Goal: Answer question/provide support: Share knowledge or assist other users

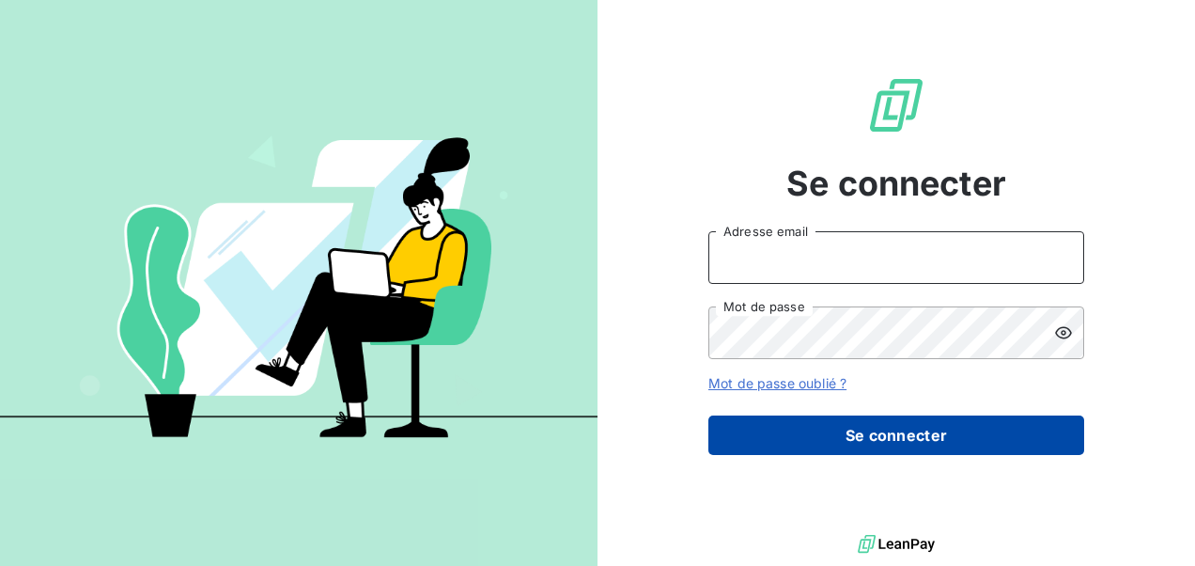
type input "[EMAIL_ADDRESS][DOMAIN_NAME]"
click at [812, 436] on button "Se connecter" at bounding box center [896, 434] width 376 height 39
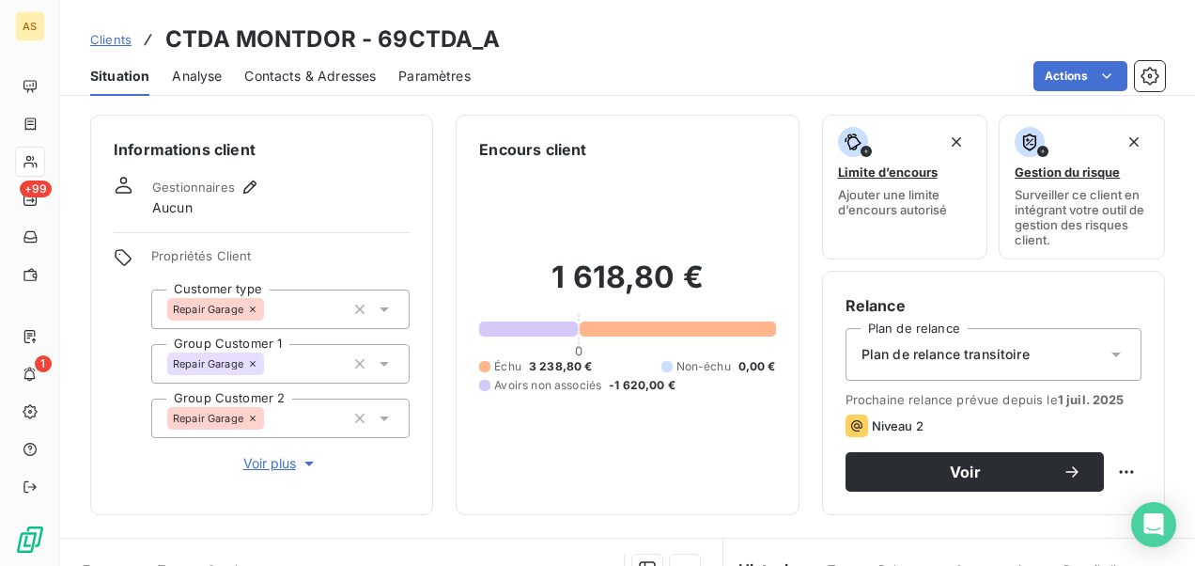
click at [113, 38] on span "Clients" at bounding box center [110, 39] width 41 height 15
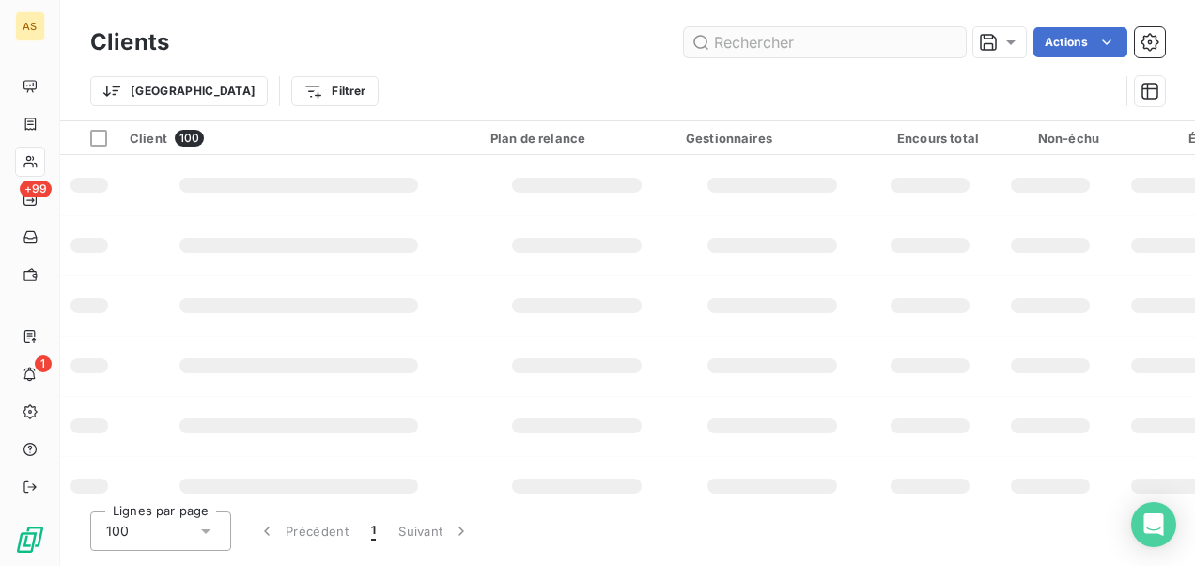
click at [749, 45] on input "text" at bounding box center [825, 42] width 282 height 30
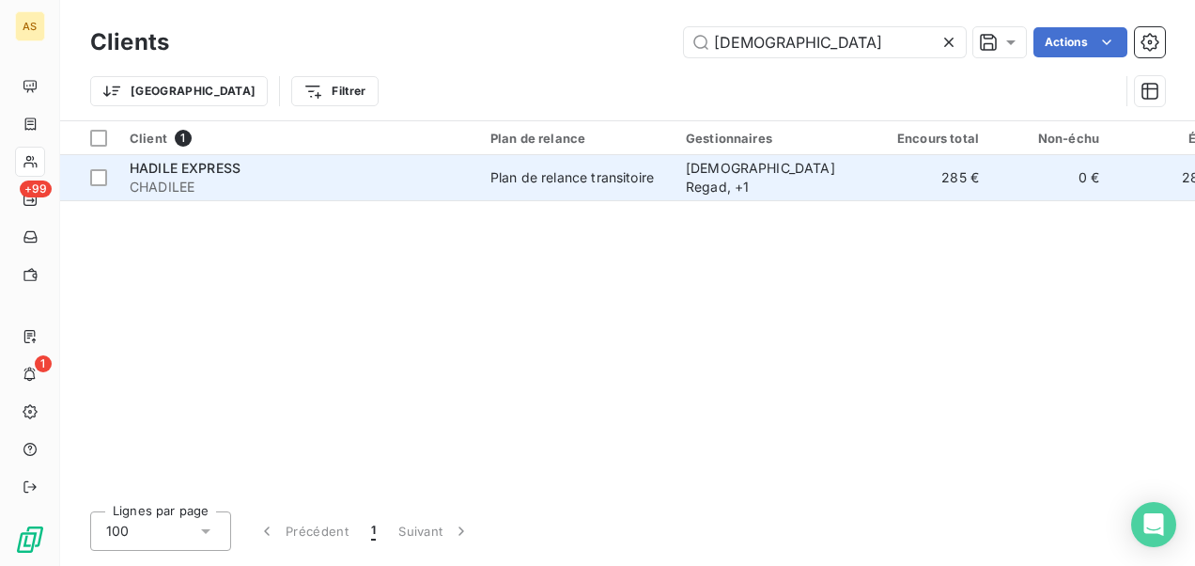
type input "hadil"
click at [620, 169] on div "Plan de relance transitoire" at bounding box center [571, 177] width 163 height 19
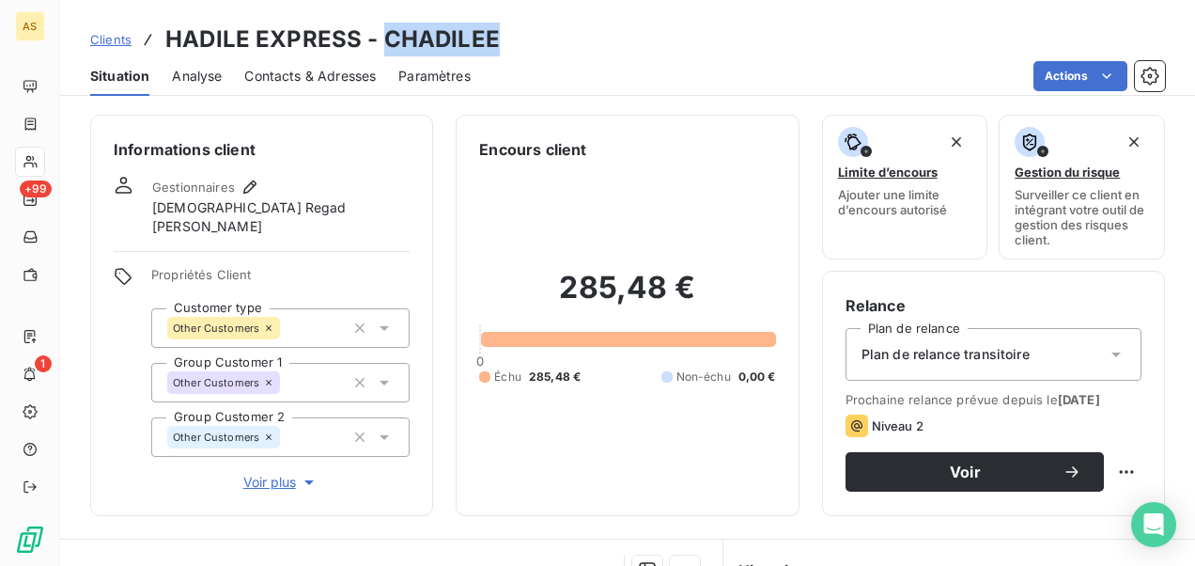
drag, startPoint x: 500, startPoint y: 35, endPoint x: 388, endPoint y: 36, distance: 111.8
click at [388, 36] on div "Clients HADILE EXPRESS - CHADILEE" at bounding box center [627, 40] width 1135 height 34
copy h3 "HADILEE"
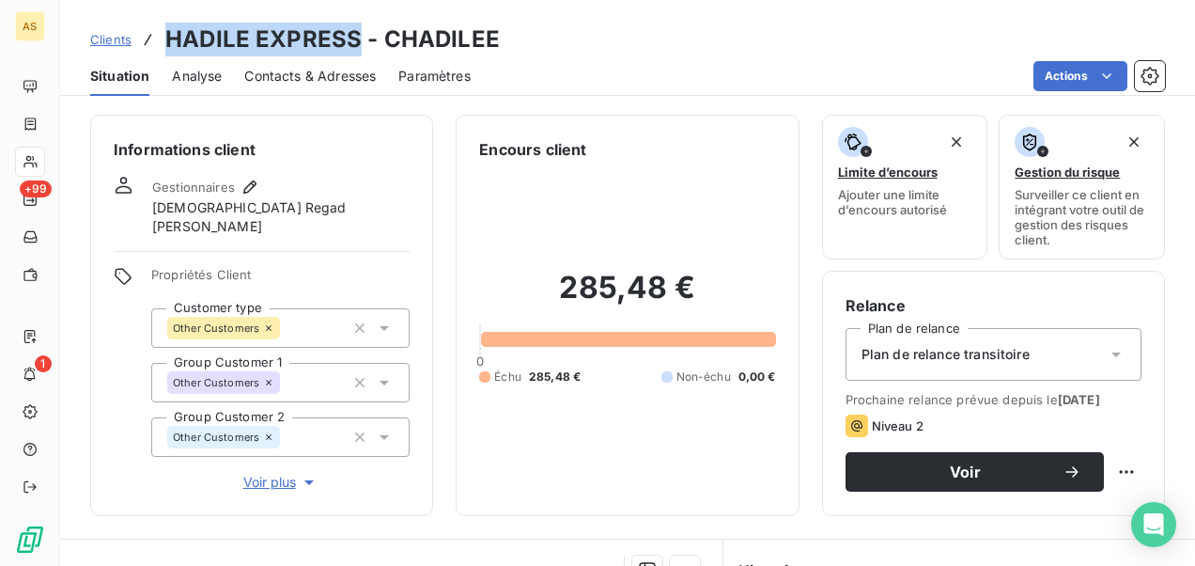
drag, startPoint x: 357, startPoint y: 40, endPoint x: 171, endPoint y: 43, distance: 186.1
click at [171, 43] on h3 "HADILE EXPRESS - CHADILEE" at bounding box center [332, 40] width 334 height 34
copy h3 "HADILE EXPRESS"
click at [106, 36] on span "Clients" at bounding box center [110, 39] width 41 height 15
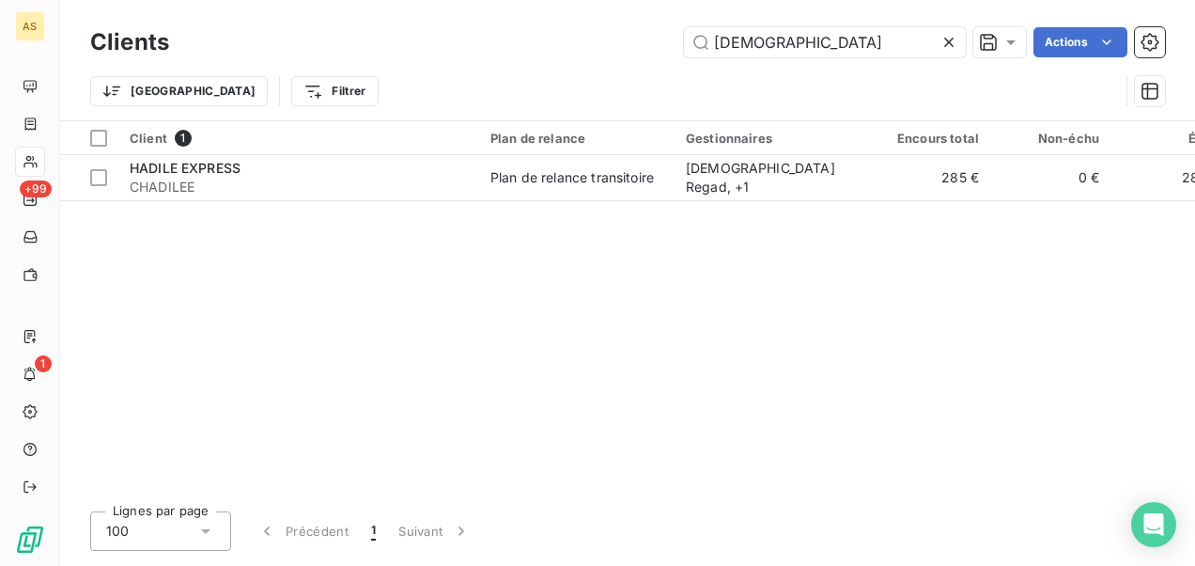
drag, startPoint x: 717, startPoint y: 47, endPoint x: 494, endPoint y: 91, distance: 227.0
click at [494, 91] on div "Clients hadil Actions Trier Filtrer" at bounding box center [627, 72] width 1075 height 98
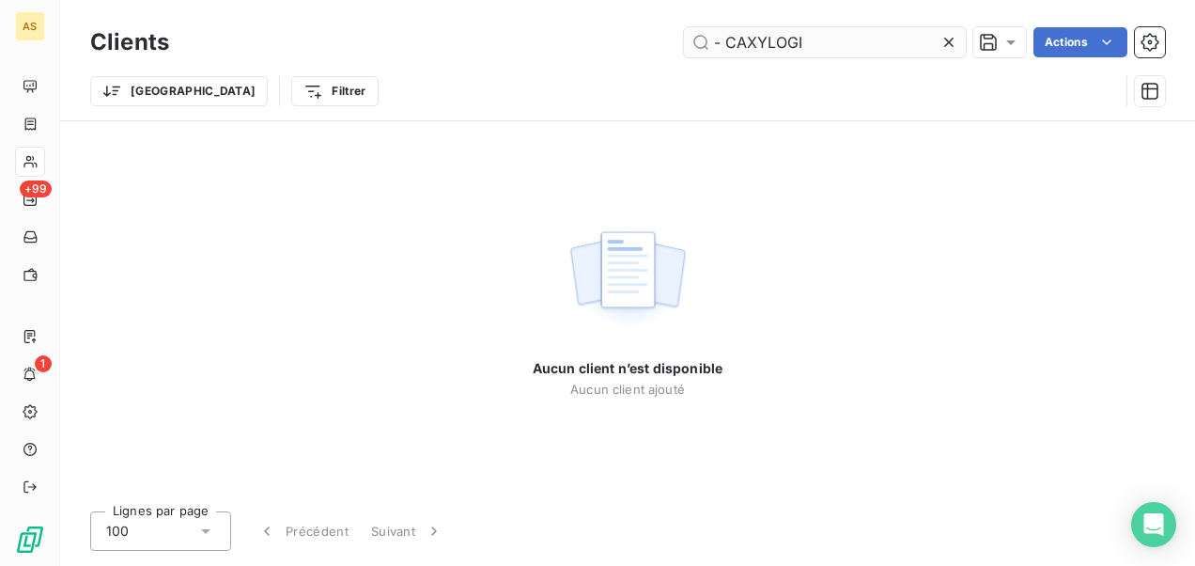
click at [733, 43] on input "- CAXYLOGI" at bounding box center [825, 42] width 282 height 30
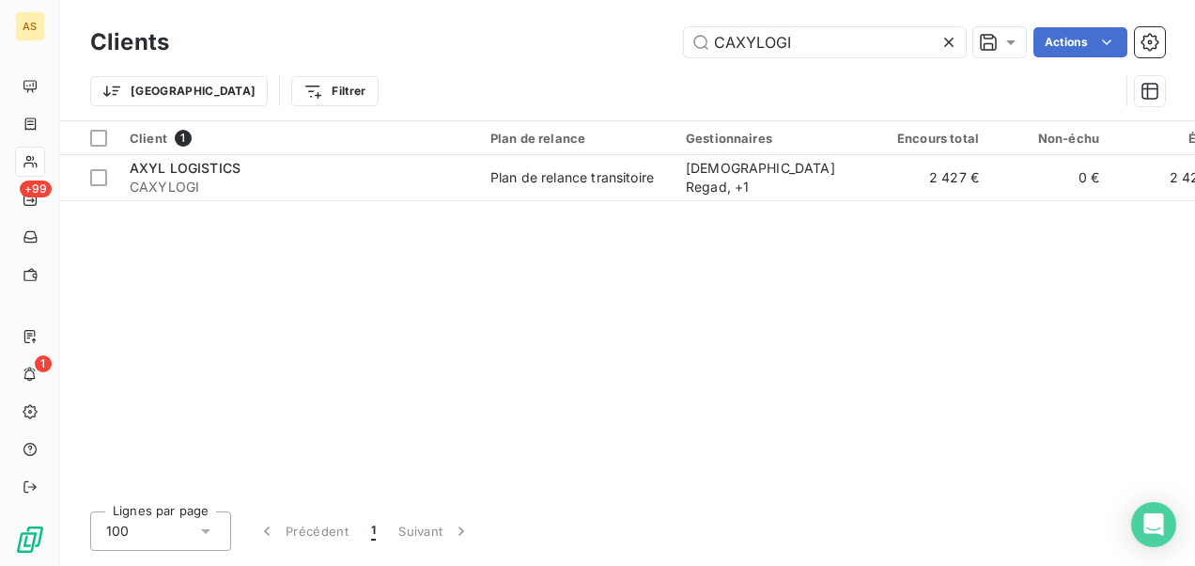
drag, startPoint x: 804, startPoint y: 39, endPoint x: 738, endPoint y: 58, distance: 69.3
click at [738, 58] on div "Clients CAXYLOGI Actions" at bounding box center [627, 42] width 1075 height 39
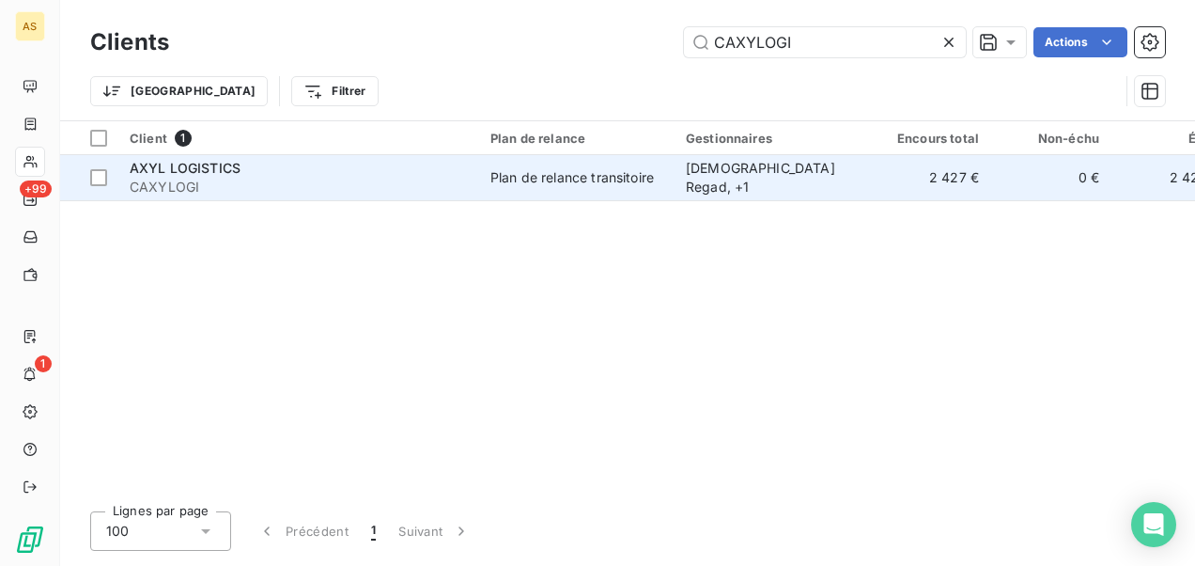
type input "CAXYLOGI"
click at [330, 181] on span "CAXYLOGI" at bounding box center [299, 187] width 338 height 19
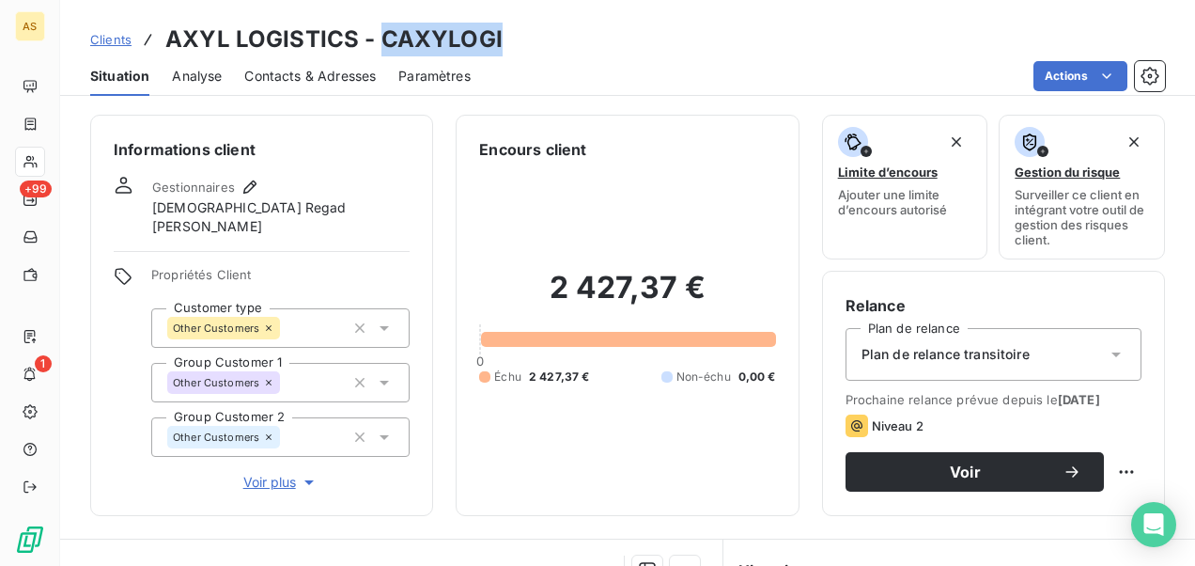
drag, startPoint x: 512, startPoint y: 36, endPoint x: 381, endPoint y: 48, distance: 131.2
click at [381, 48] on div "Clients AXYL LOGISTICS - CAXYLOGI" at bounding box center [627, 40] width 1135 height 34
copy h3 "CAXYLOGI"
click at [517, 57] on div "Situation Analyse Contacts & Adresses Paramètres Actions" at bounding box center [627, 75] width 1135 height 39
drag, startPoint x: 511, startPoint y: 39, endPoint x: 379, endPoint y: 40, distance: 132.5
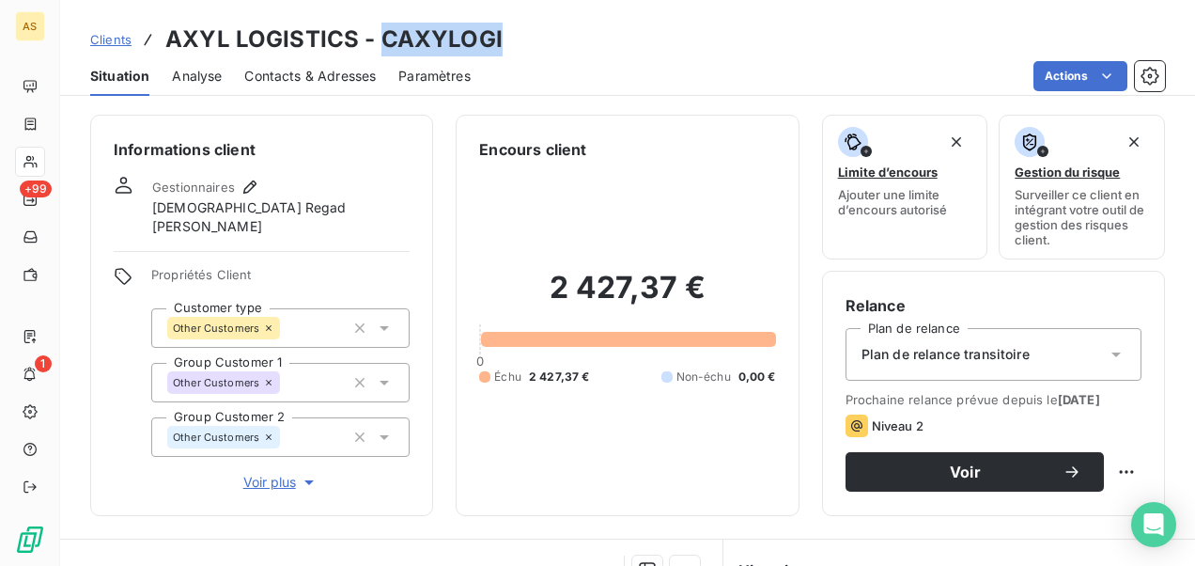
click at [379, 40] on div "Clients AXYL LOGISTICS - CAXYLOGI" at bounding box center [627, 40] width 1135 height 34
copy h3 "CAXYLOGI"
click at [327, 39] on h3 "AXYL LOGISTICS - CAXYLOGI" at bounding box center [333, 40] width 337 height 34
drag, startPoint x: 327, startPoint y: 39, endPoint x: 577, endPoint y: 36, distance: 250.0
click at [666, 28] on div "Clients AXYL LOGISTICS - CAXYLOGI" at bounding box center [627, 40] width 1135 height 34
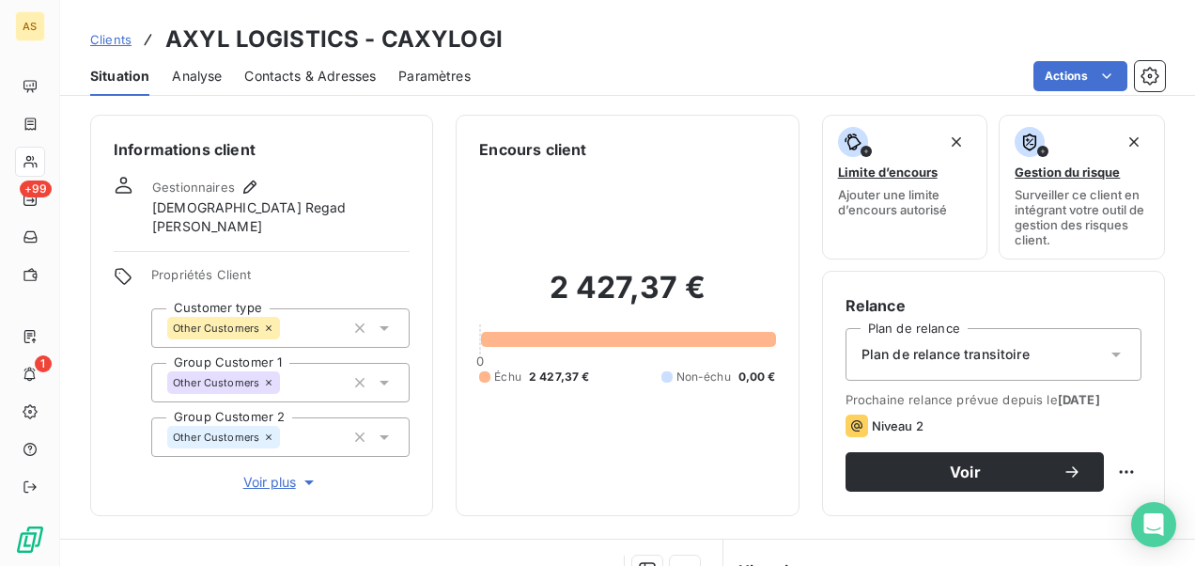
drag, startPoint x: 353, startPoint y: 42, endPoint x: 387, endPoint y: 34, distance: 34.9
click at [359, 40] on h3 "AXYL LOGISTICS - CAXYLOGI" at bounding box center [333, 40] width 337 height 34
drag, startPoint x: 688, startPoint y: 23, endPoint x: 648, endPoint y: 61, distance: 55.1
click at [688, 23] on div "Clients AXYL LOGISTICS - CAXYLOGI" at bounding box center [627, 40] width 1135 height 34
drag, startPoint x: 352, startPoint y: 41, endPoint x: 161, endPoint y: 30, distance: 192.0
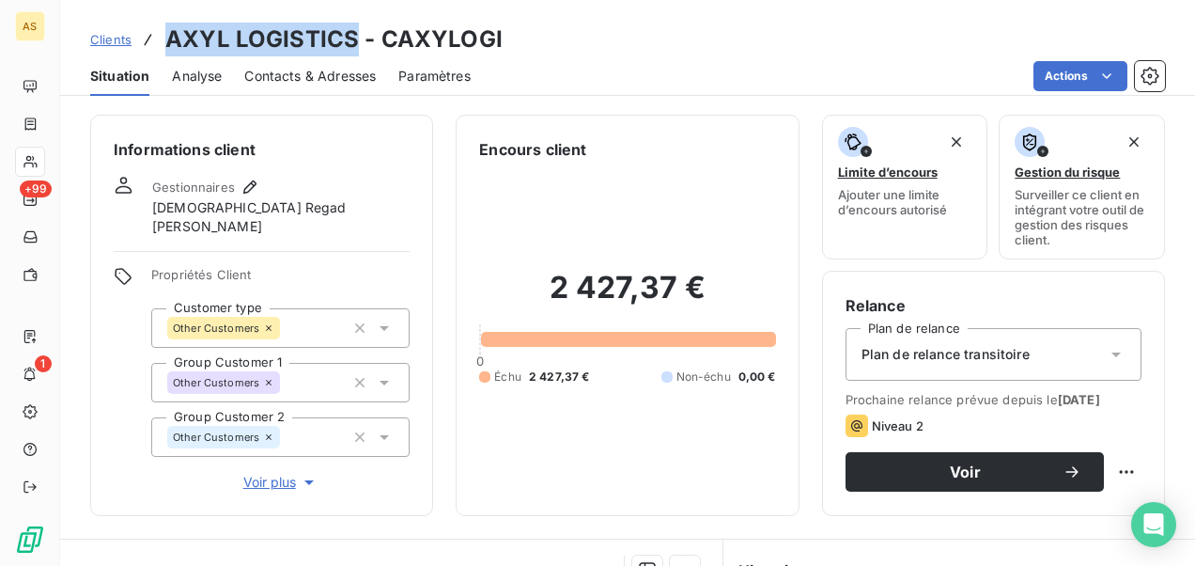
click at [161, 30] on div "Clients AXYL LOGISTICS - CAXYLOGI" at bounding box center [296, 40] width 412 height 34
copy h3 "AXYL LOGISTICS"
click at [120, 43] on span "Clients" at bounding box center [110, 39] width 41 height 15
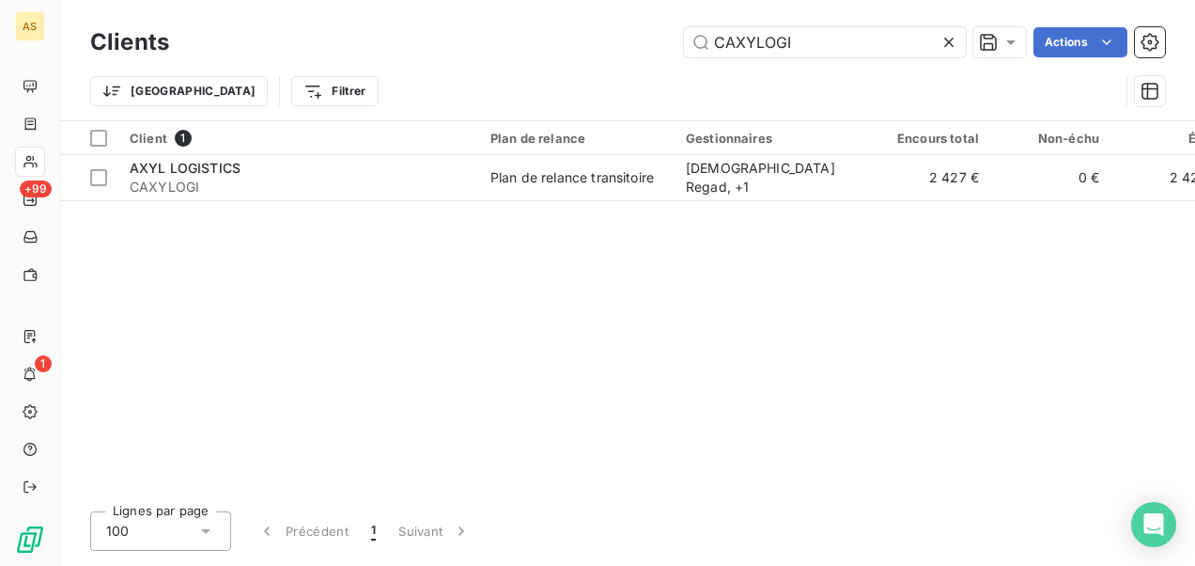
click at [948, 47] on icon at bounding box center [949, 42] width 19 height 19
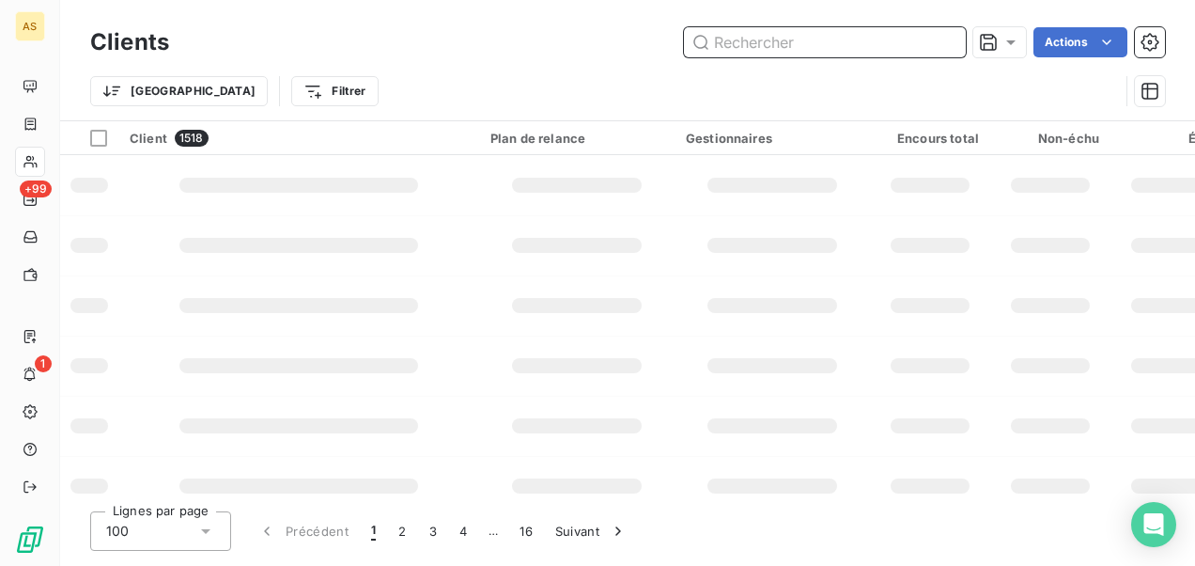
click at [750, 45] on input "text" at bounding box center [825, 42] width 282 height 30
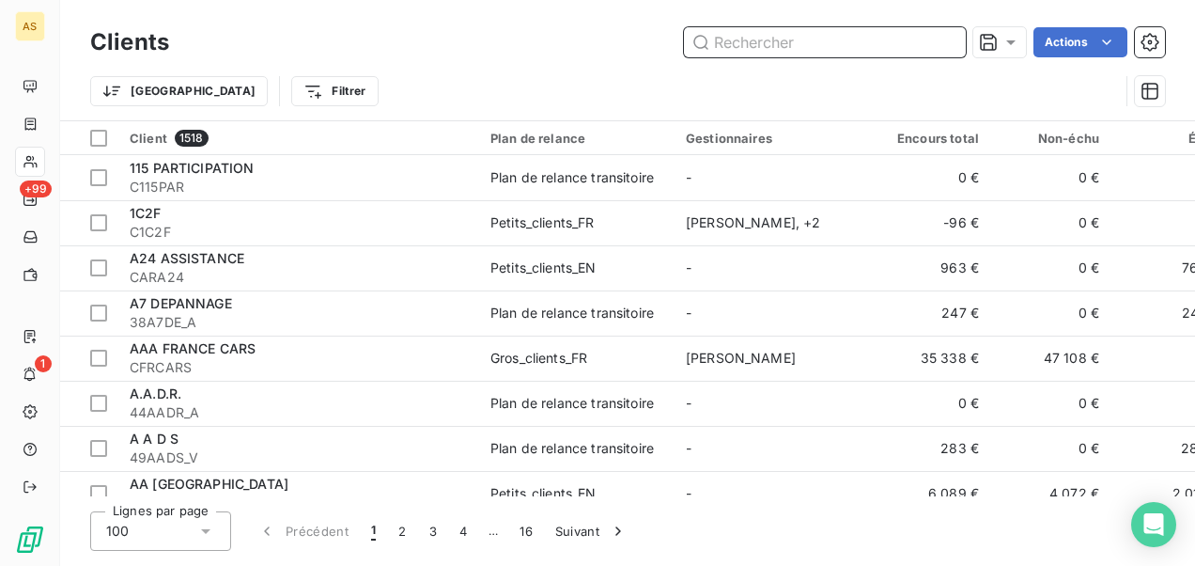
paste input "MONDIAL RELAY"
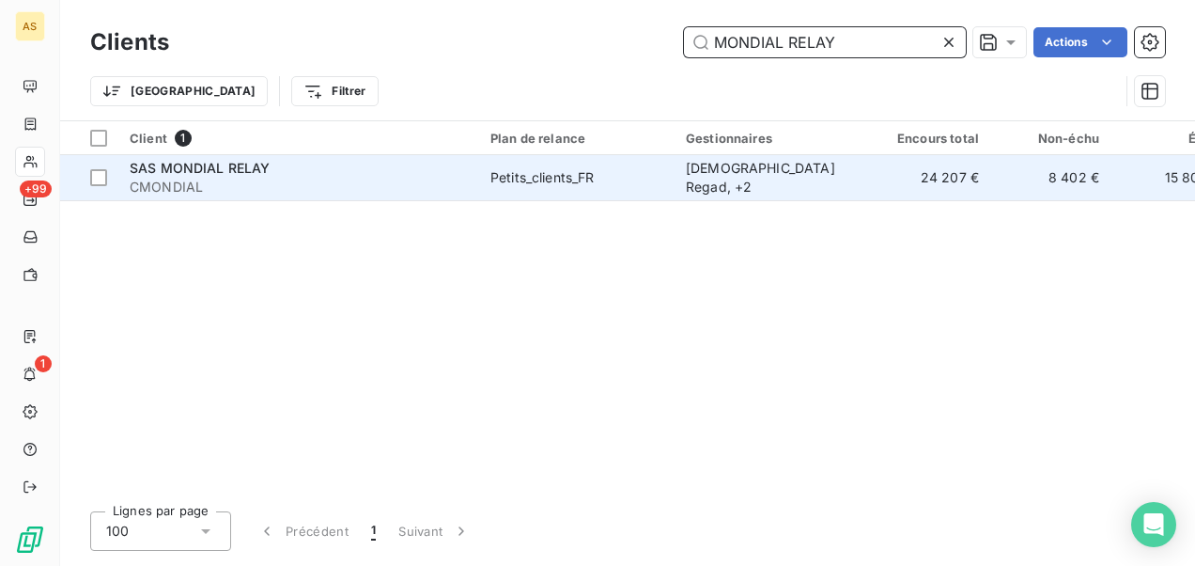
type input "MONDIAL RELAY"
click at [323, 179] on span "CMONDIAL" at bounding box center [299, 187] width 338 height 19
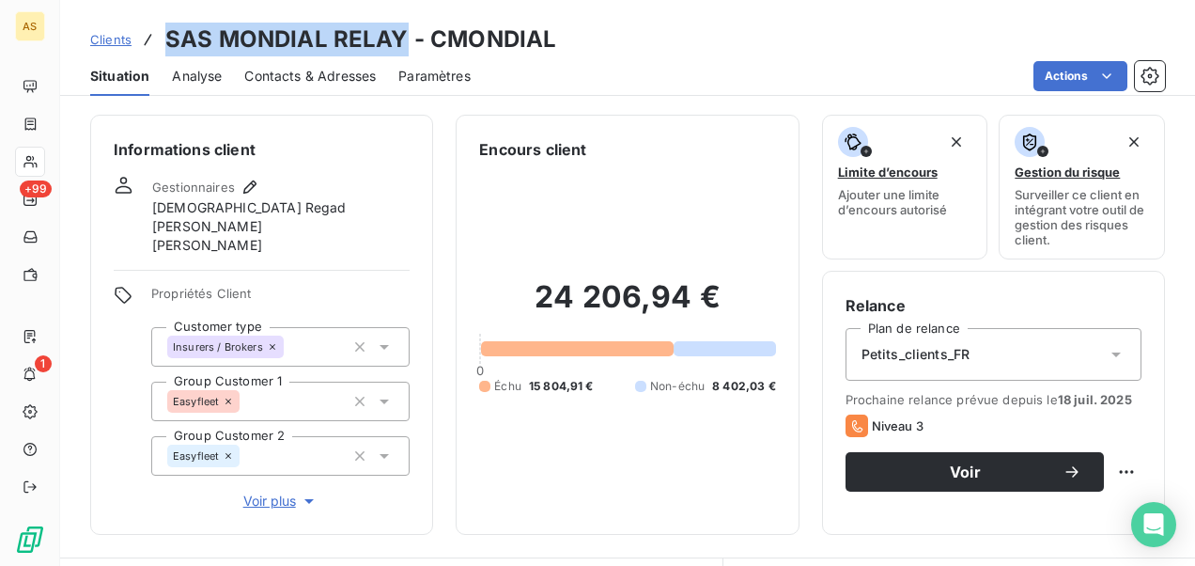
drag, startPoint x: 403, startPoint y: 38, endPoint x: 168, endPoint y: 47, distance: 235.1
click at [168, 47] on h3 "SAS MONDIAL RELAY - CMONDIAL" at bounding box center [360, 40] width 391 height 34
copy h3 "SAS MONDIAL RELAY"
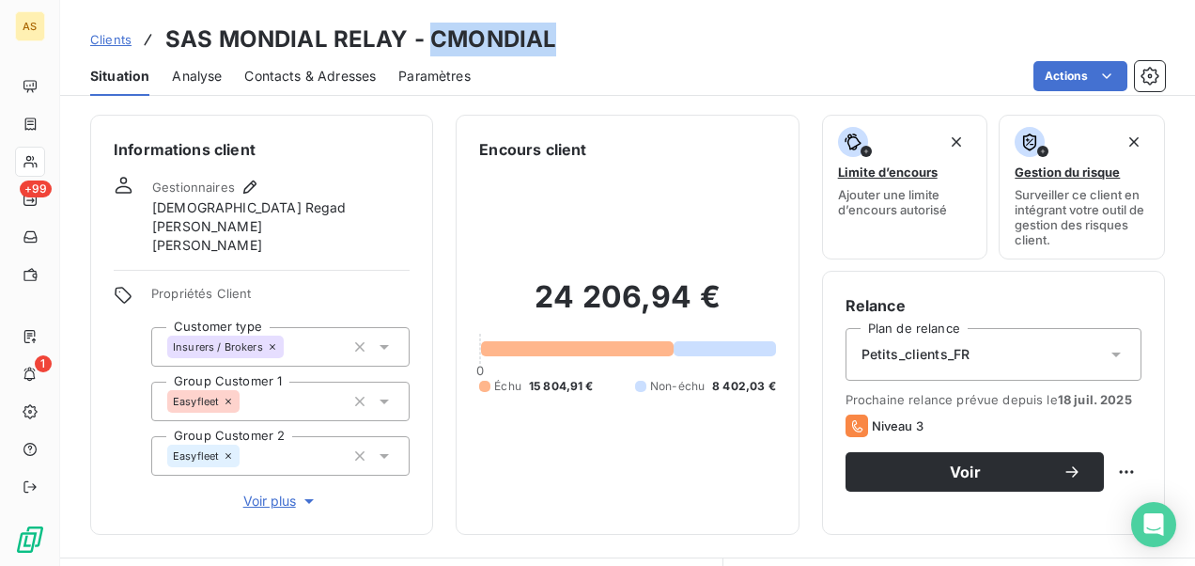
drag, startPoint x: 569, startPoint y: 25, endPoint x: 431, endPoint y: 23, distance: 138.1
click at [431, 23] on div "Clients SAS MONDIAL RELAY - CMONDIAL" at bounding box center [627, 40] width 1135 height 34
copy h3 "CMONDIAL"
click at [105, 38] on span "Clients" at bounding box center [110, 39] width 41 height 15
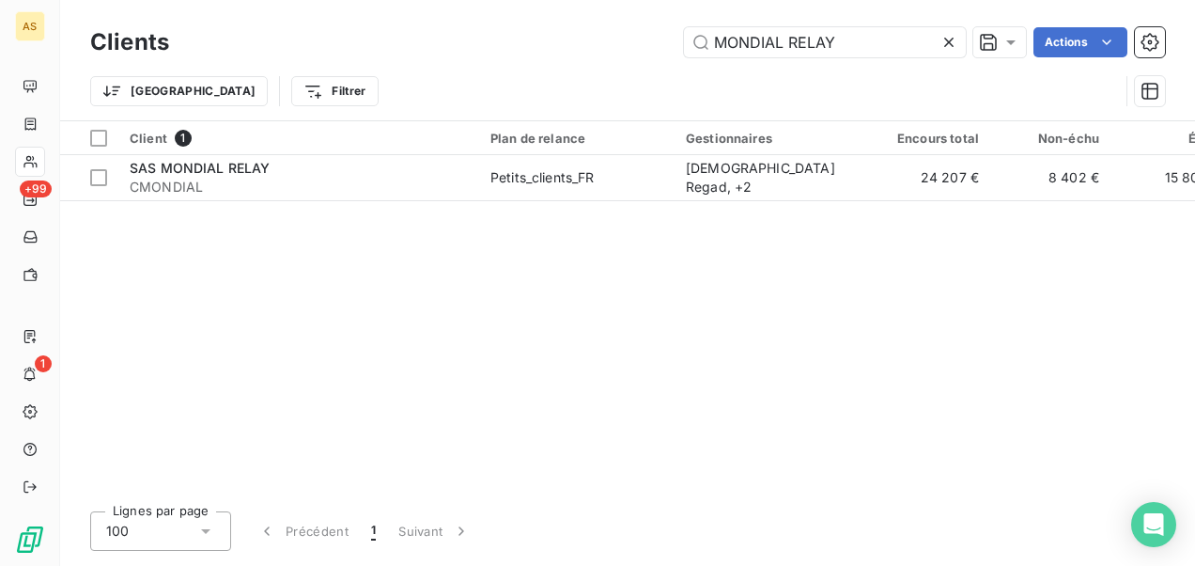
click at [949, 45] on icon at bounding box center [949, 42] width 19 height 19
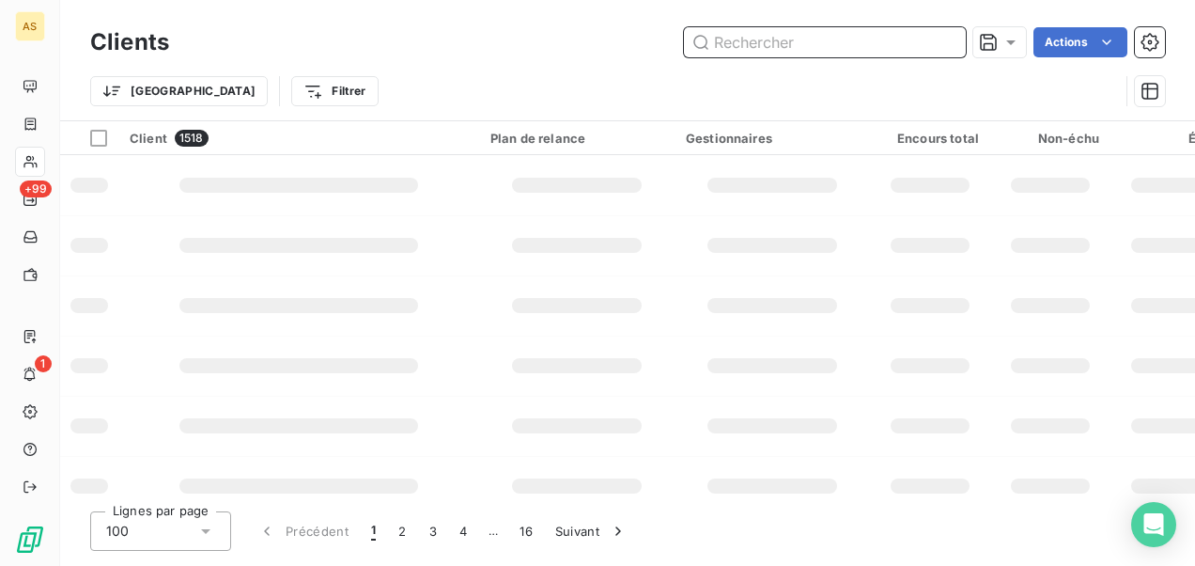
click at [735, 42] on input "text" at bounding box center [825, 42] width 282 height 30
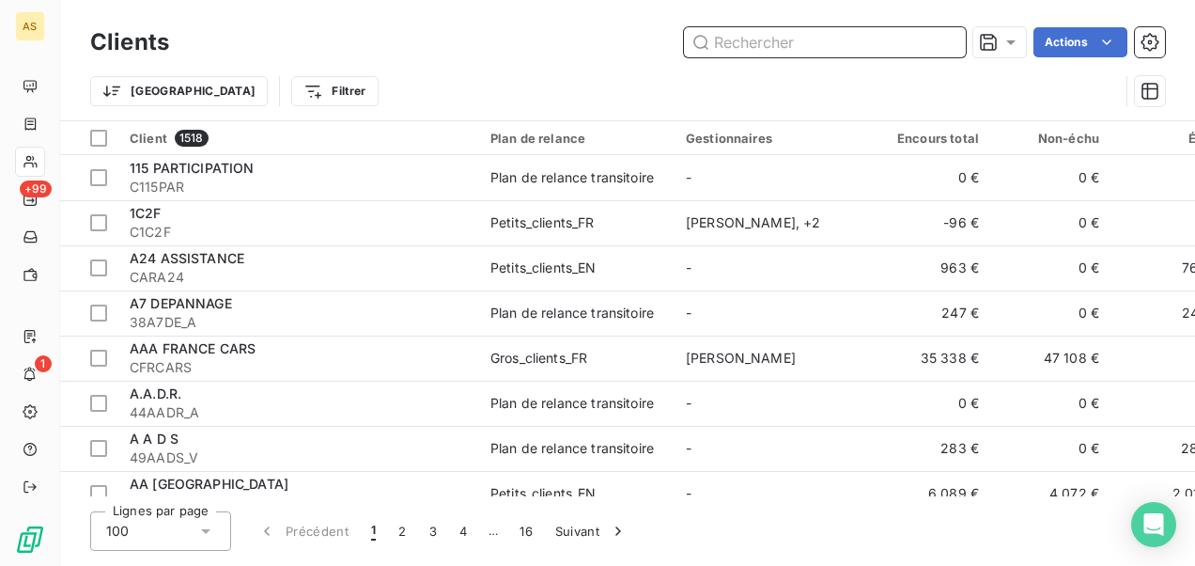
paste input "CLOBETPS"
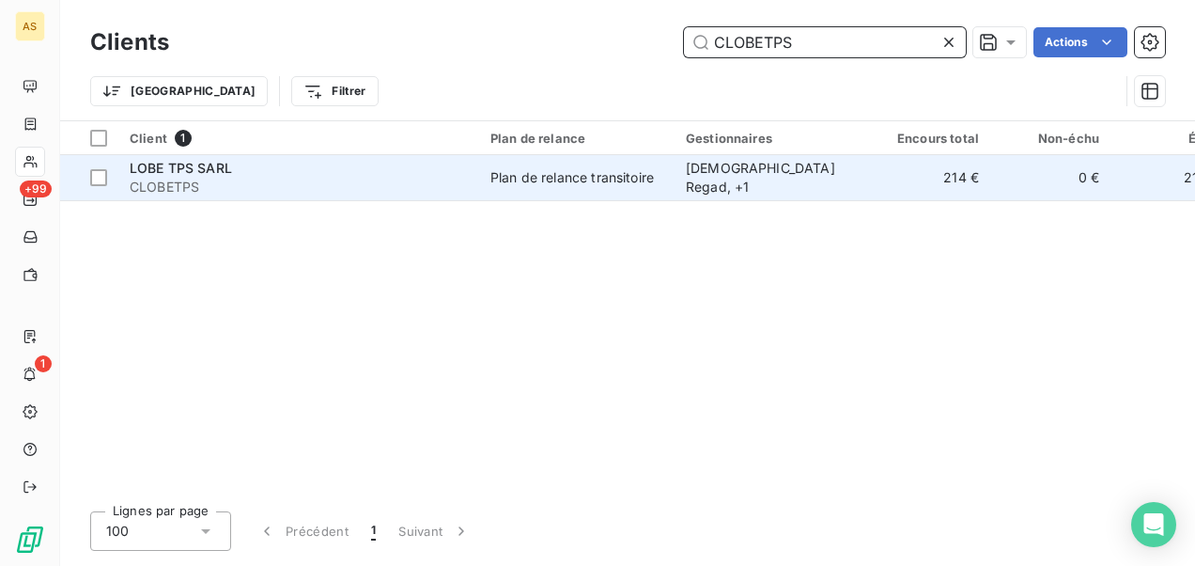
type input "CLOBETPS"
click at [541, 179] on div "Plan de relance transitoire" at bounding box center [571, 177] width 163 height 19
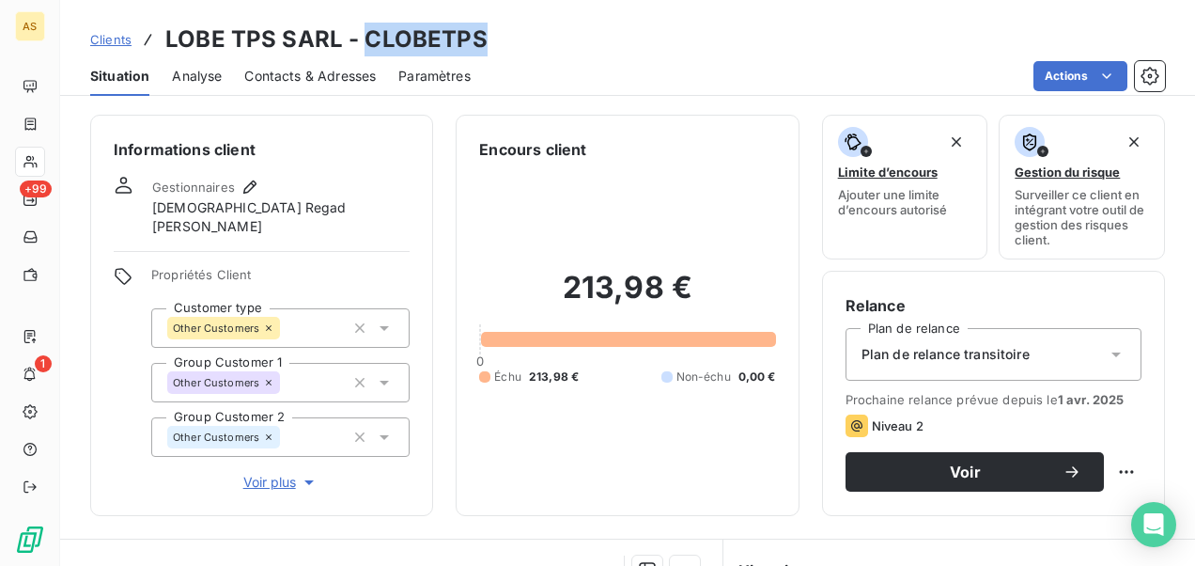
drag, startPoint x: 490, startPoint y: 38, endPoint x: 365, endPoint y: 42, distance: 126.0
click at [365, 42] on div "Clients LOBE TPS SARL - CLOBETPS" at bounding box center [627, 40] width 1135 height 34
click at [121, 39] on span "Clients" at bounding box center [110, 39] width 41 height 15
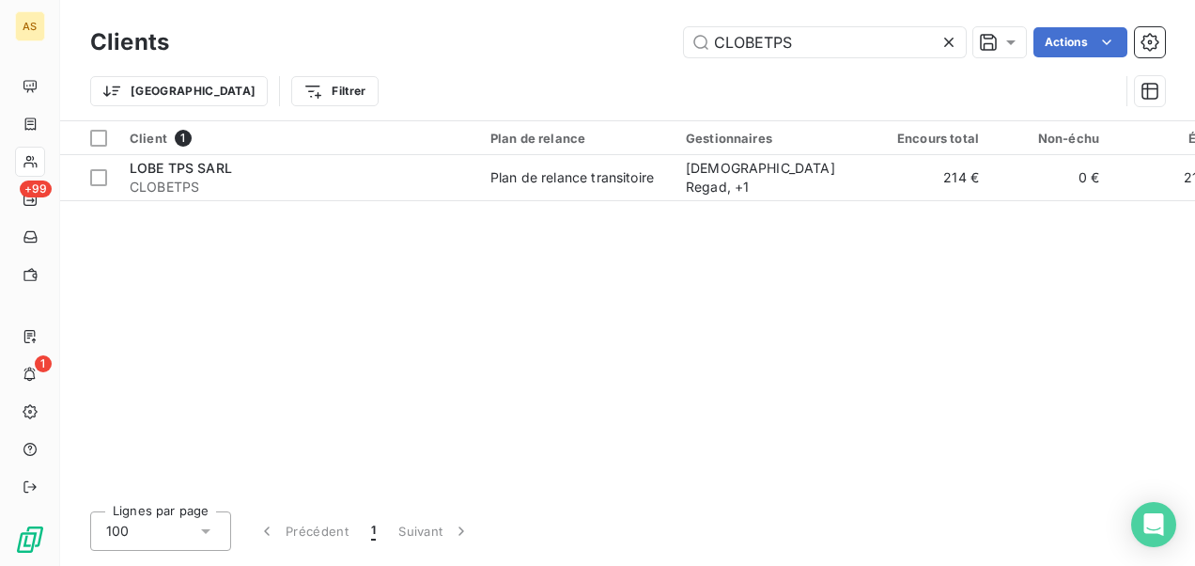
click at [955, 44] on icon at bounding box center [949, 42] width 19 height 19
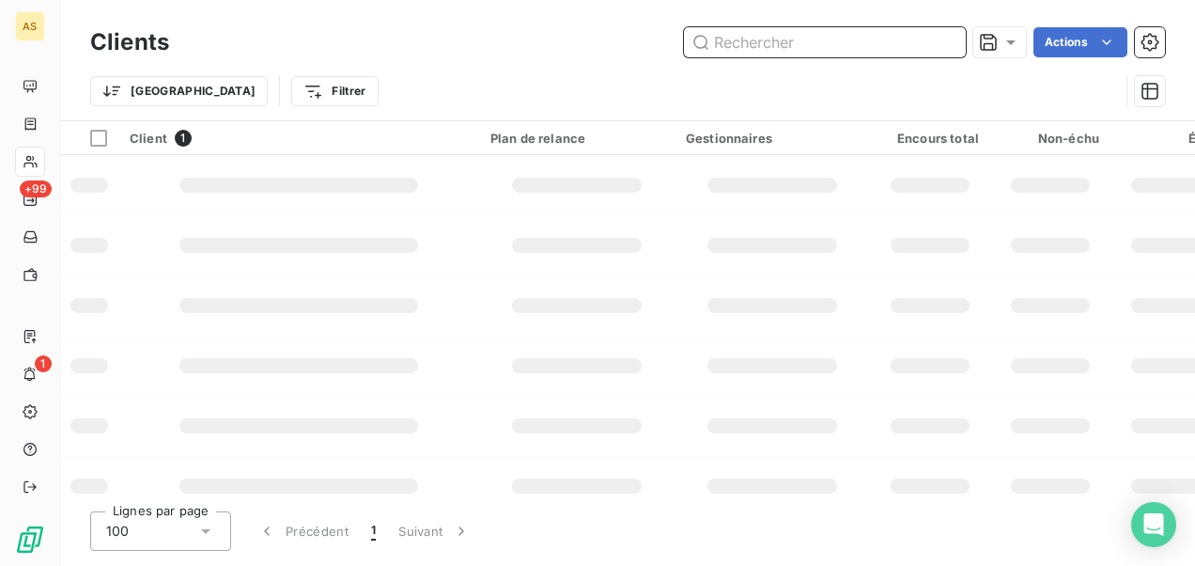
click at [723, 41] on input "text" at bounding box center [825, 42] width 282 height 30
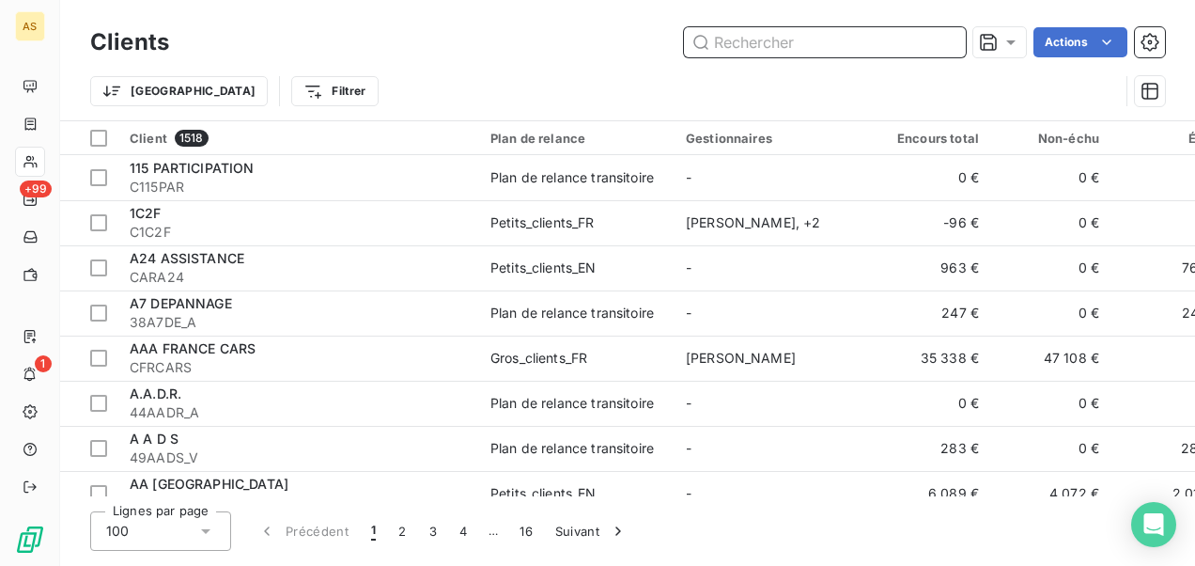
paste input "CMAYATRA"
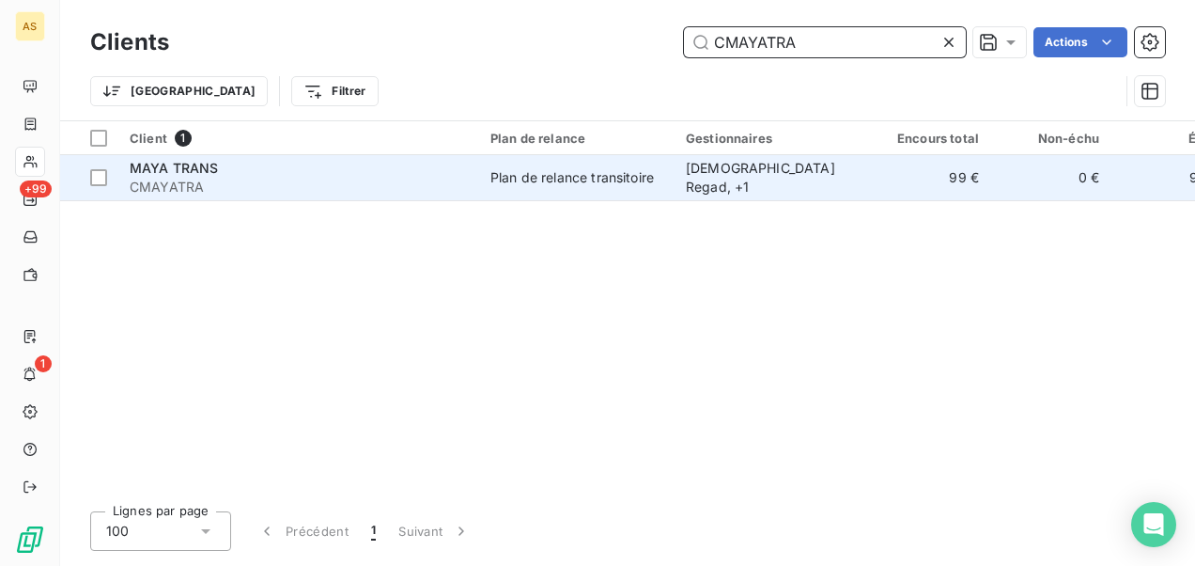
type input "CMAYATRA"
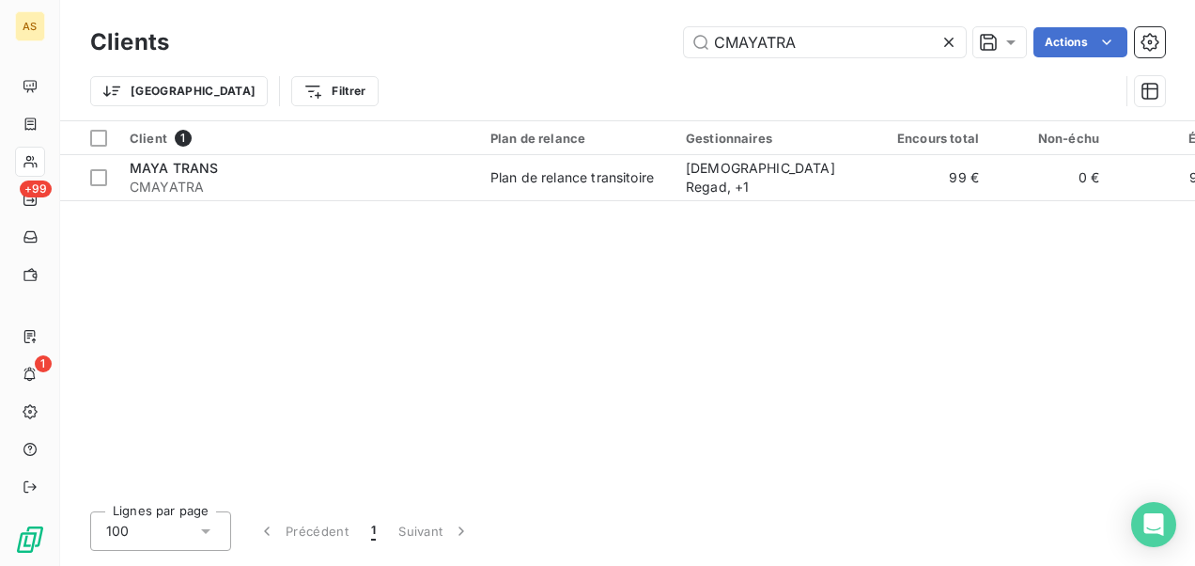
click at [945, 42] on icon at bounding box center [949, 42] width 19 height 19
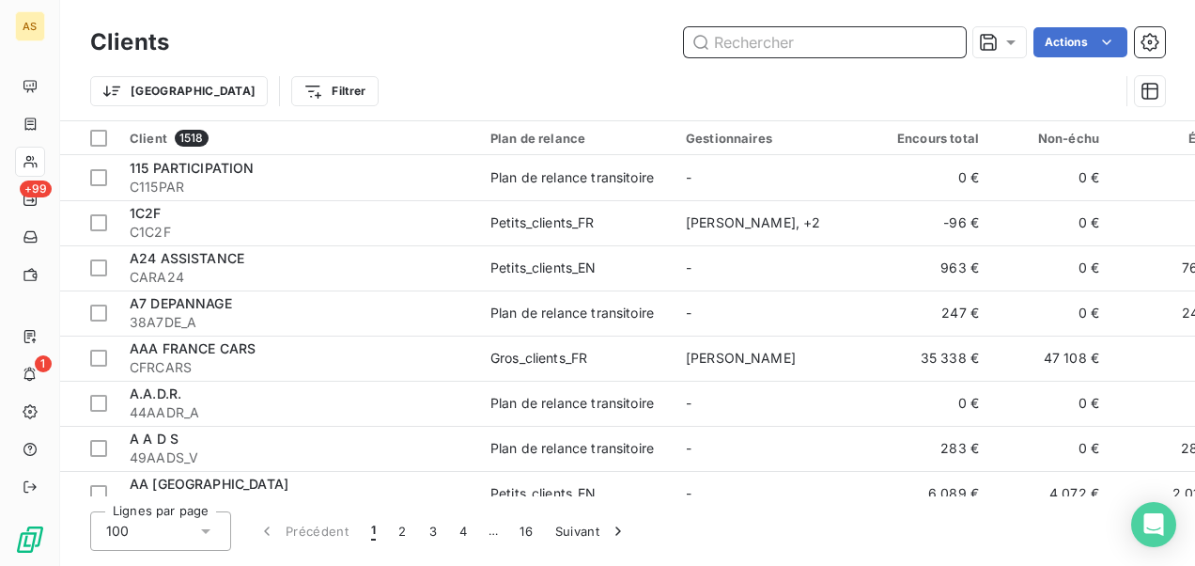
click at [748, 46] on input "text" at bounding box center [825, 42] width 282 height 30
paste input "CMBTEXOR"
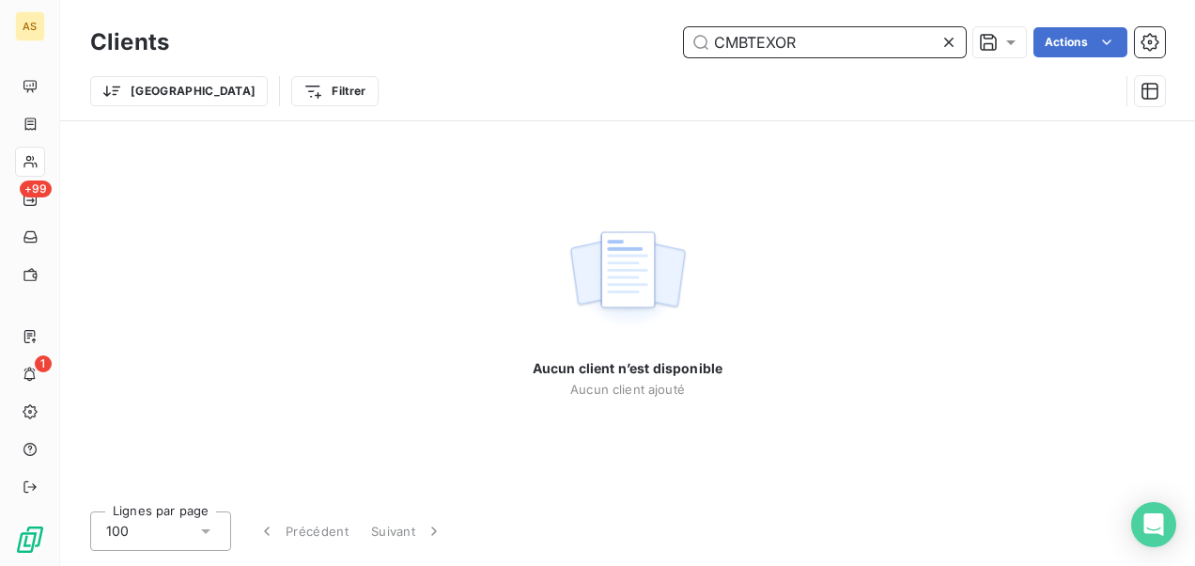
type input "CMBTEXOR"
click at [942, 42] on icon at bounding box center [949, 42] width 19 height 19
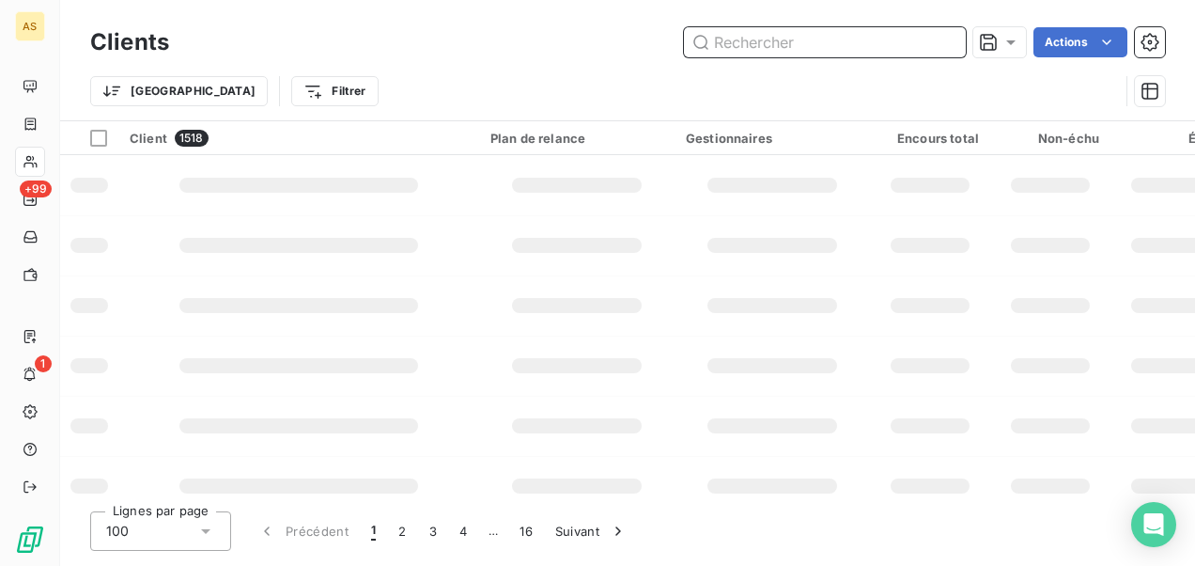
click at [747, 43] on input "text" at bounding box center [825, 42] width 282 height 30
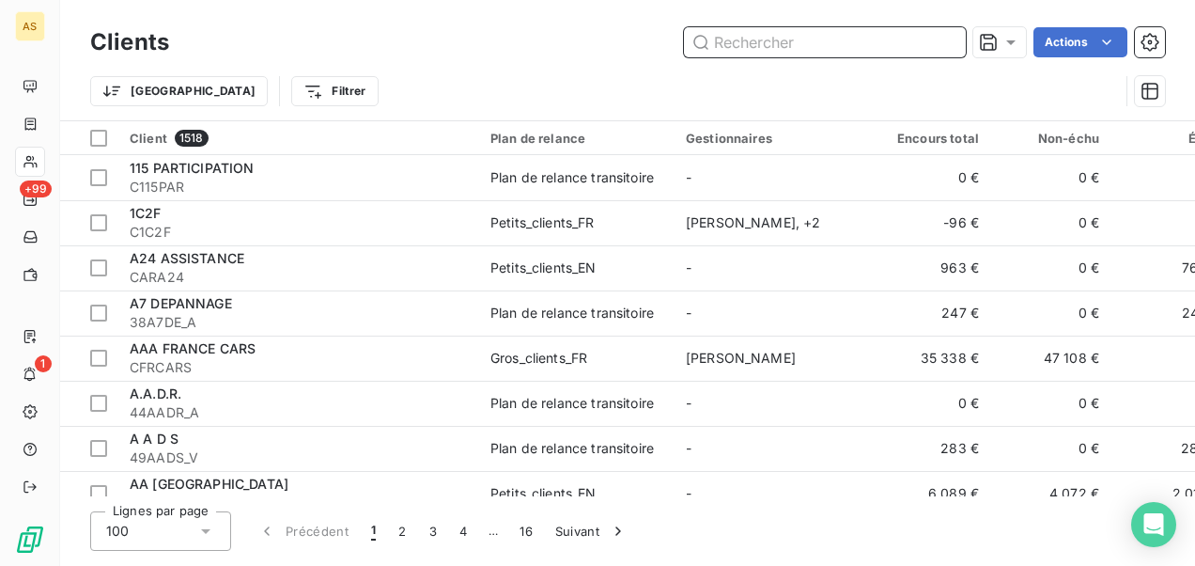
paste input "MBT EXPRESS"
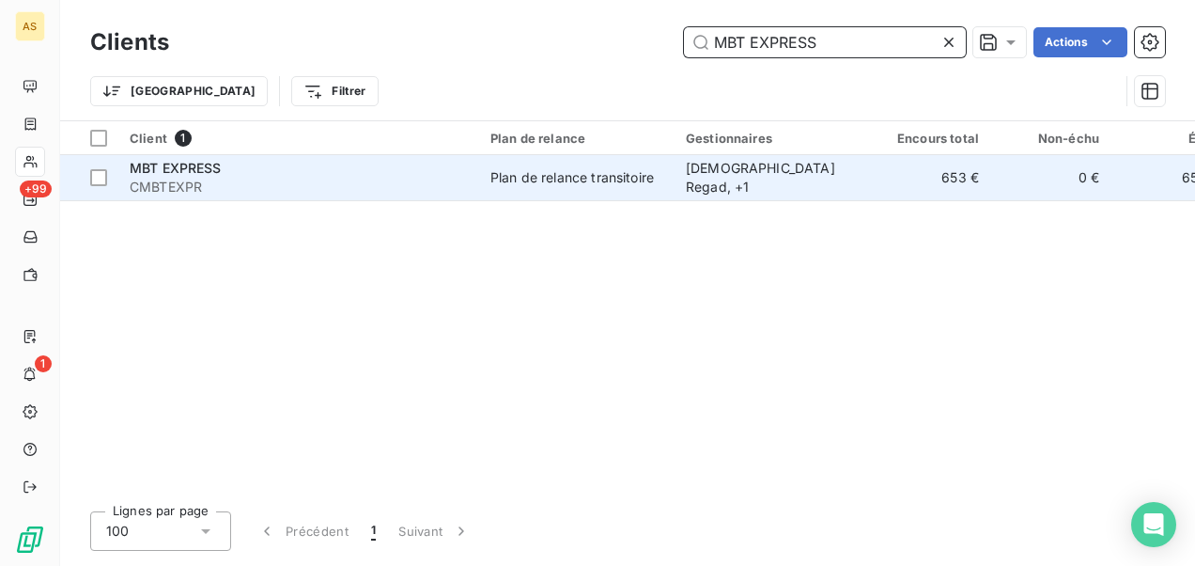
type input "MBT EXPRESS"
click at [381, 182] on span "CMBTEXPR" at bounding box center [299, 187] width 338 height 19
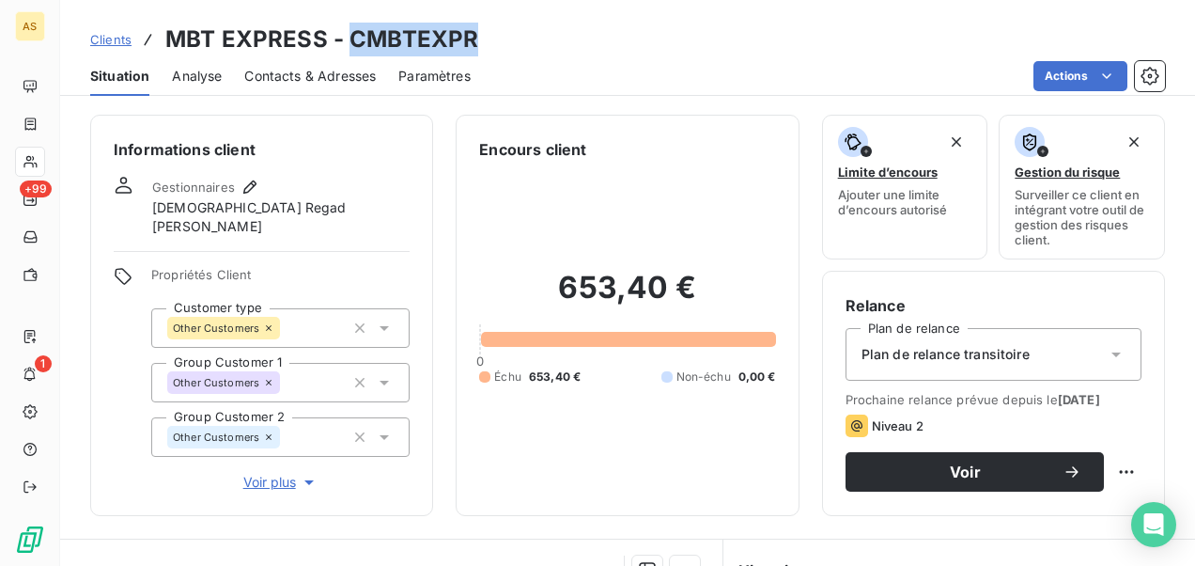
drag, startPoint x: 474, startPoint y: 38, endPoint x: 350, endPoint y: 35, distance: 123.1
click at [350, 35] on div "Clients MBT EXPRESS - CMBTEXPR" at bounding box center [627, 40] width 1135 height 34
copy h3 "CMBTEXPR"
click at [101, 34] on span "Clients" at bounding box center [110, 39] width 41 height 15
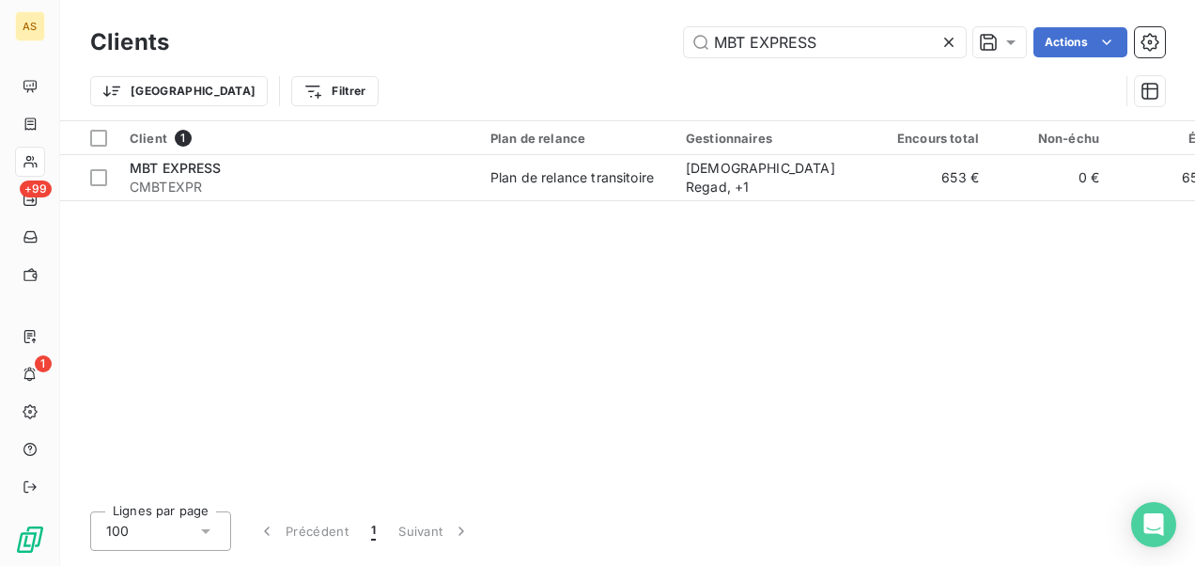
click at [945, 47] on icon at bounding box center [949, 42] width 19 height 19
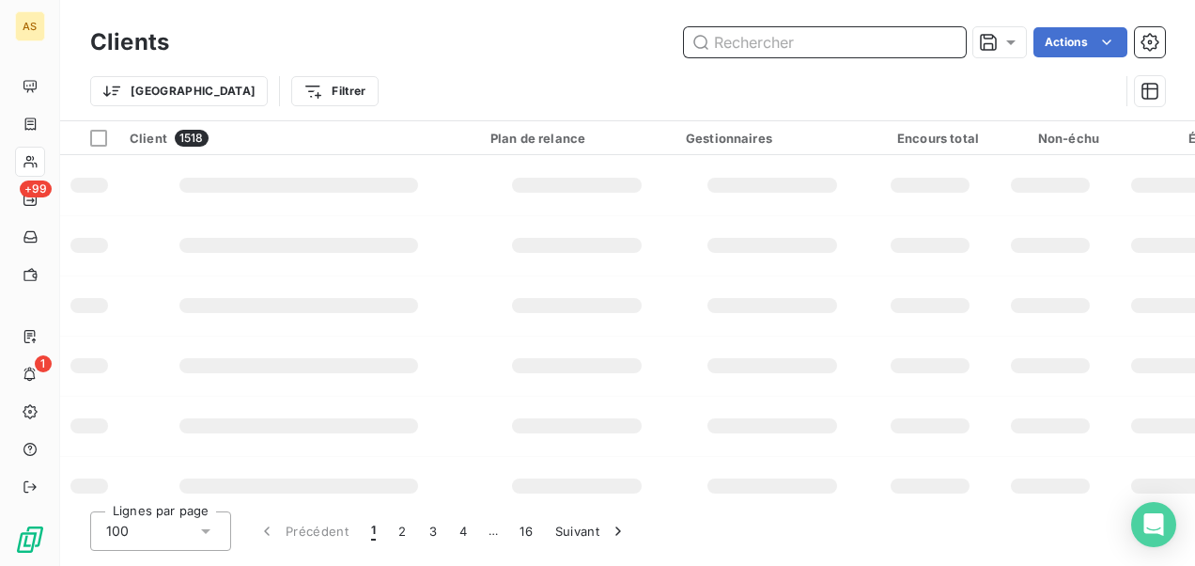
click at [722, 39] on input "text" at bounding box center [825, 42] width 282 height 30
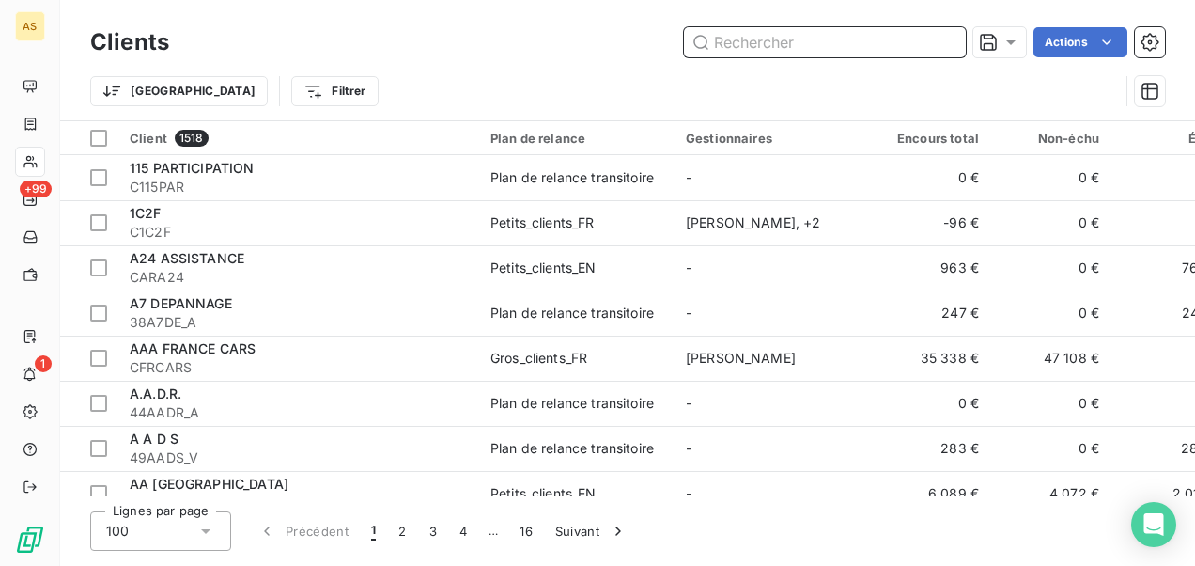
paste input "NORMANDIE COLIS 76"
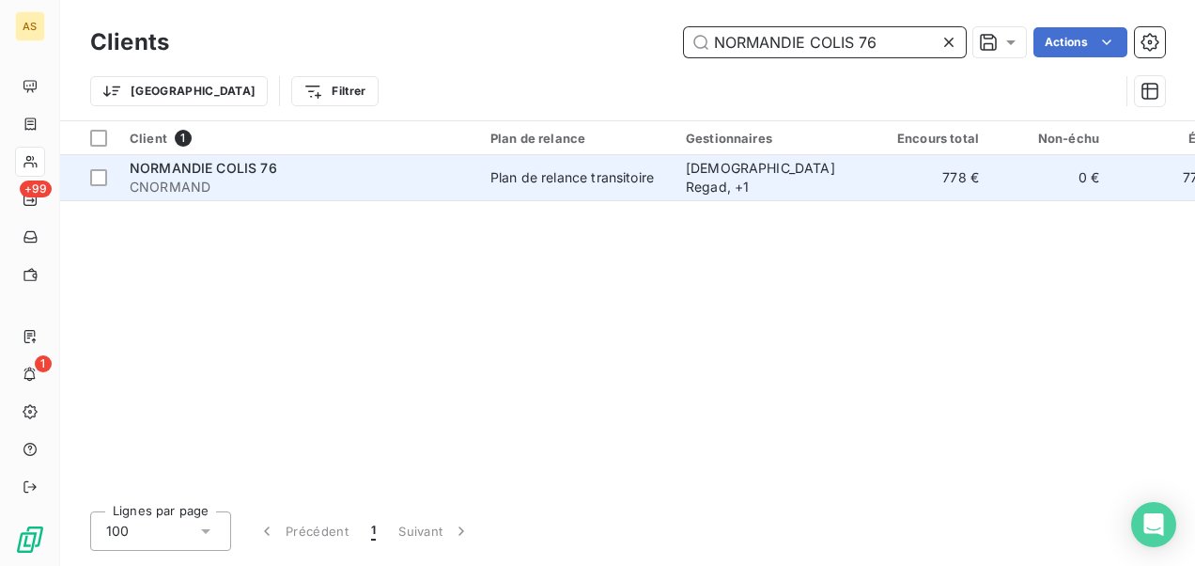
type input "NORMANDIE COLIS 76"
click at [624, 179] on div "Plan de relance transitoire" at bounding box center [571, 177] width 163 height 19
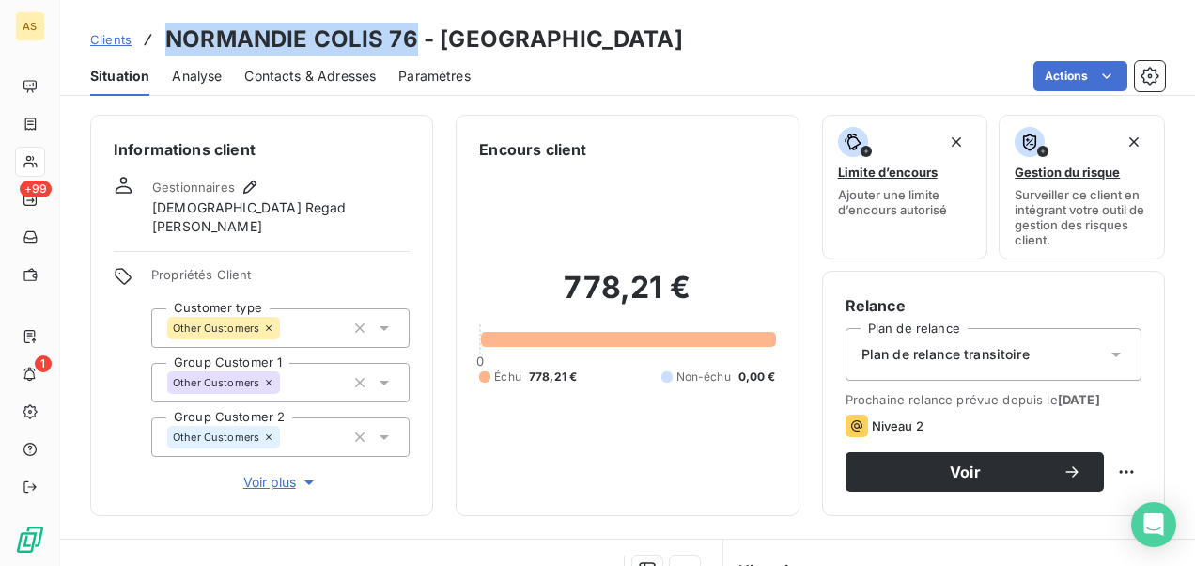
drag, startPoint x: 412, startPoint y: 39, endPoint x: 165, endPoint y: 17, distance: 248.0
click at [165, 17] on div "Clients NORMANDIE COLIS 76 - CNORMAND Situation Analyse Contacts & Adresses Par…" at bounding box center [627, 48] width 1135 height 96
drag, startPoint x: 165, startPoint y: 17, endPoint x: 382, endPoint y: 41, distance: 218.4
click at [382, 41] on h3 "NORMANDIE COLIS 76 - CNORMAND" at bounding box center [424, 40] width 518 height 34
copy h3 "NORMANDIE COLIS 76"
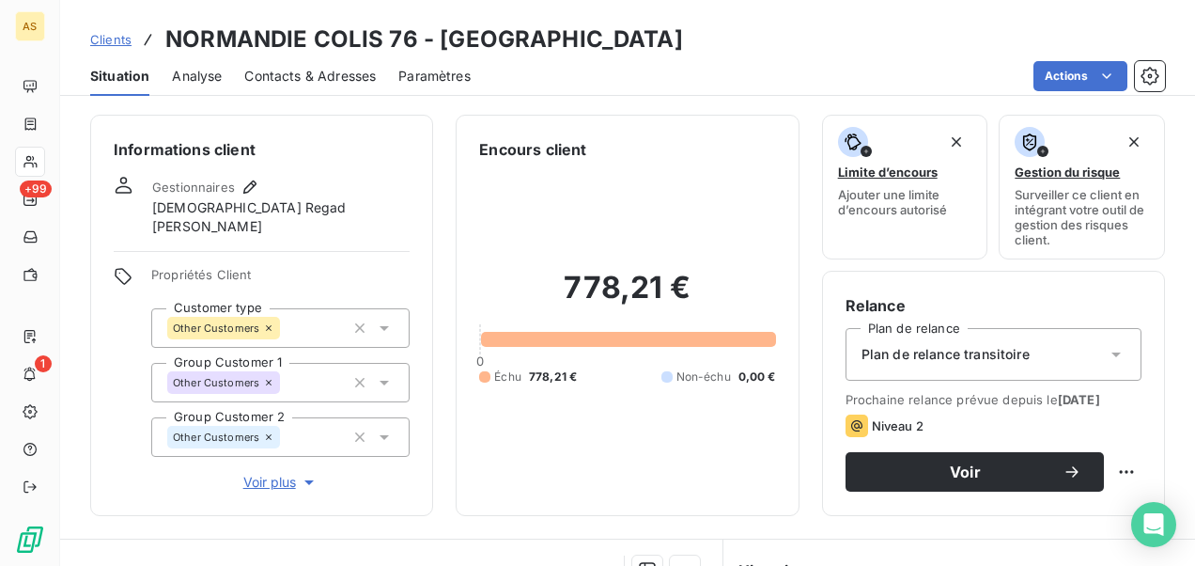
click at [583, 32] on div "Clients NORMANDIE COLIS 76 - CNORMAND" at bounding box center [627, 40] width 1135 height 34
drag, startPoint x: 575, startPoint y: 38, endPoint x: 443, endPoint y: 36, distance: 132.5
click at [443, 36] on div "Clients NORMANDIE COLIS 76 - CNORMAND" at bounding box center [627, 40] width 1135 height 34
click at [528, 48] on h3 "NORMANDIE COLIS 76 - CNORMAND" at bounding box center [424, 40] width 518 height 34
drag, startPoint x: 575, startPoint y: 35, endPoint x: 440, endPoint y: 37, distance: 135.3
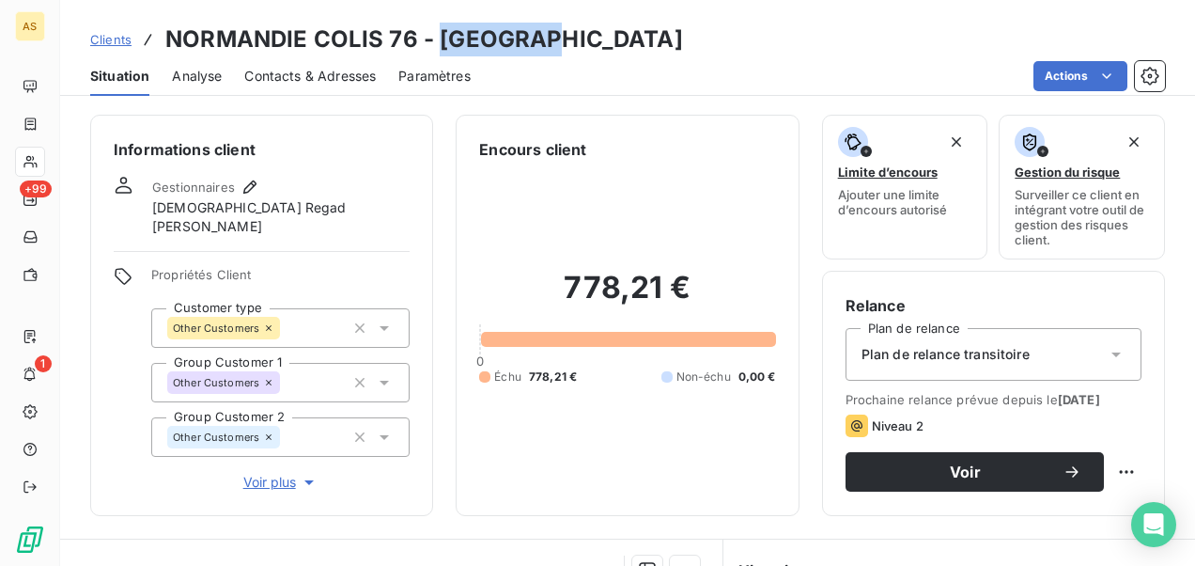
click at [440, 37] on div "Clients NORMANDIE COLIS 76 - CNORMAND" at bounding box center [627, 40] width 1135 height 34
copy h3 "CNORMAND"
click at [89, 38] on div "Clients NORMANDIE COLIS 76 - CNORMAND" at bounding box center [627, 40] width 1135 height 34
click at [103, 39] on span "Clients" at bounding box center [110, 39] width 41 height 15
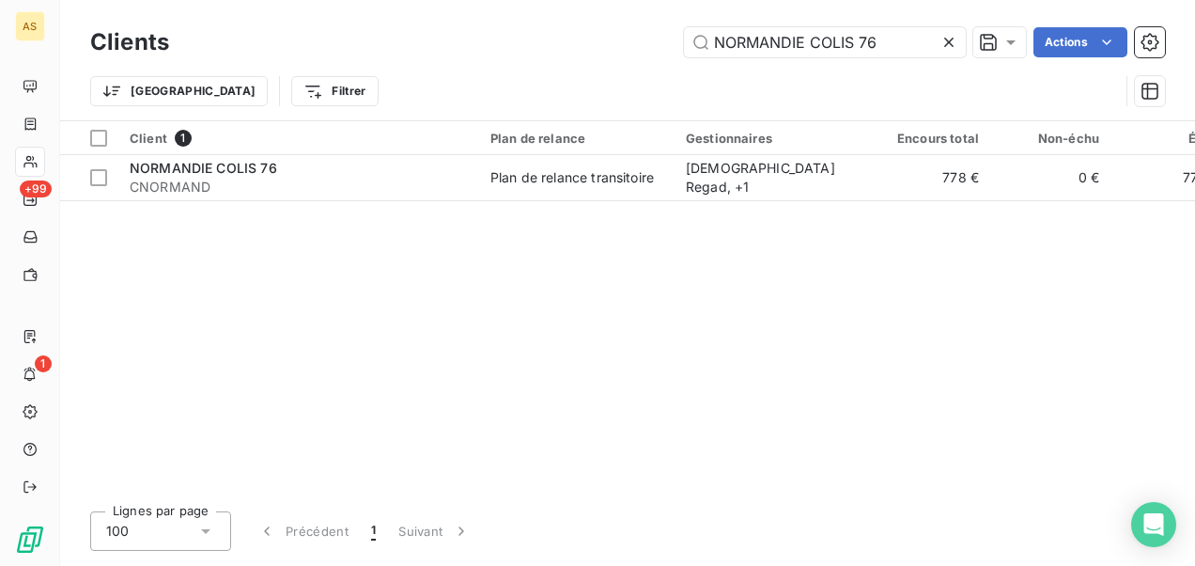
click at [947, 49] on icon at bounding box center [949, 42] width 19 height 19
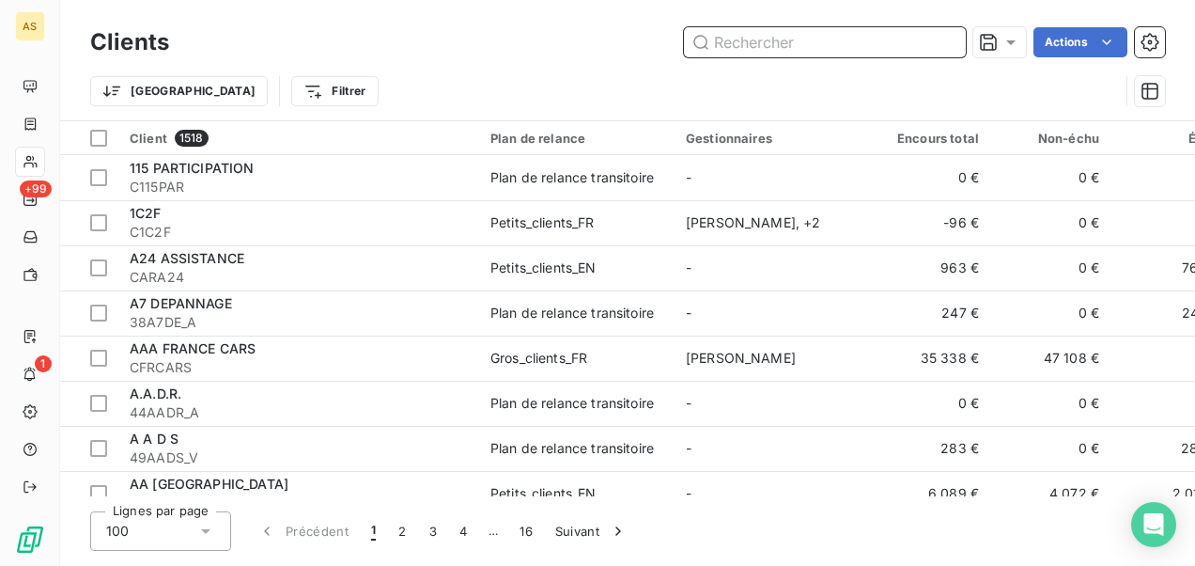
paste input "QUEEN TRANSPORT"
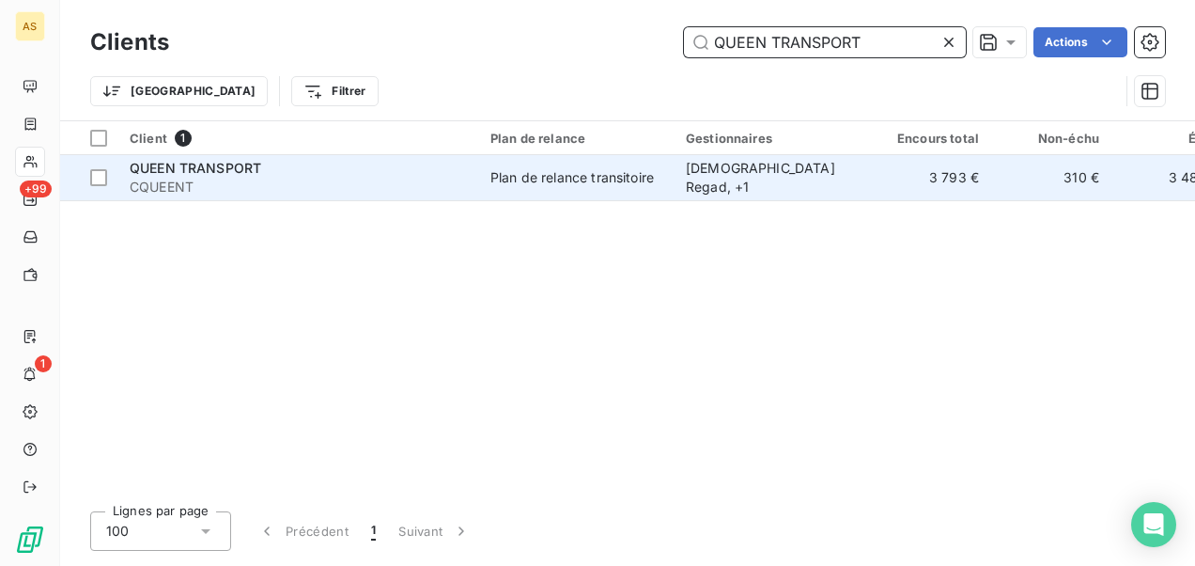
type input "QUEEN TRANSPORT"
click at [718, 179] on div "Islame Regad , + 1" at bounding box center [772, 178] width 173 height 38
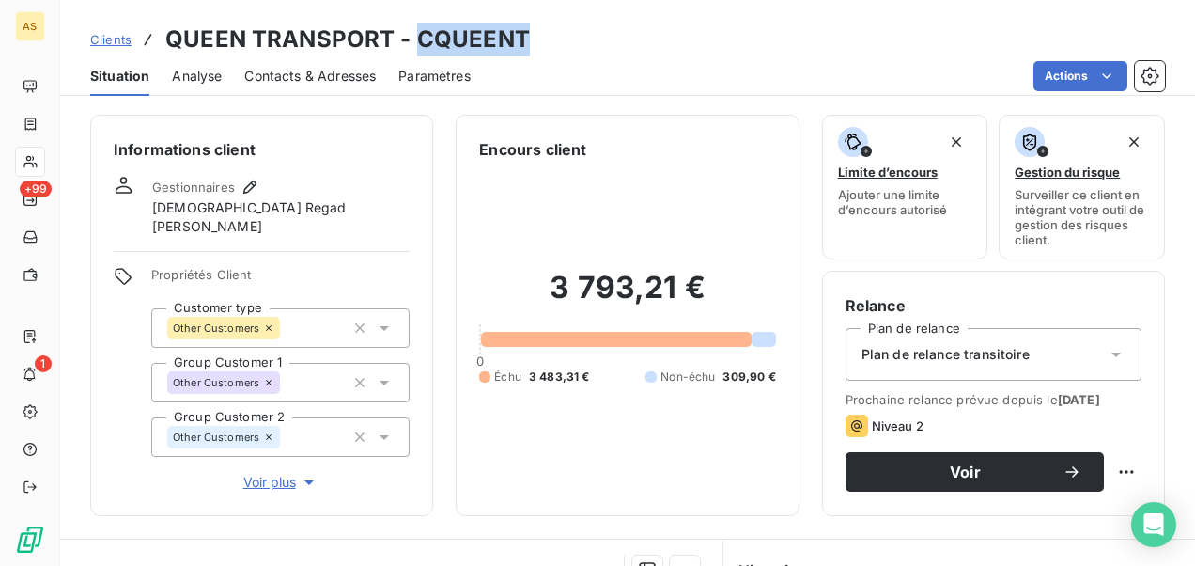
drag, startPoint x: 523, startPoint y: 41, endPoint x: 420, endPoint y: 34, distance: 103.6
click at [420, 34] on h3 "QUEEN TRANSPORT - CQUEENT" at bounding box center [347, 40] width 365 height 34
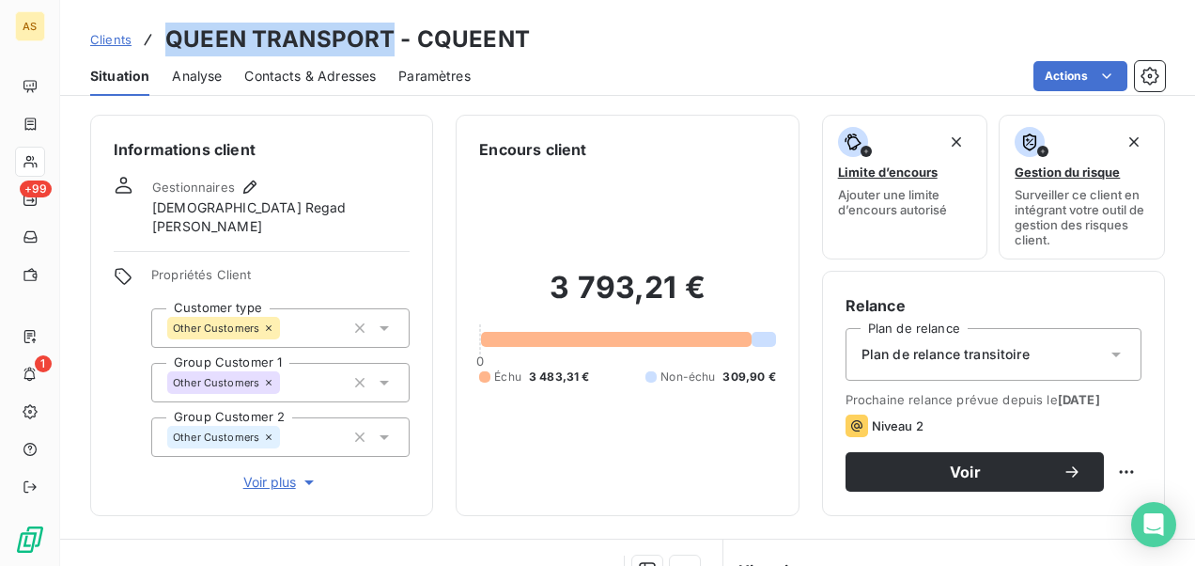
drag, startPoint x: 391, startPoint y: 39, endPoint x: 167, endPoint y: 30, distance: 223.8
click at [167, 30] on h3 "QUEEN TRANSPORT - CQUEENT" at bounding box center [347, 40] width 365 height 34
click at [125, 39] on span "Clients" at bounding box center [110, 39] width 41 height 15
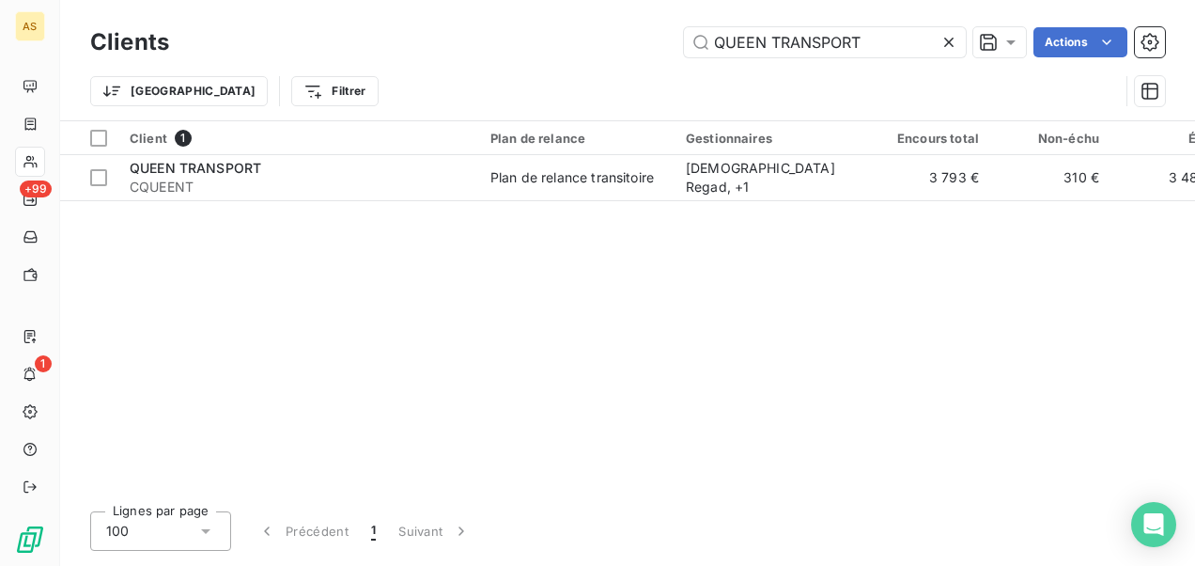
click at [953, 47] on icon at bounding box center [949, 42] width 19 height 19
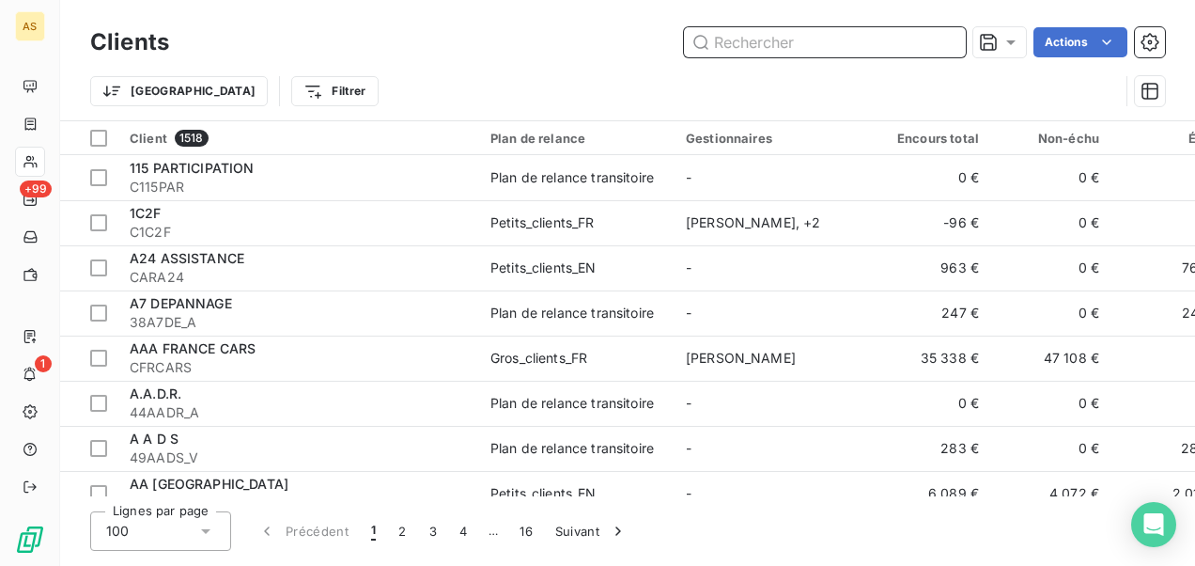
click at [834, 42] on input "text" at bounding box center [825, 42] width 282 height 30
paste input "TAG EVENTS"
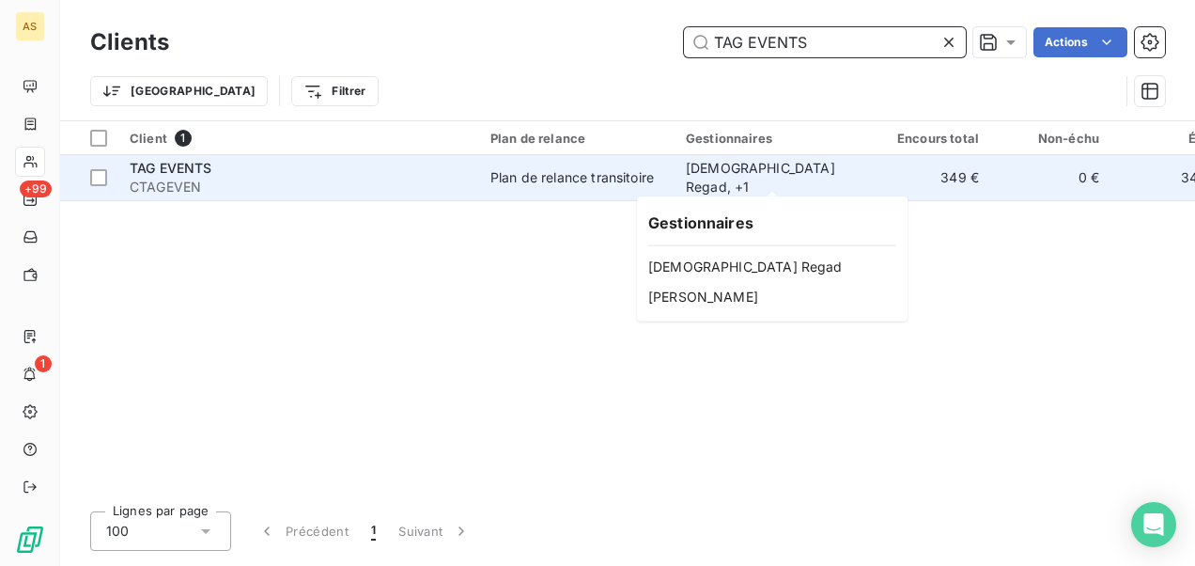
type input "TAG EVENTS"
click at [723, 167] on div "Islame Regad , + 1" at bounding box center [772, 178] width 173 height 38
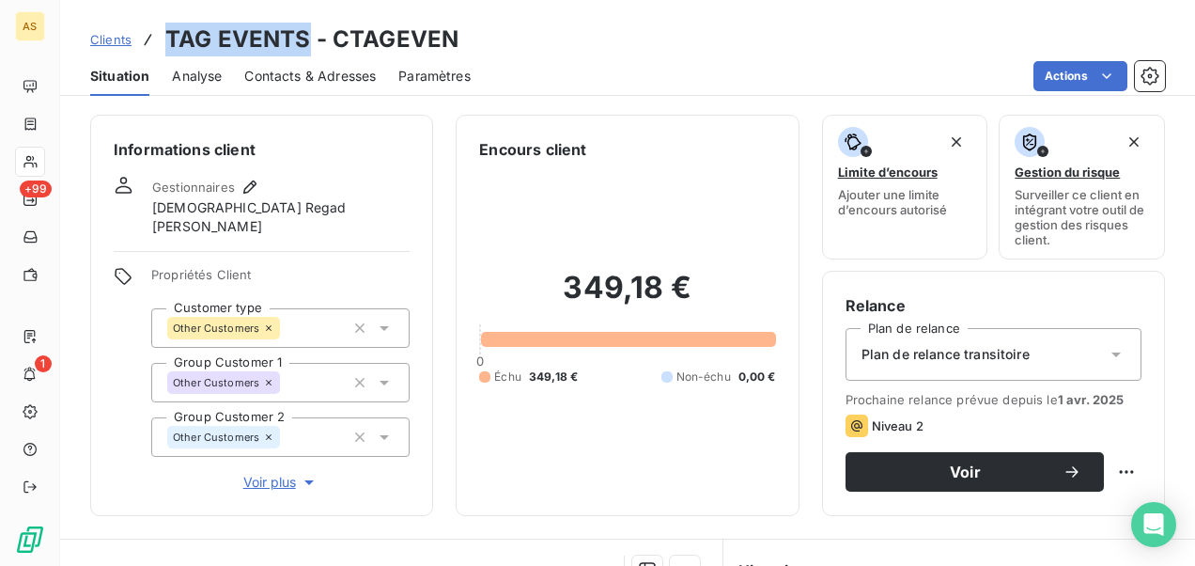
drag, startPoint x: 308, startPoint y: 41, endPoint x: 165, endPoint y: 31, distance: 143.2
click at [165, 31] on h3 "TAG EVENTS - CTAGEVEN" at bounding box center [311, 40] width 293 height 34
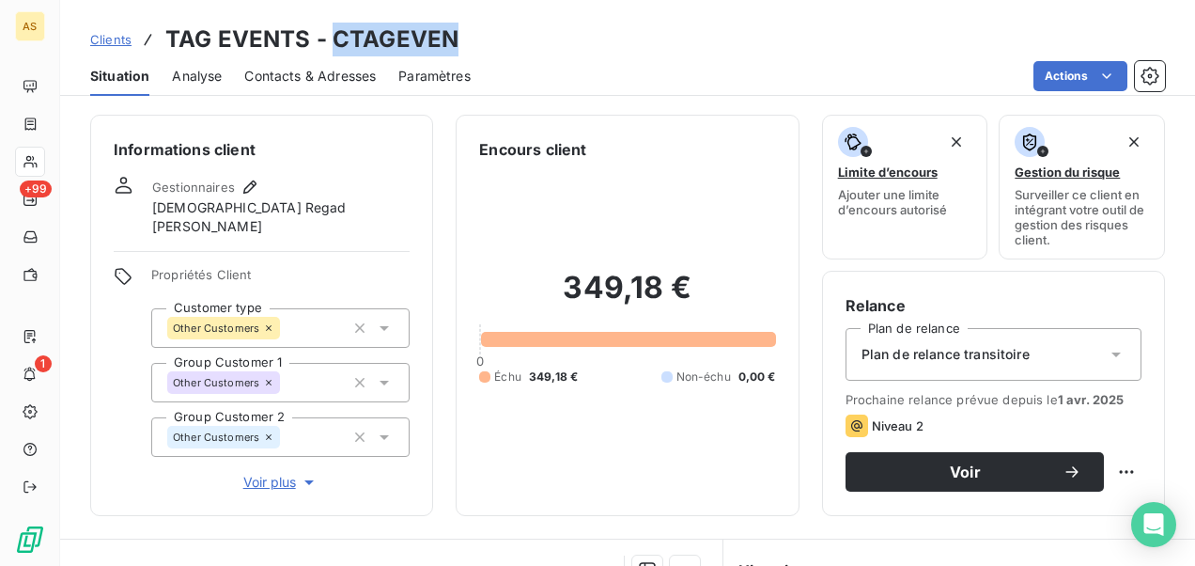
drag, startPoint x: 455, startPoint y: 43, endPoint x: 329, endPoint y: 45, distance: 125.9
click at [329, 45] on div "Clients TAG EVENTS - CTAGEVEN" at bounding box center [627, 40] width 1135 height 34
drag, startPoint x: 329, startPoint y: 45, endPoint x: 340, endPoint y: 44, distance: 11.3
click at [113, 41] on span "Clients" at bounding box center [110, 39] width 41 height 15
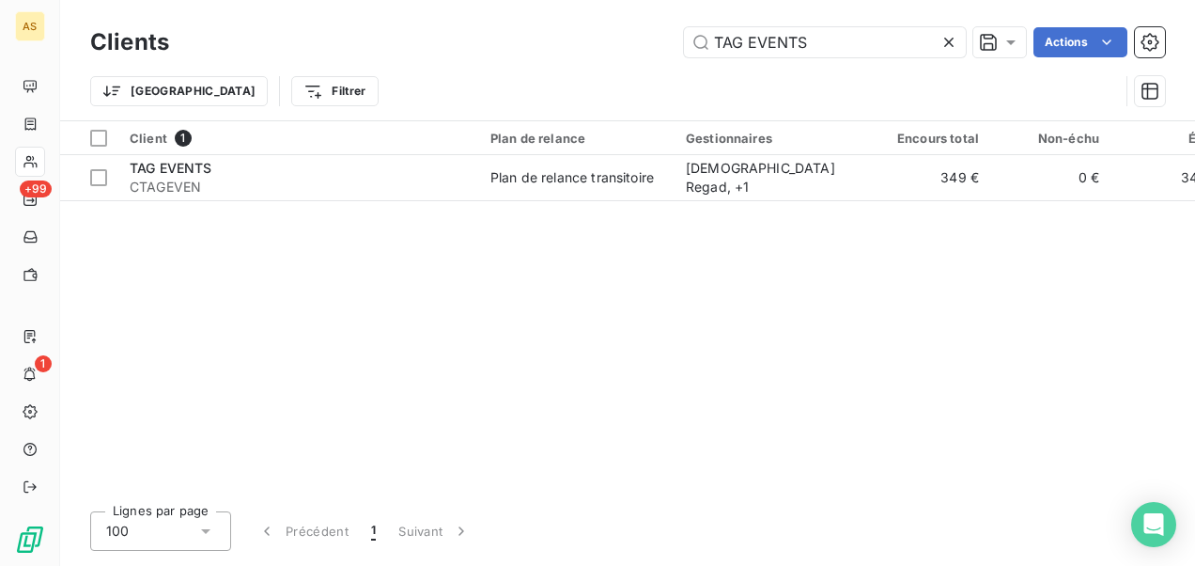
click at [943, 41] on icon at bounding box center [949, 42] width 19 height 19
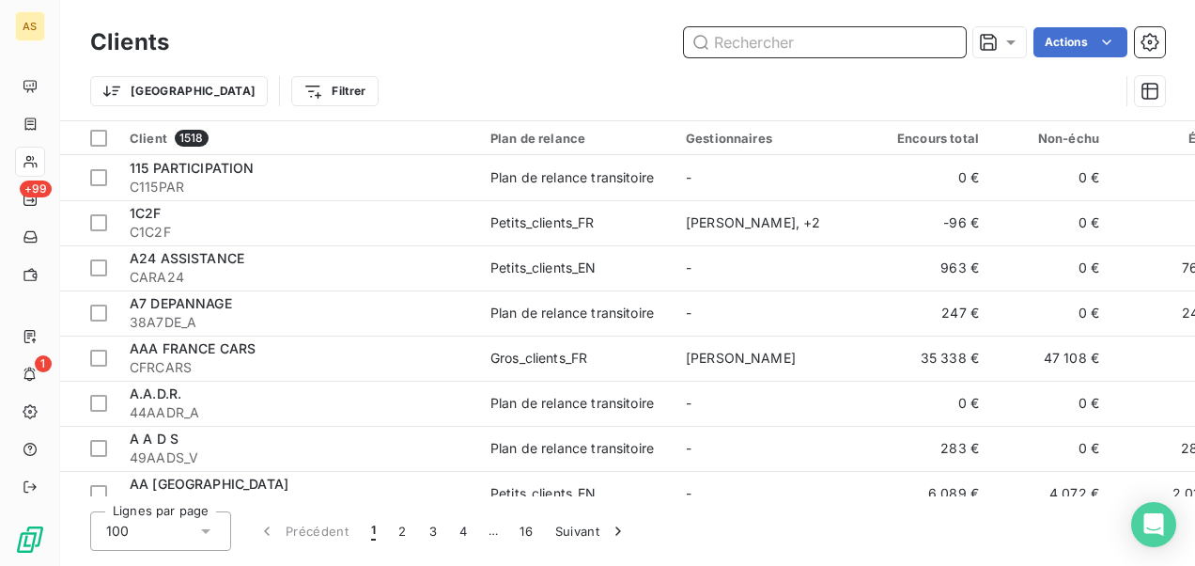
click at [717, 40] on input "text" at bounding box center [825, 42] width 282 height 30
paste input "TRANSPORTS FULCOEXPRESS"
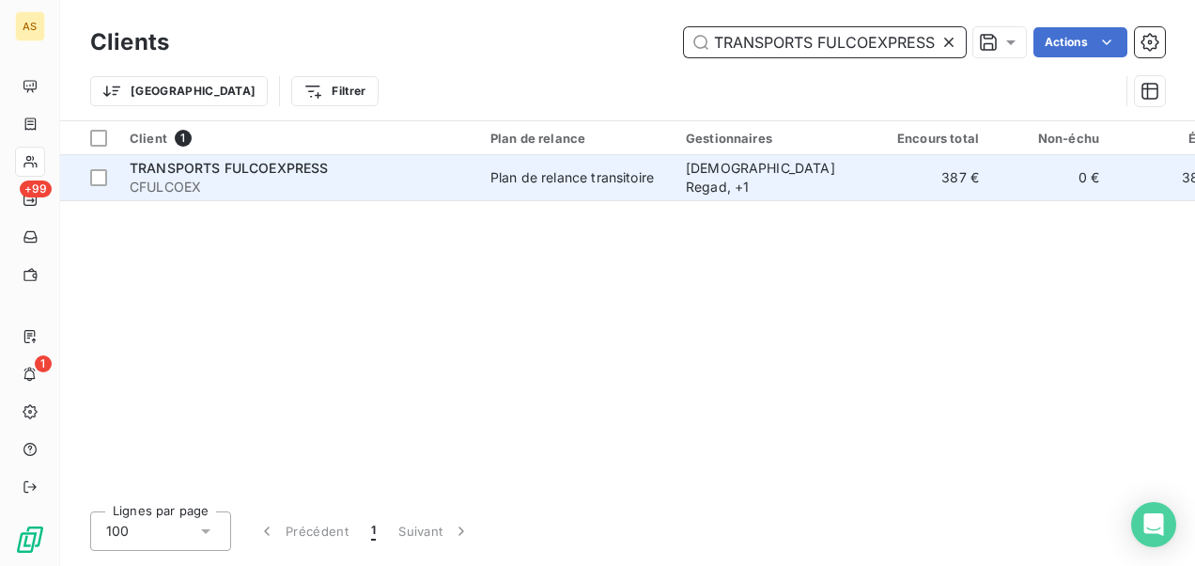
type input "TRANSPORTS FULCOEXPRESS"
click at [383, 179] on span "CFULCOEX" at bounding box center [299, 187] width 338 height 19
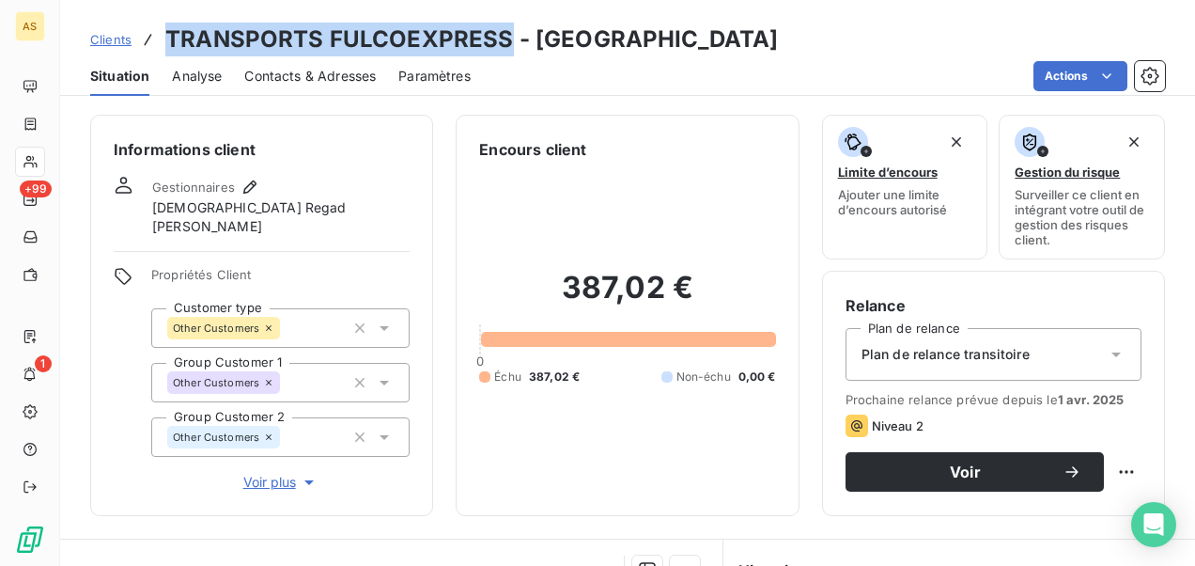
drag, startPoint x: 507, startPoint y: 43, endPoint x: 157, endPoint y: 34, distance: 350.6
click at [157, 34] on div "Clients TRANSPORTS FULCOEXPRESS - CFULCOEX" at bounding box center [434, 40] width 689 height 34
drag, startPoint x: 157, startPoint y: 34, endPoint x: 426, endPoint y: 43, distance: 268.9
click at [426, 43] on h3 "TRANSPORTS FULCOEXPRESS - CFULCOEX" at bounding box center [471, 40] width 613 height 34
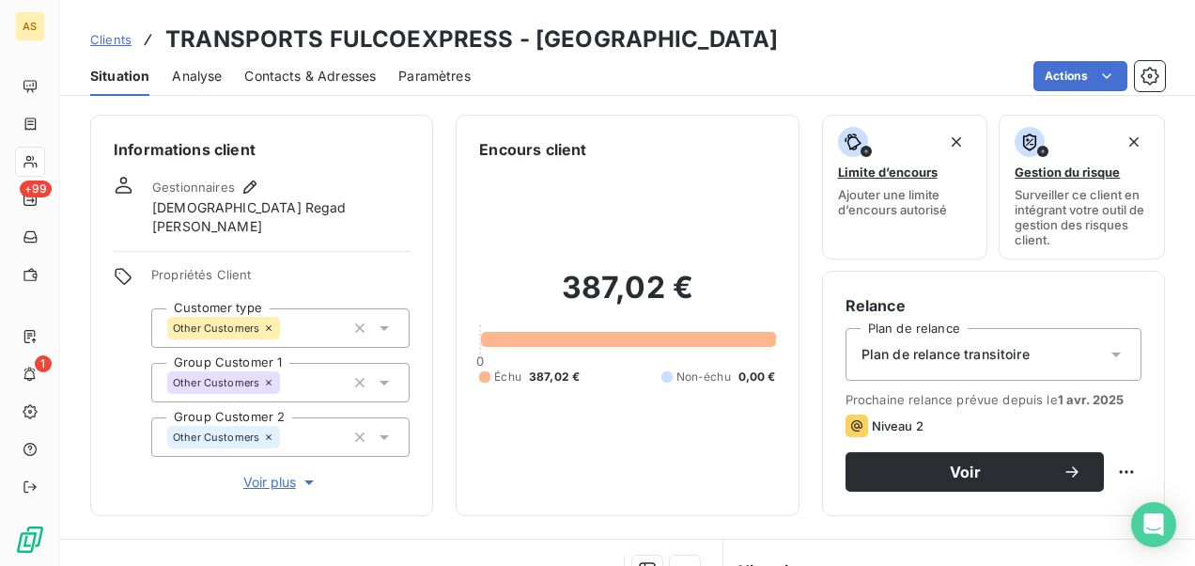
click at [655, 46] on div "Clients TRANSPORTS FULCOEXPRESS - CFULCOEX" at bounding box center [627, 40] width 1135 height 34
drag, startPoint x: 657, startPoint y: 36, endPoint x: 532, endPoint y: 47, distance: 125.5
click at [532, 47] on div "Clients TRANSPORTS FULCOEXPRESS - CFULCOEX" at bounding box center [627, 40] width 1135 height 34
click at [125, 37] on span "Clients" at bounding box center [110, 39] width 41 height 15
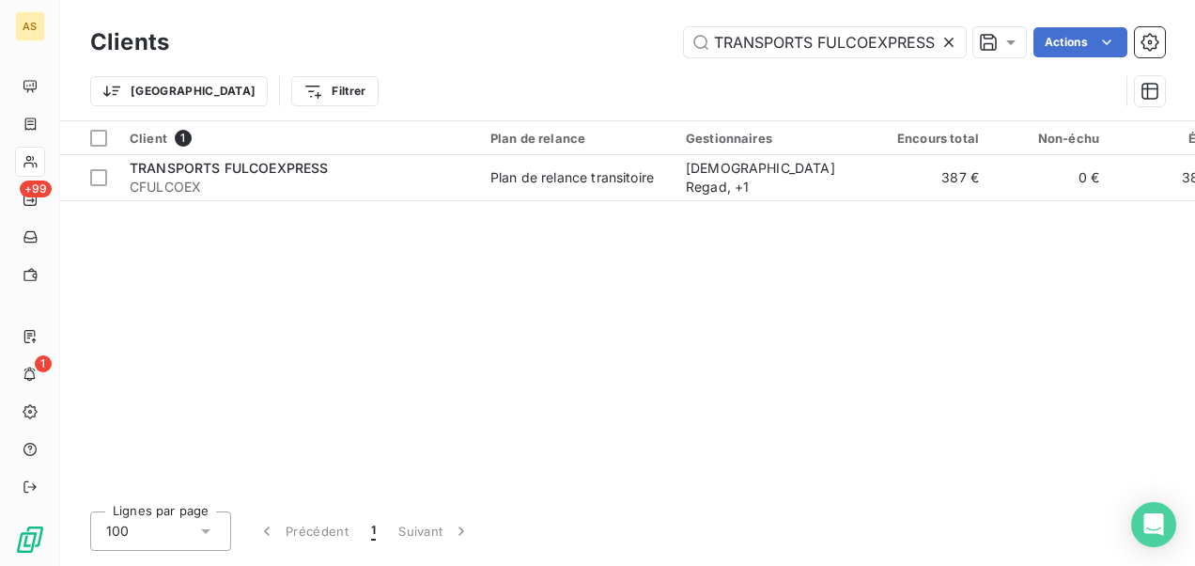
click at [948, 45] on icon at bounding box center [949, 42] width 19 height 19
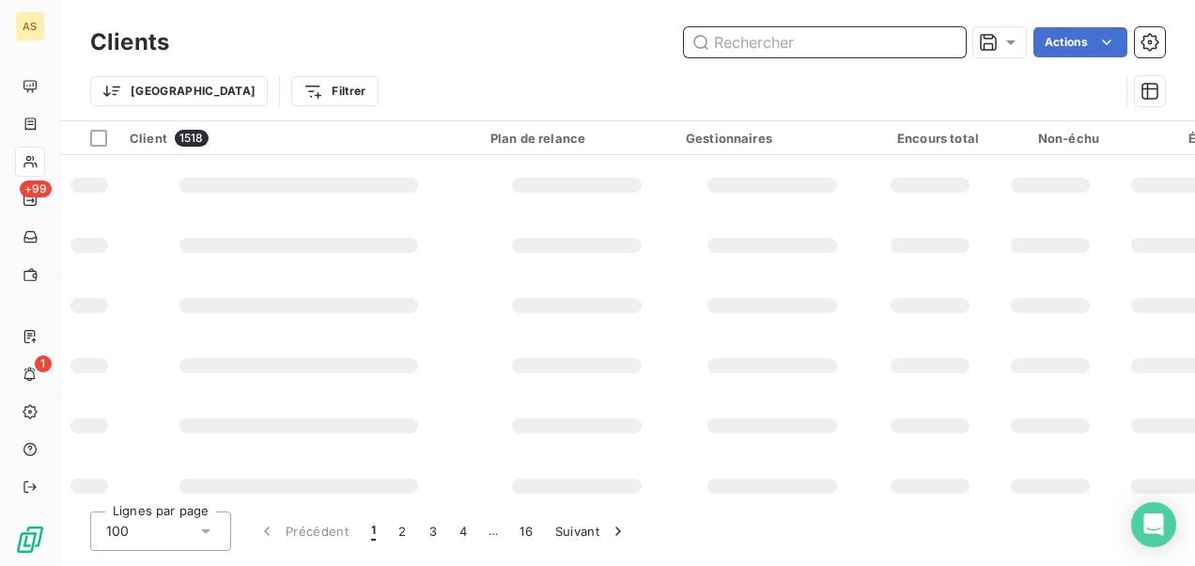
click at [723, 40] on input "text" at bounding box center [825, 42] width 282 height 30
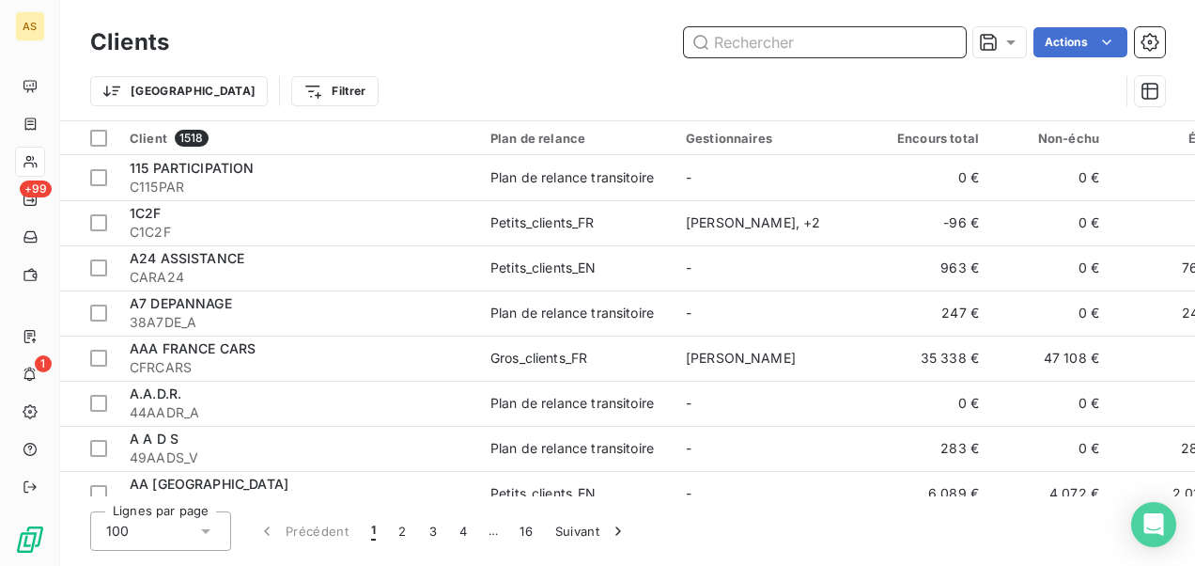
paste input "TRI TRANSPORT DISTRIBUTION"
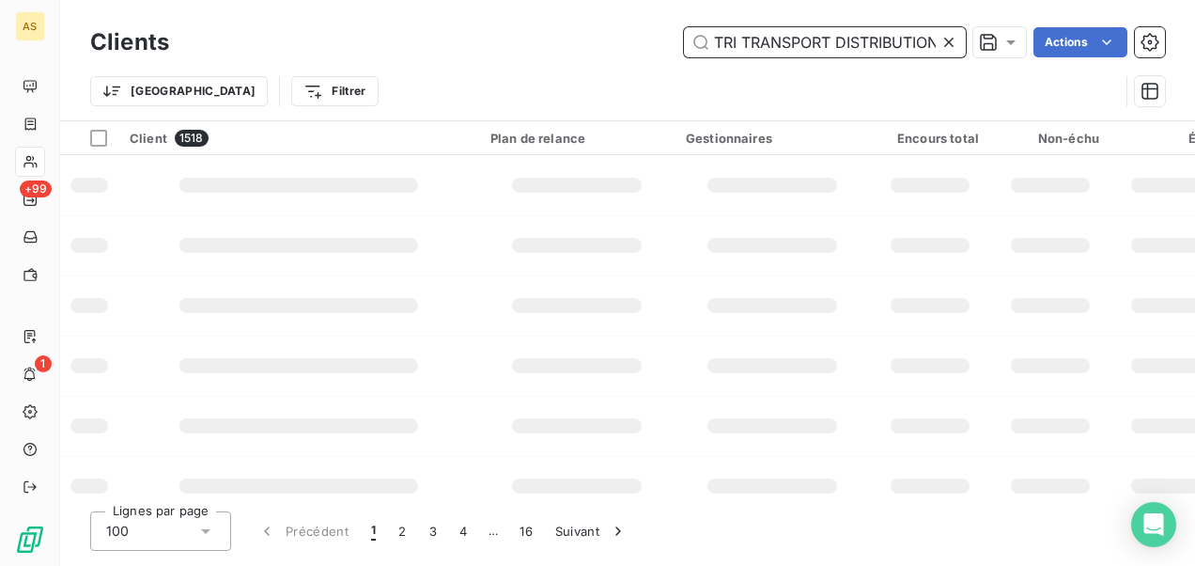
scroll to position [0, 7]
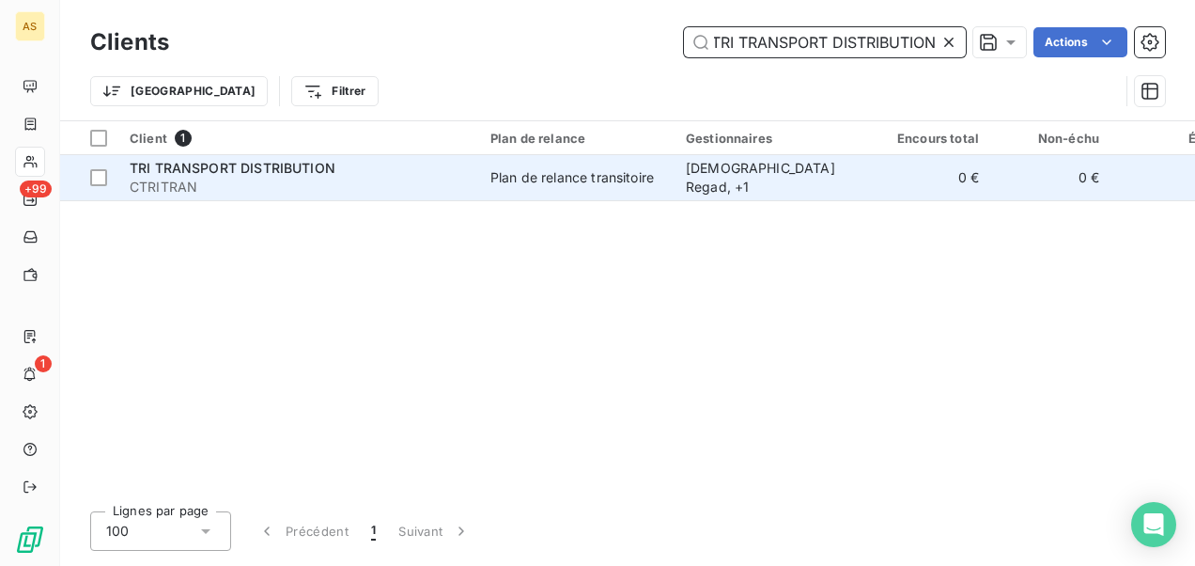
type input "TRI TRANSPORT DISTRIBUTION"
click at [518, 179] on div "Plan de relance transitoire" at bounding box center [571, 177] width 163 height 19
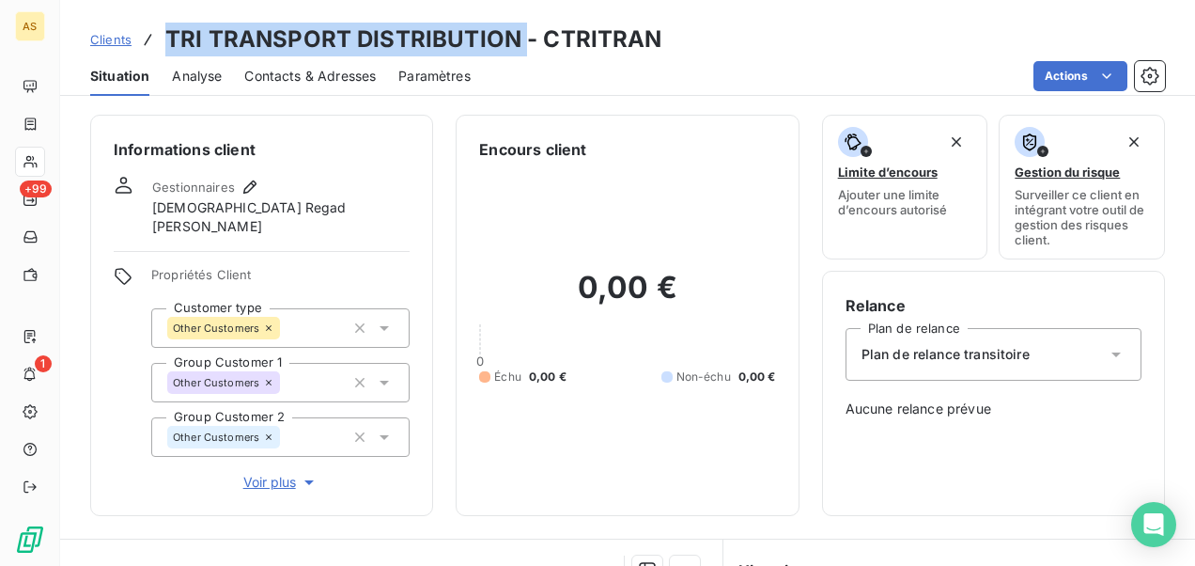
drag, startPoint x: 520, startPoint y: 37, endPoint x: 167, endPoint y: 49, distance: 352.5
click at [167, 49] on h3 "TRI TRANSPORT DISTRIBUTION - CTRITRAN" at bounding box center [413, 40] width 497 height 34
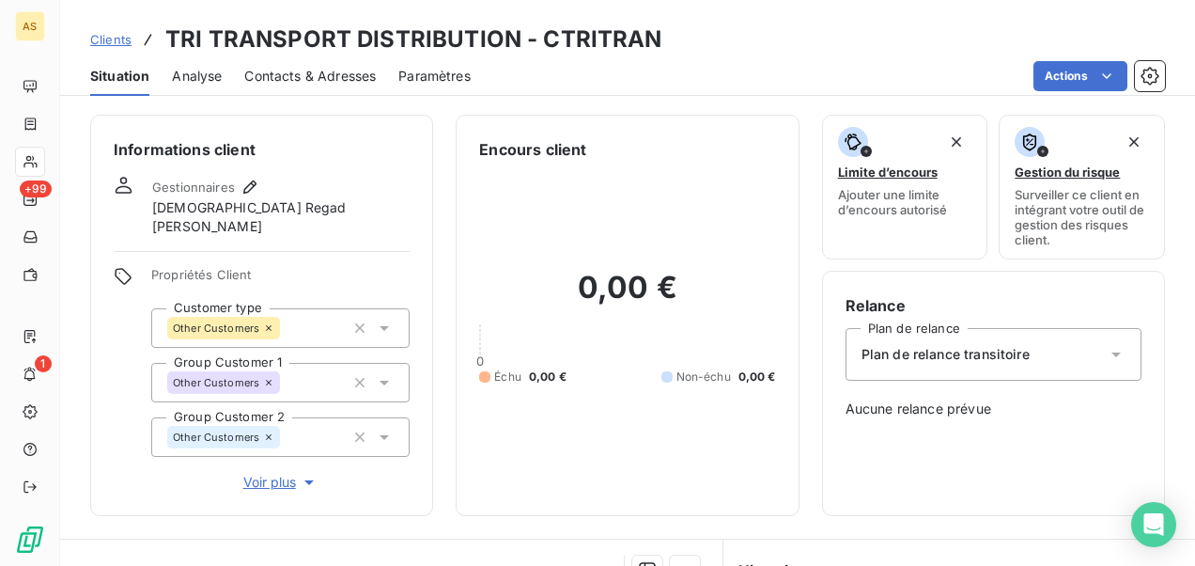
click at [710, 43] on div "Clients TRI TRANSPORT DISTRIBUTION - CTRITRAN" at bounding box center [627, 40] width 1135 height 34
drag, startPoint x: 662, startPoint y: 37, endPoint x: 545, endPoint y: 40, distance: 117.5
click at [545, 40] on div "Clients TRI TRANSPORT DISTRIBUTION - CTRITRAN" at bounding box center [627, 40] width 1135 height 34
click at [117, 38] on span "Clients" at bounding box center [110, 39] width 41 height 15
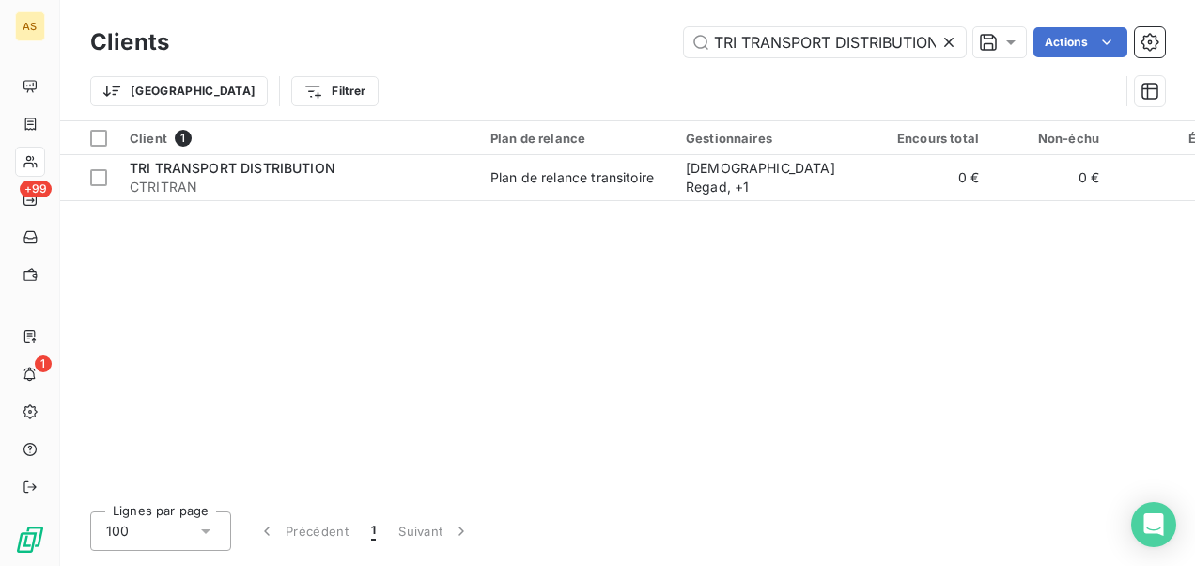
click at [951, 45] on icon at bounding box center [948, 42] width 9 height 9
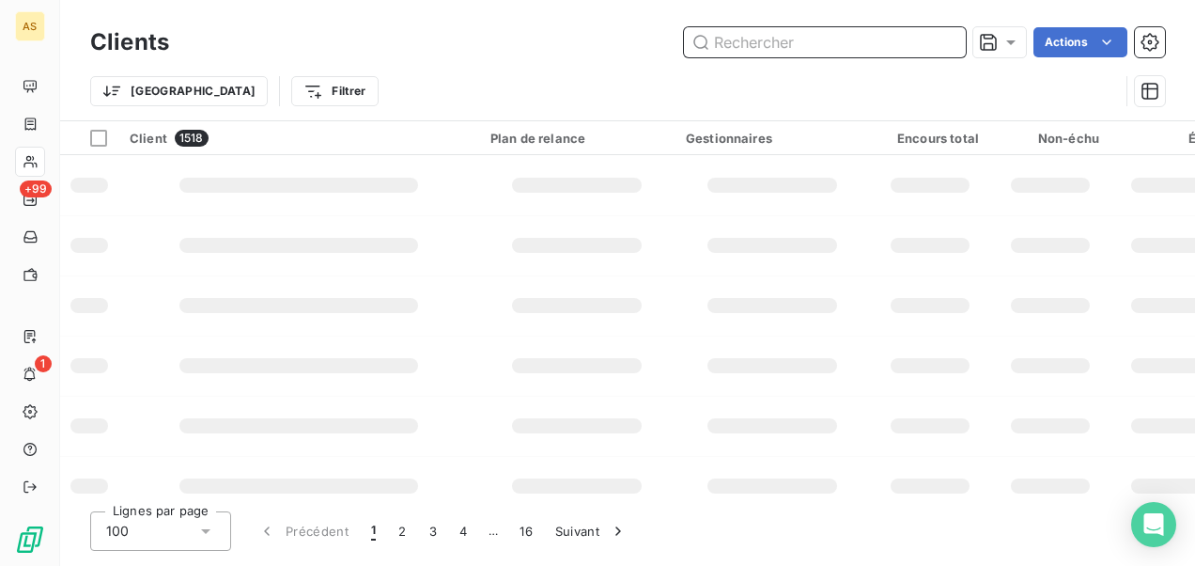
click at [726, 41] on input "text" at bounding box center [825, 42] width 282 height 30
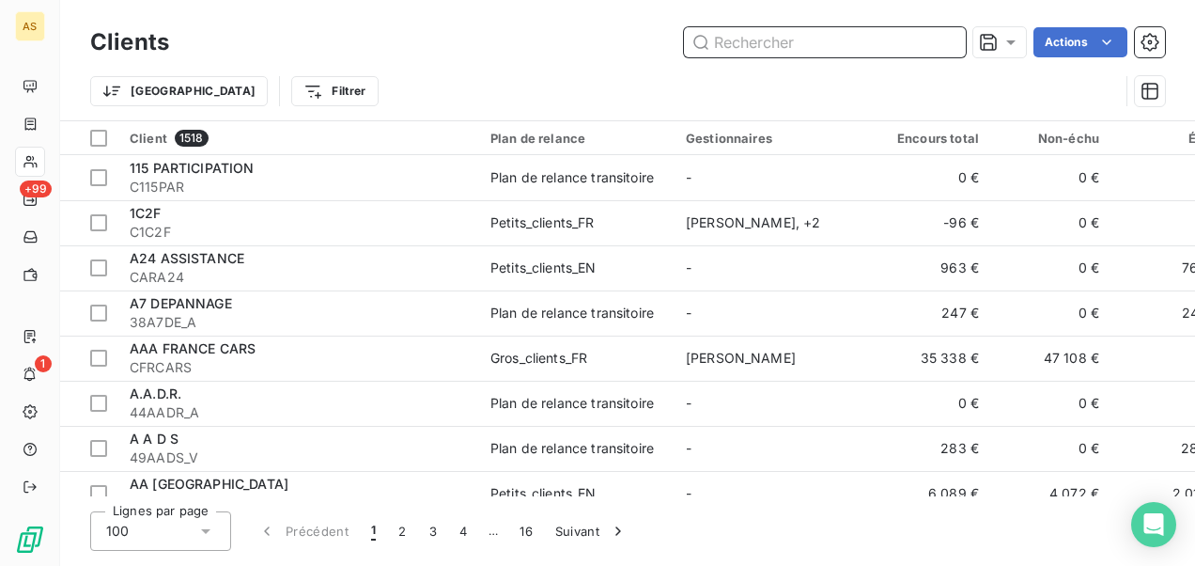
paste input "YS INTERNATIONAL TRANSPORT"
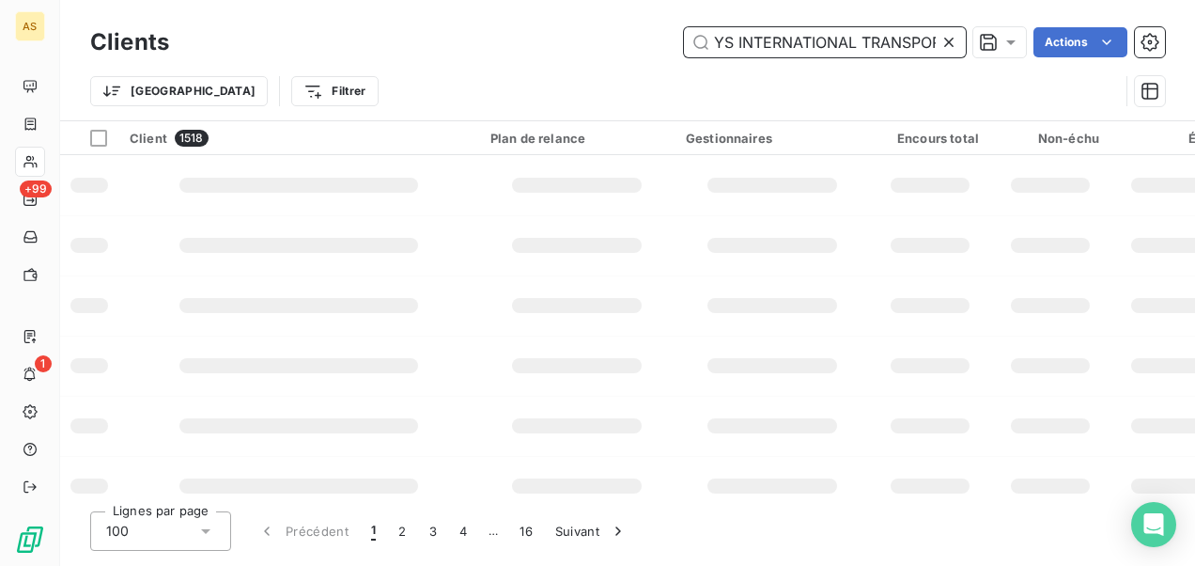
scroll to position [0, 17]
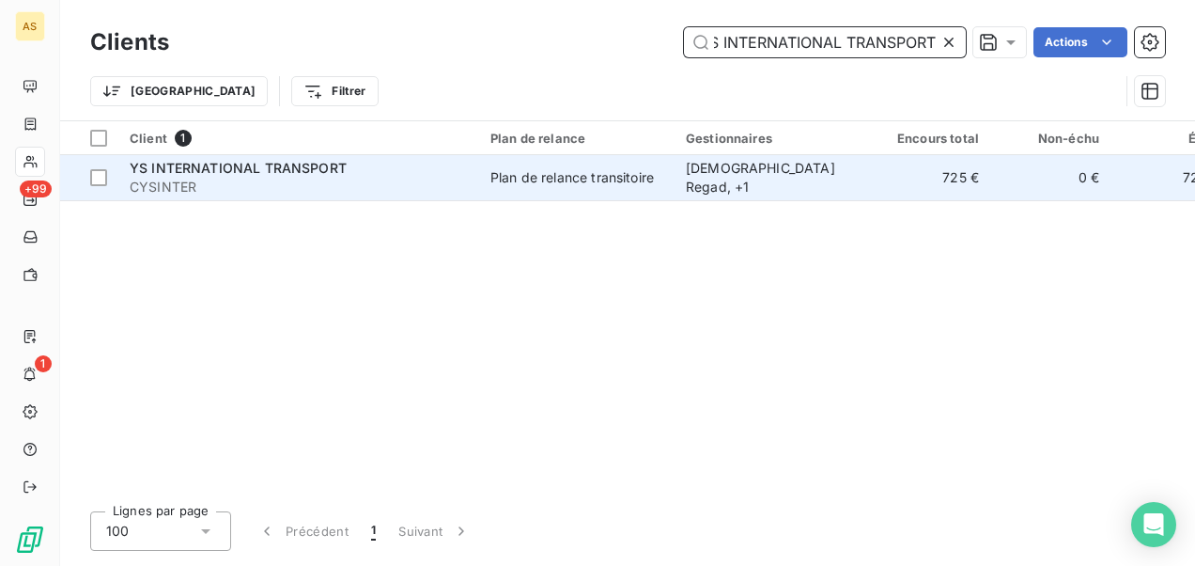
type input "YS INTERNATIONAL TRANSPORT"
click at [512, 171] on div "Plan de relance transitoire" at bounding box center [571, 177] width 163 height 19
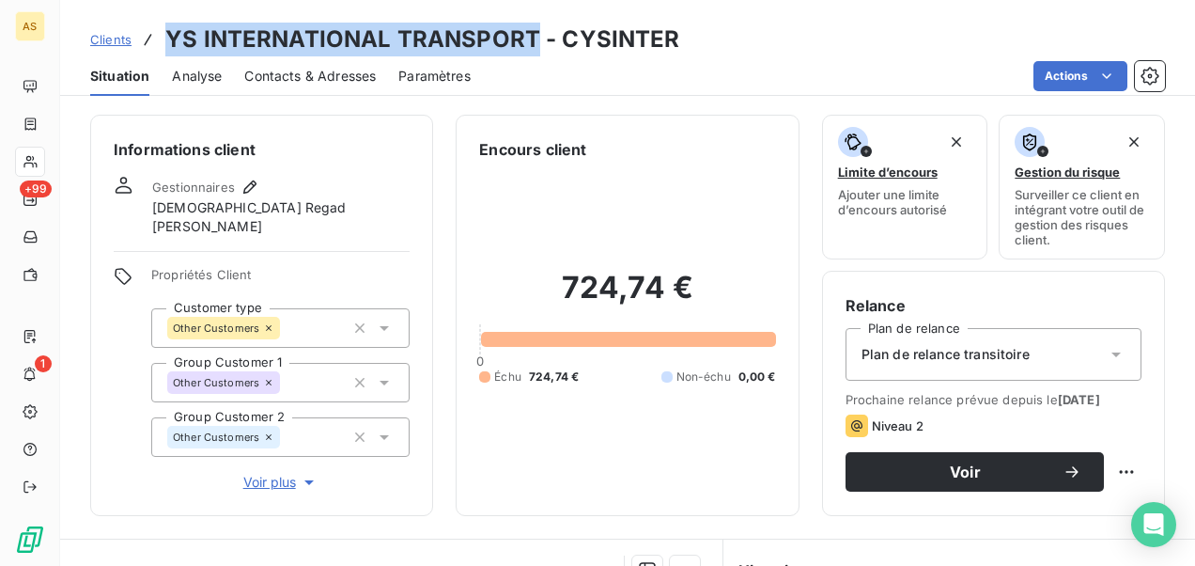
drag, startPoint x: 532, startPoint y: 39, endPoint x: 169, endPoint y: 22, distance: 363.1
click at [169, 22] on div "Clients YS INTERNATIONAL TRANSPORT - CYSINTER Situation Analyse Contacts & Adre…" at bounding box center [627, 48] width 1135 height 96
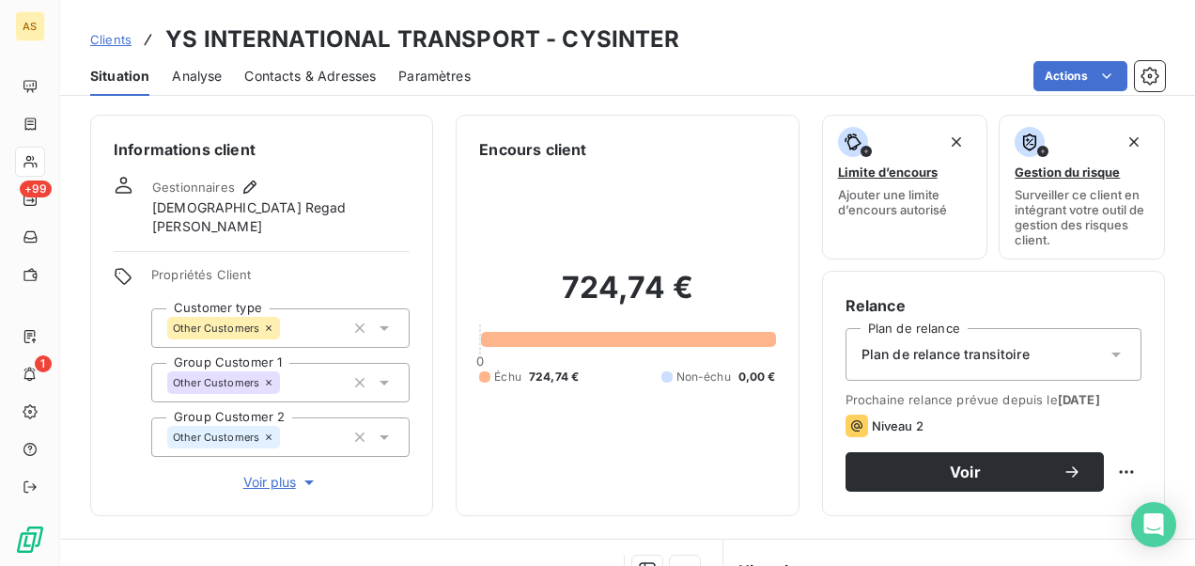
click at [680, 36] on div "Clients YS INTERNATIONAL TRANSPORT - CYSINTER" at bounding box center [627, 40] width 1135 height 34
drag, startPoint x: 676, startPoint y: 39, endPoint x: 556, endPoint y: 47, distance: 119.6
click at [556, 47] on div "Clients YS INTERNATIONAL TRANSPORT - CYSINTER" at bounding box center [627, 40] width 1135 height 34
click at [123, 38] on span "Clients" at bounding box center [110, 39] width 41 height 15
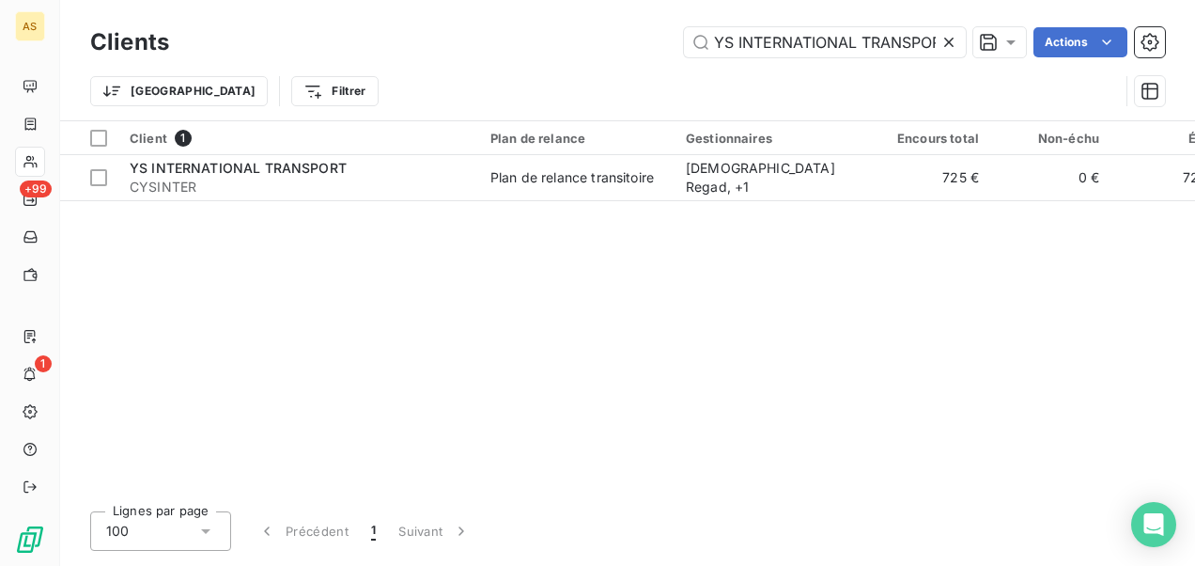
click at [950, 39] on icon at bounding box center [948, 42] width 9 height 9
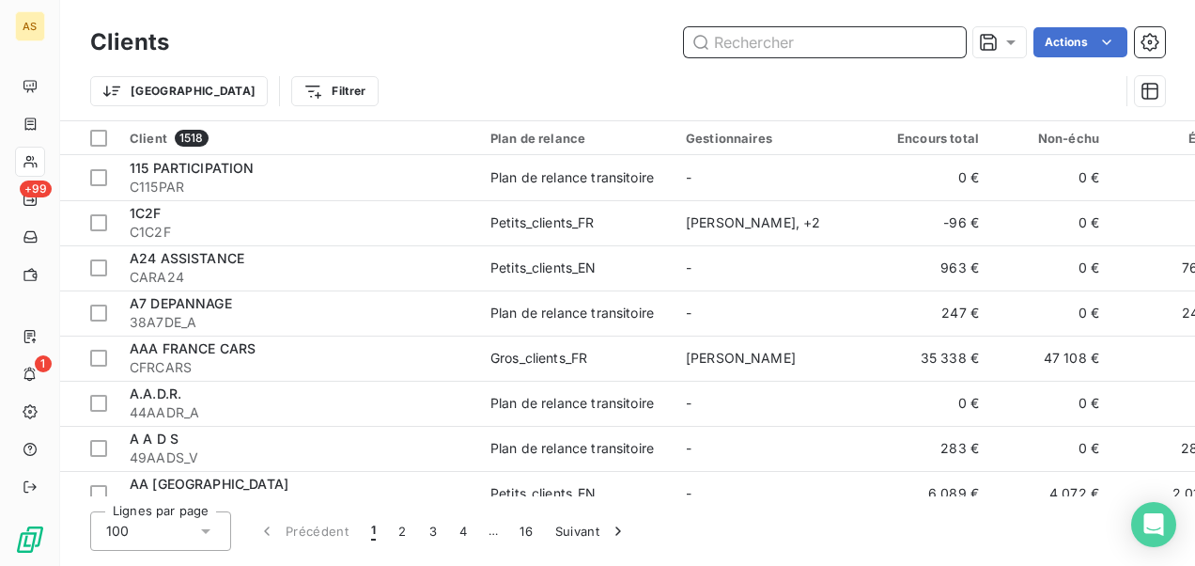
click at [722, 52] on input "text" at bounding box center [825, 42] width 282 height 30
paste input "GROUPSERVICES SARL"
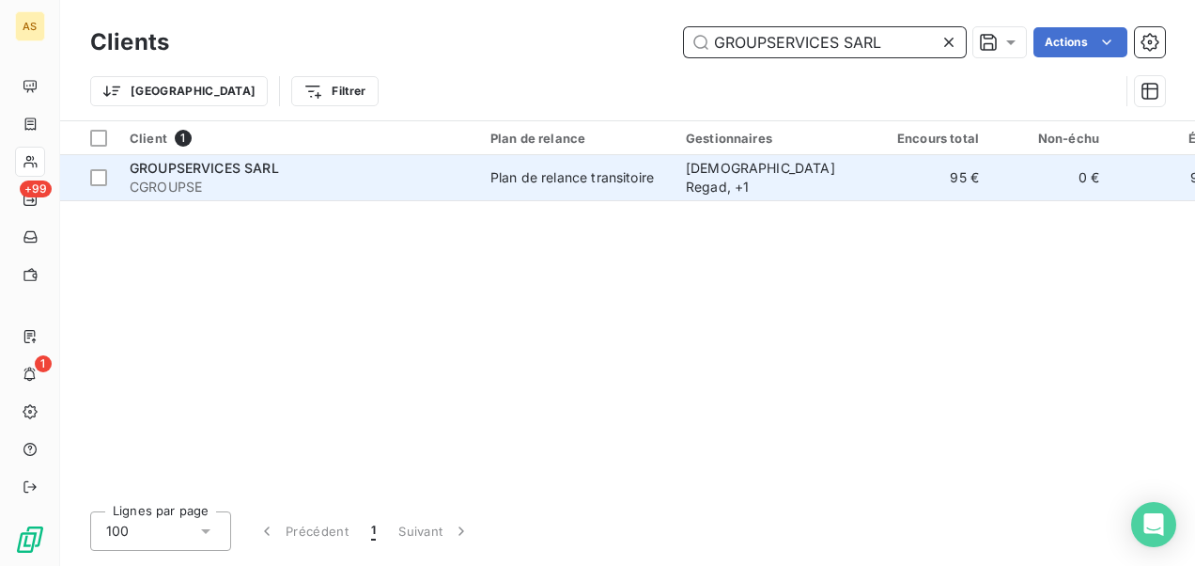
type input "GROUPSERVICES SARL"
click at [510, 175] on div "Plan de relance transitoire" at bounding box center [571, 177] width 163 height 19
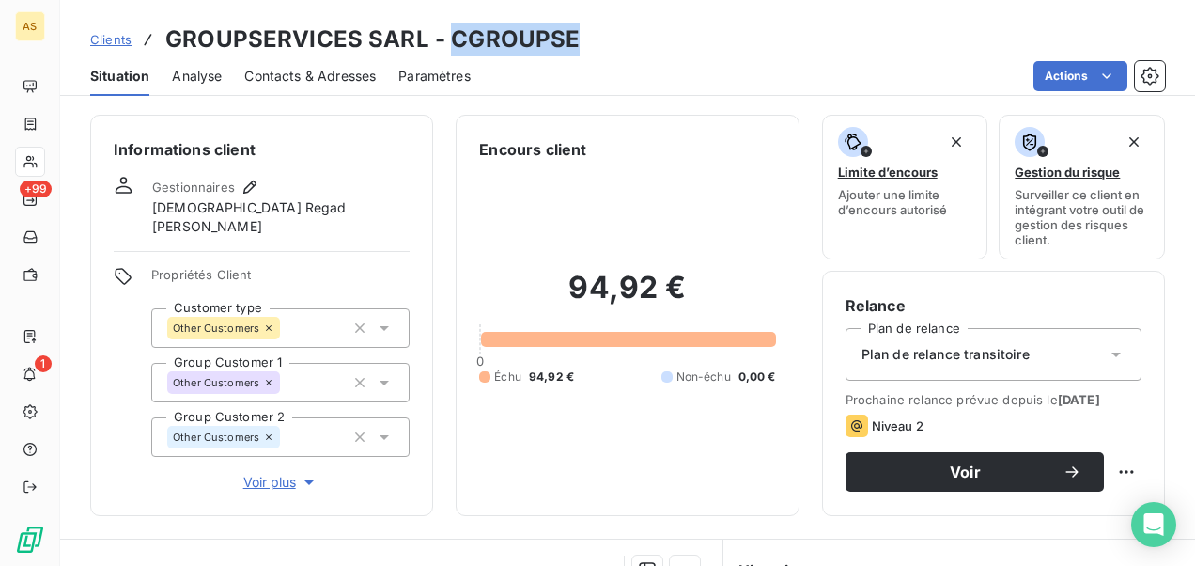
drag, startPoint x: 571, startPoint y: 37, endPoint x: 446, endPoint y: 35, distance: 125.0
click at [446, 35] on div "Clients GROUPSERVICES SARL - CGROUPSE" at bounding box center [627, 40] width 1135 height 34
click at [111, 38] on span "Clients" at bounding box center [110, 39] width 41 height 15
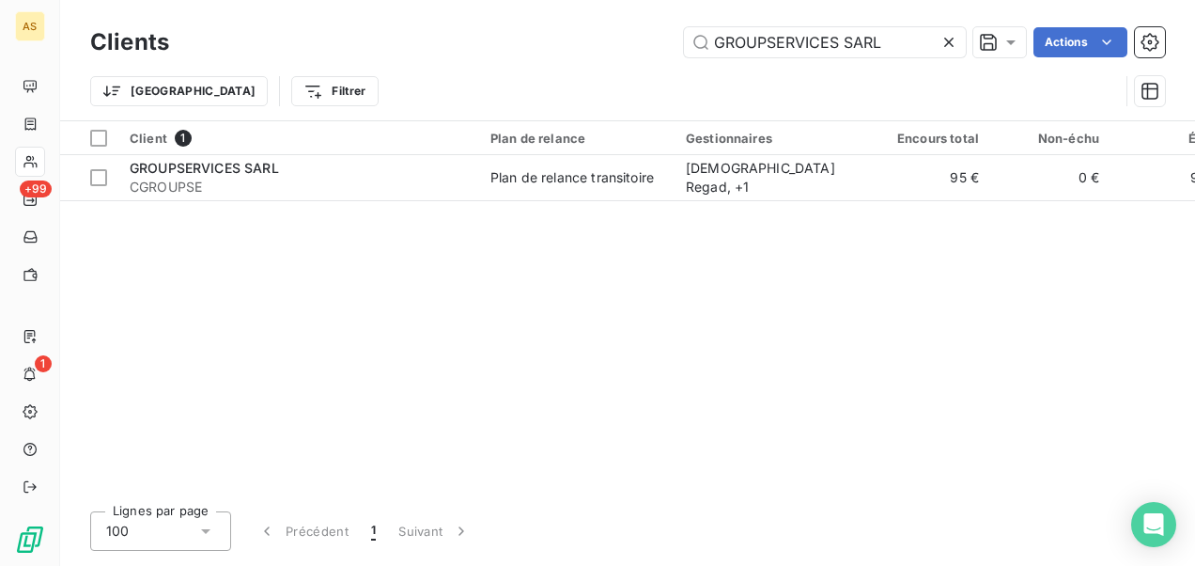
click at [951, 49] on icon at bounding box center [949, 42] width 19 height 19
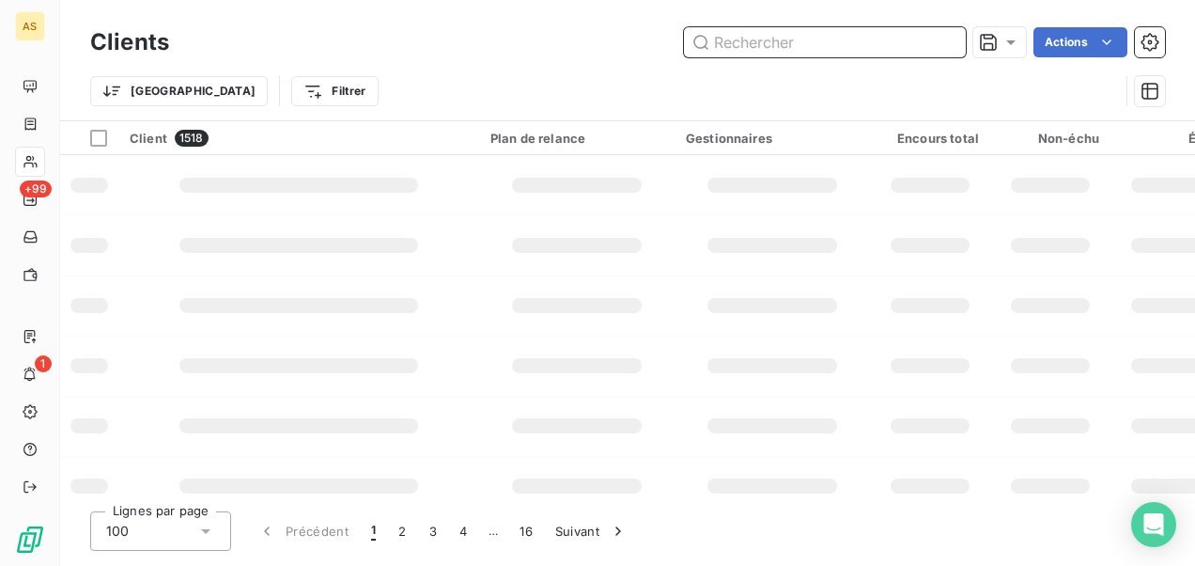
click at [723, 40] on input "text" at bounding box center [825, 42] width 282 height 30
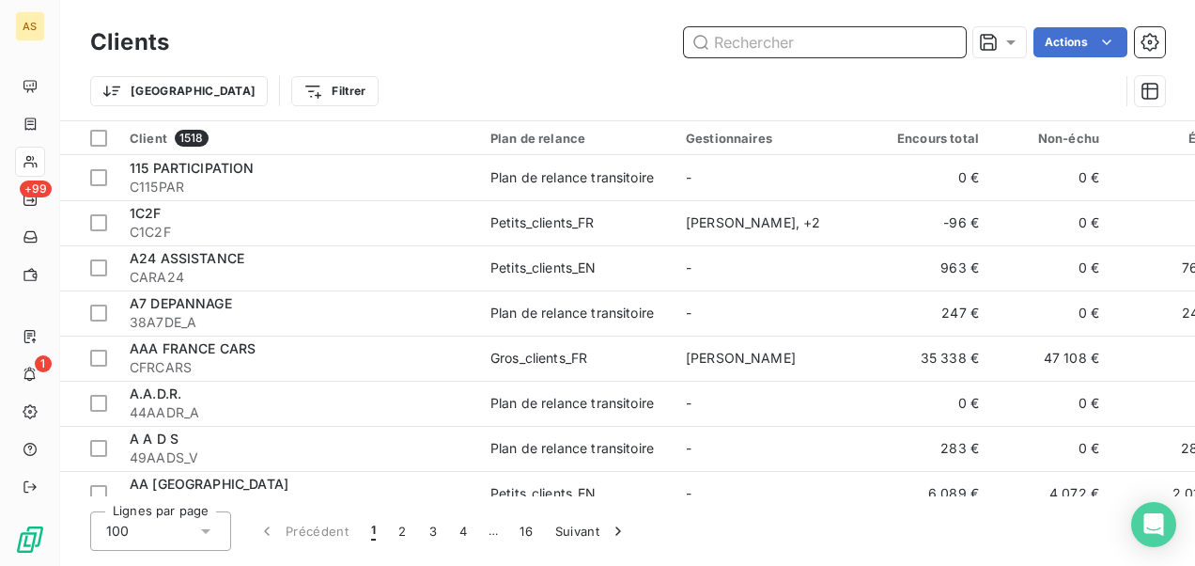
paste input "LIVRAISON EXPRESS"
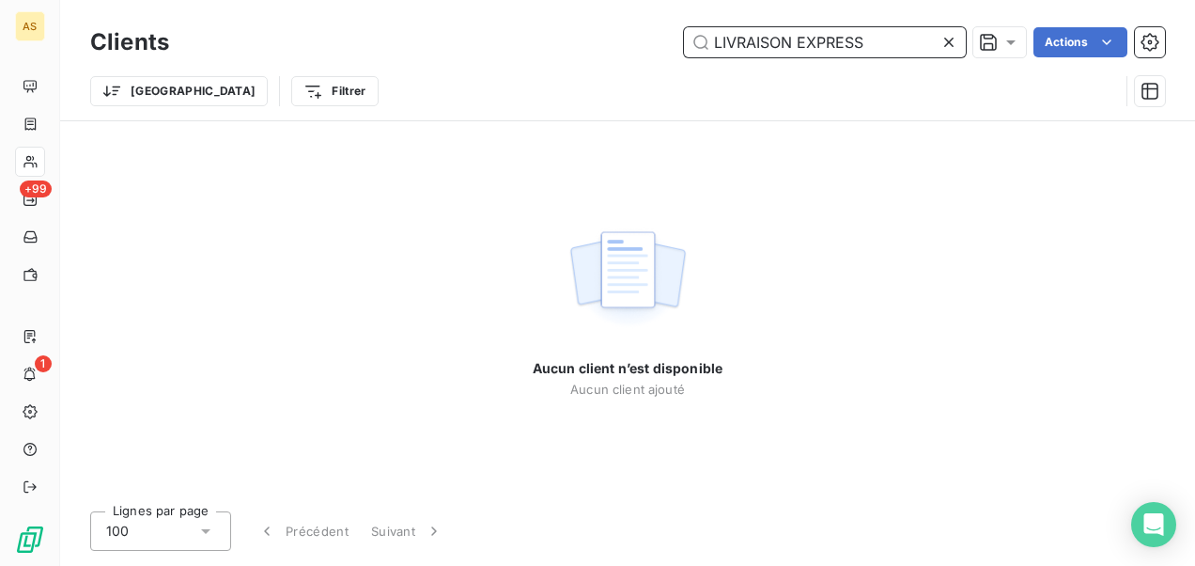
click at [716, 41] on input "LIVRAISON EXPRESS" at bounding box center [825, 42] width 282 height 30
drag, startPoint x: 860, startPoint y: 38, endPoint x: 794, endPoint y: 34, distance: 65.9
click at [794, 34] on input "LIVRAISON EXPRESS" at bounding box center [825, 42] width 282 height 30
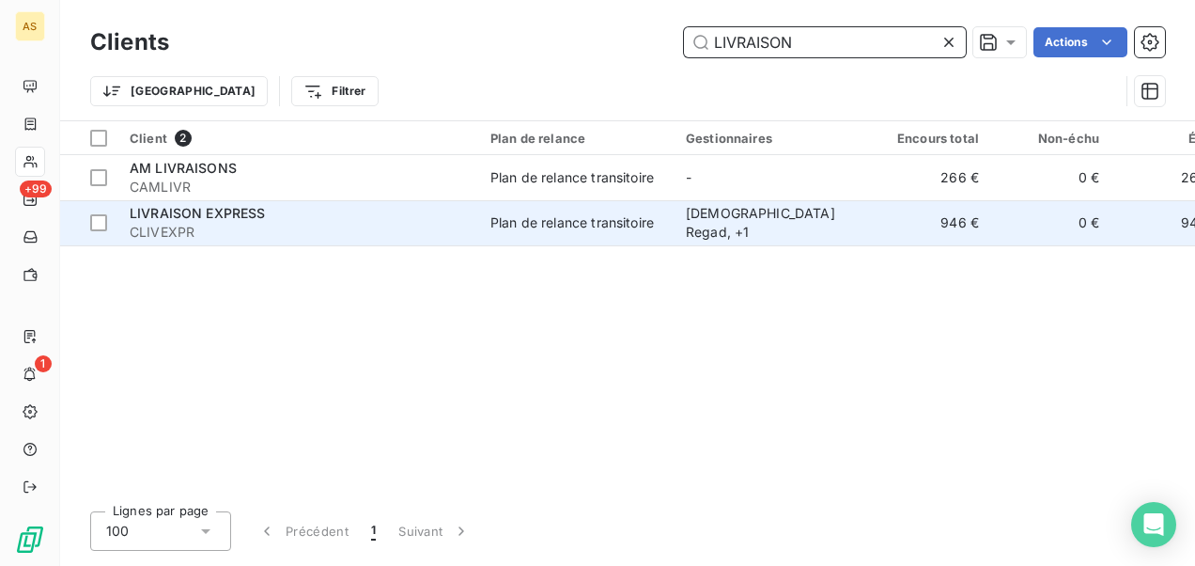
type input "LIVRAISON"
click at [582, 206] on td "Plan de relance transitoire" at bounding box center [576, 222] width 195 height 45
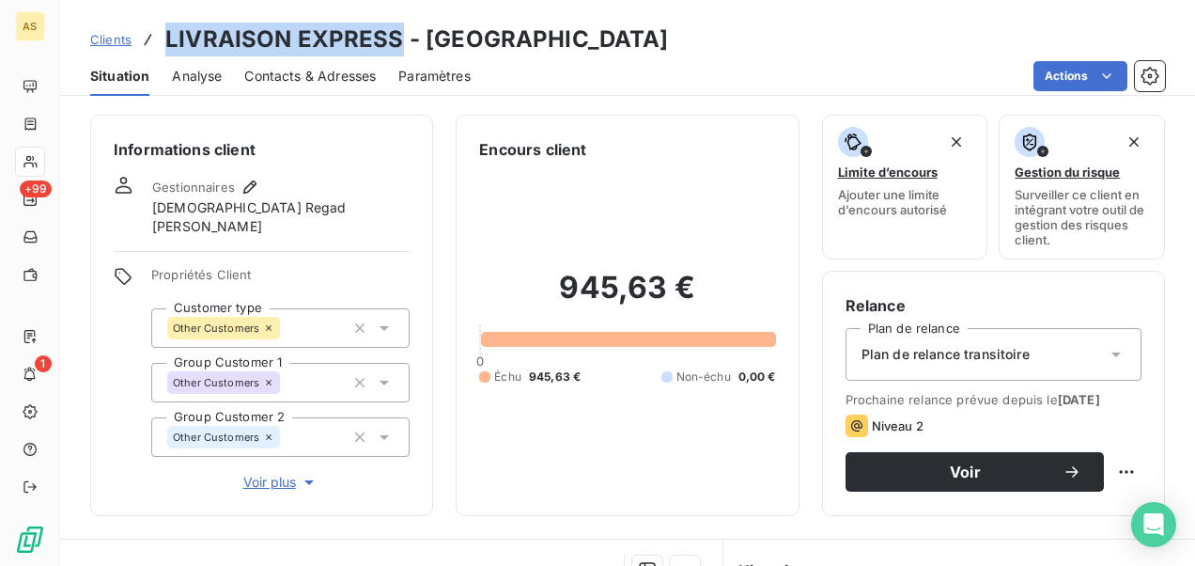
drag, startPoint x: 398, startPoint y: 45, endPoint x: 166, endPoint y: 38, distance: 232.2
click at [166, 38] on h3 "LIVRAISON EXPRESS - CLIVEXPR" at bounding box center [417, 40] width 504 height 34
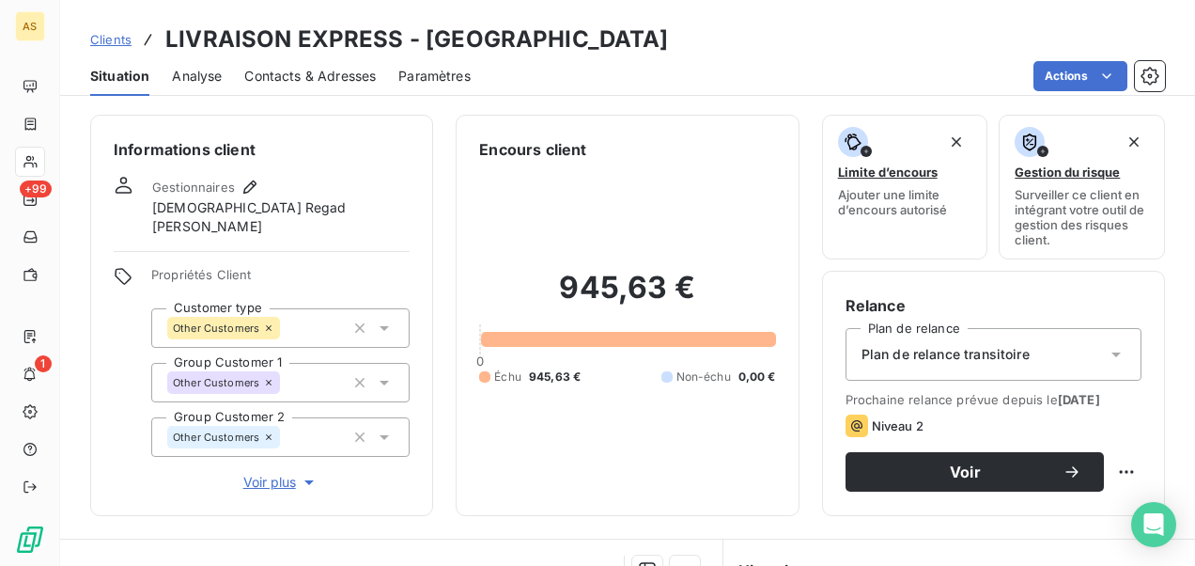
click at [560, 44] on div "Clients LIVRAISON EXPRESS - CLIVEXPR" at bounding box center [627, 40] width 1135 height 34
drag, startPoint x: 535, startPoint y: 36, endPoint x: 425, endPoint y: 41, distance: 110.1
click at [425, 41] on div "Clients LIVRAISON EXPRESS - CLIVEXPR" at bounding box center [627, 40] width 1135 height 34
click at [100, 38] on span "Clients" at bounding box center [110, 39] width 41 height 15
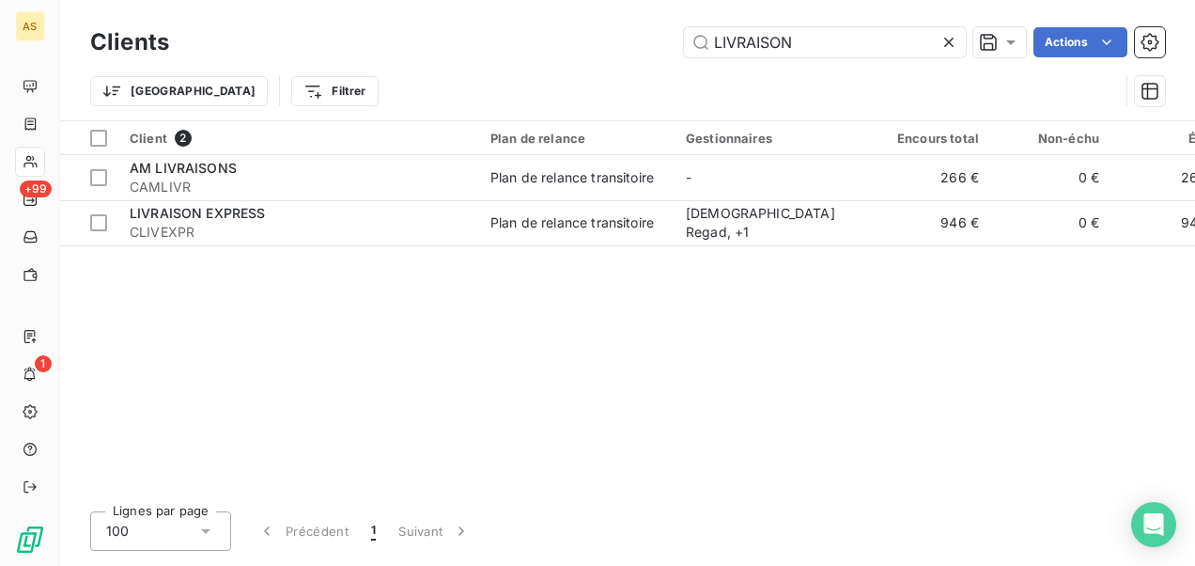
click at [955, 39] on icon at bounding box center [949, 42] width 19 height 19
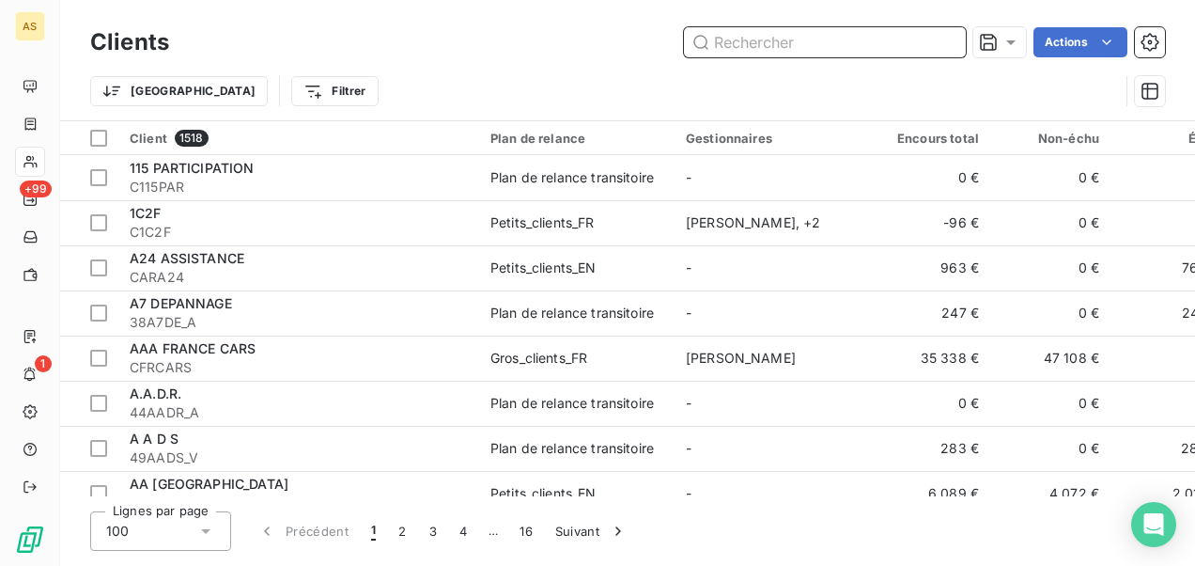
click at [748, 36] on input "text" at bounding box center [825, 42] width 282 height 30
paste input "CHEMANE SARL"
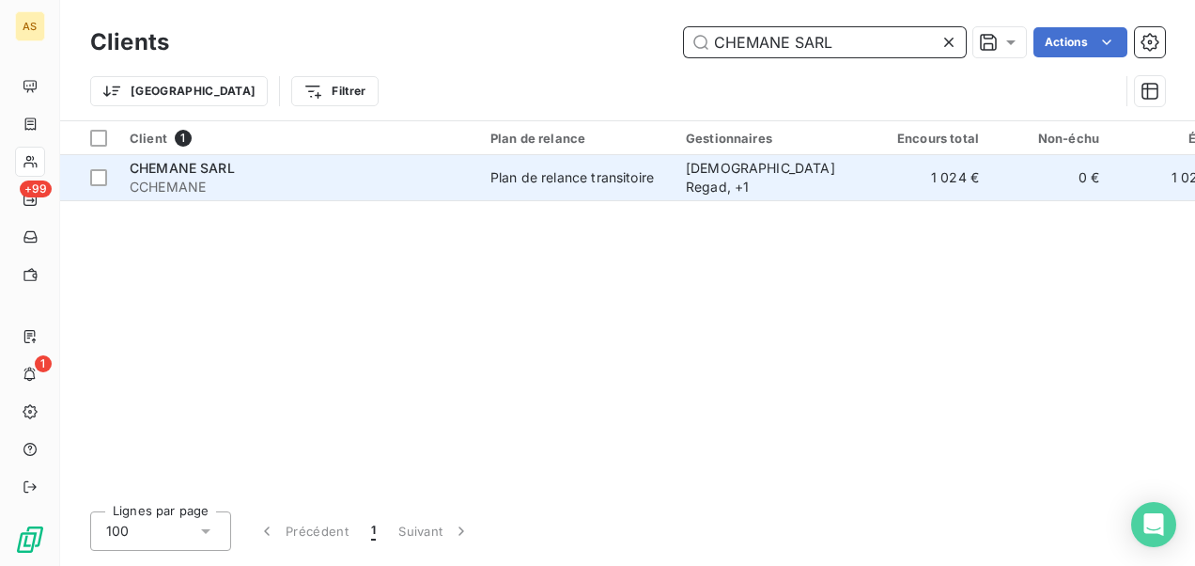
type input "CHEMANE SARL"
click at [575, 163] on td "Plan de relance transitoire" at bounding box center [576, 177] width 195 height 45
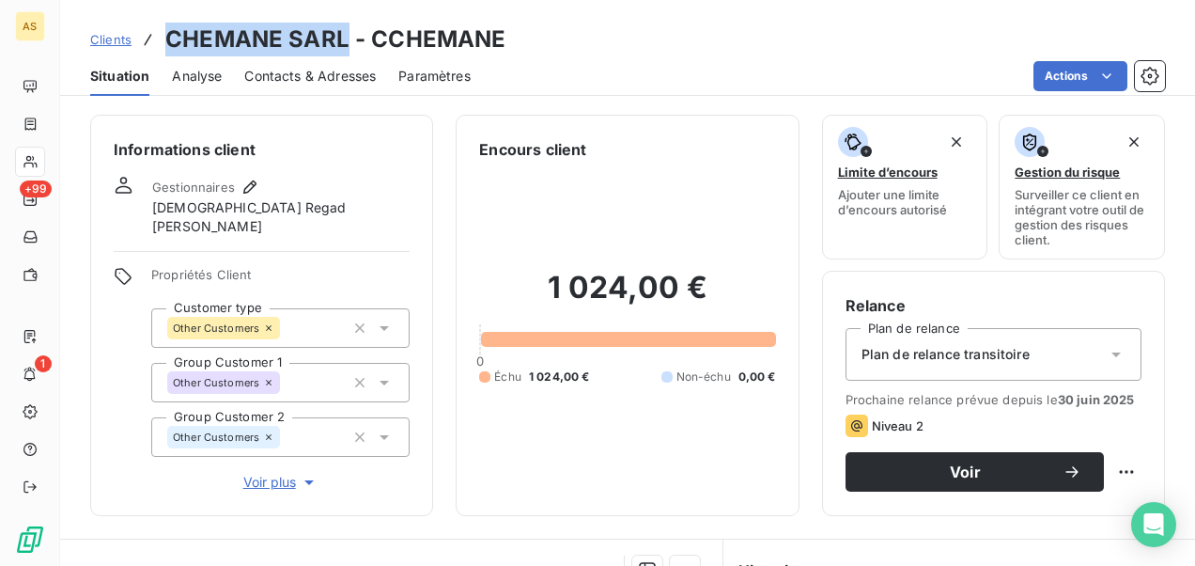
drag, startPoint x: 328, startPoint y: 40, endPoint x: 158, endPoint y: 28, distance: 170.5
click at [158, 28] on div "Clients CHEMANE SARL - CCHEMANE" at bounding box center [298, 40] width 416 height 34
click at [534, 11] on div "Clients CHEMANE SARL - CCHEMANE Situation Analyse Contacts & Adresses Paramètre…" at bounding box center [627, 48] width 1135 height 96
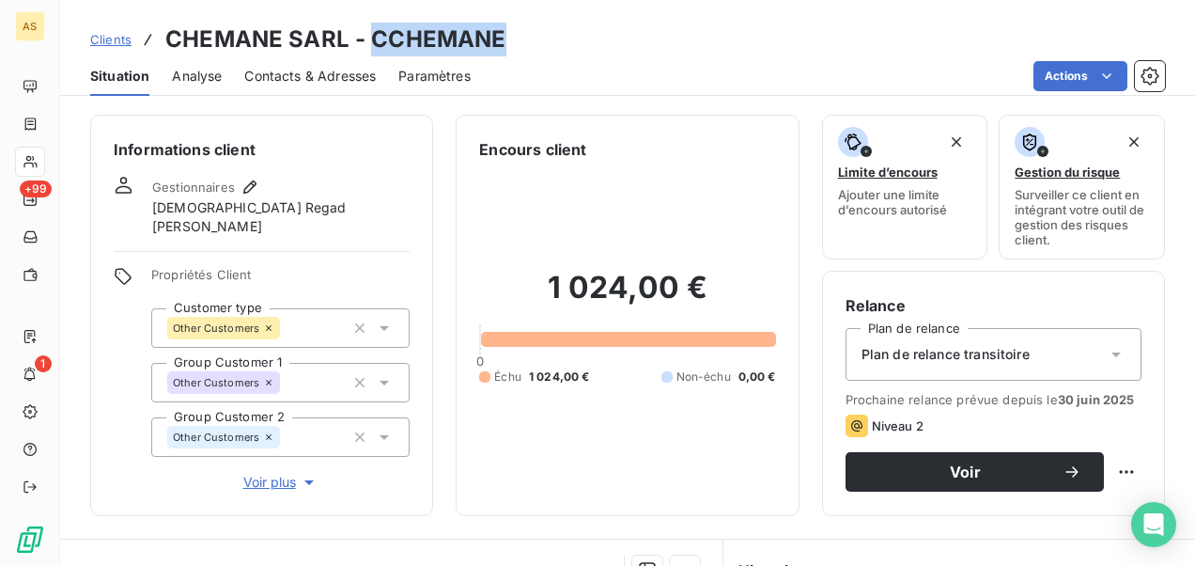
drag, startPoint x: 515, startPoint y: 36, endPoint x: 375, endPoint y: 36, distance: 140.0
click at [375, 36] on div "Clients CHEMANE SARL - CCHEMANE" at bounding box center [627, 40] width 1135 height 34
click at [114, 40] on span "Clients" at bounding box center [110, 39] width 41 height 15
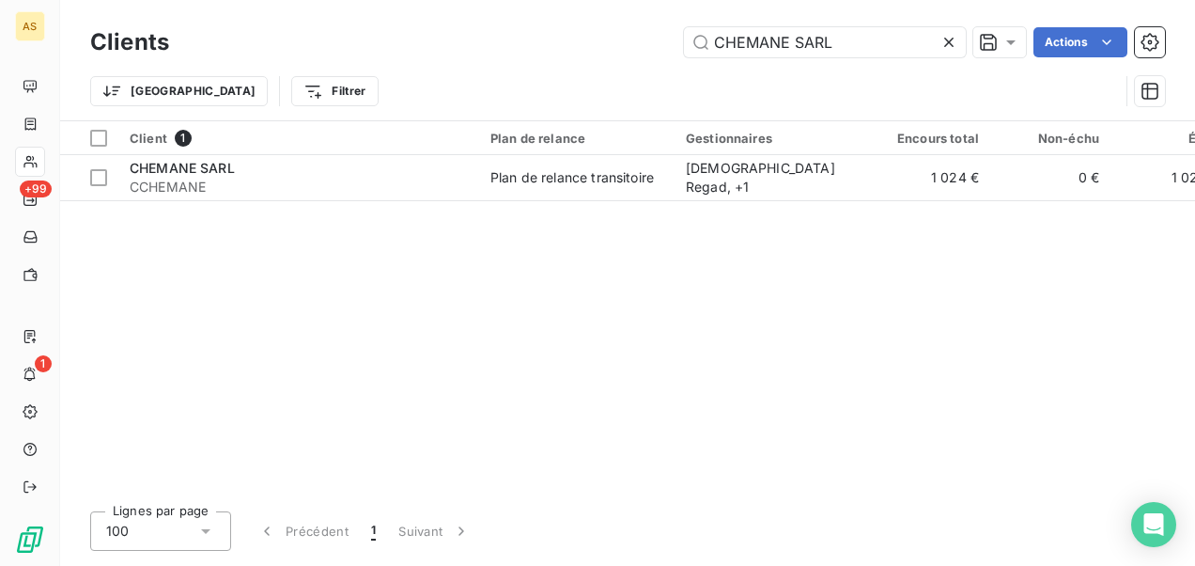
click at [942, 45] on icon at bounding box center [949, 42] width 19 height 19
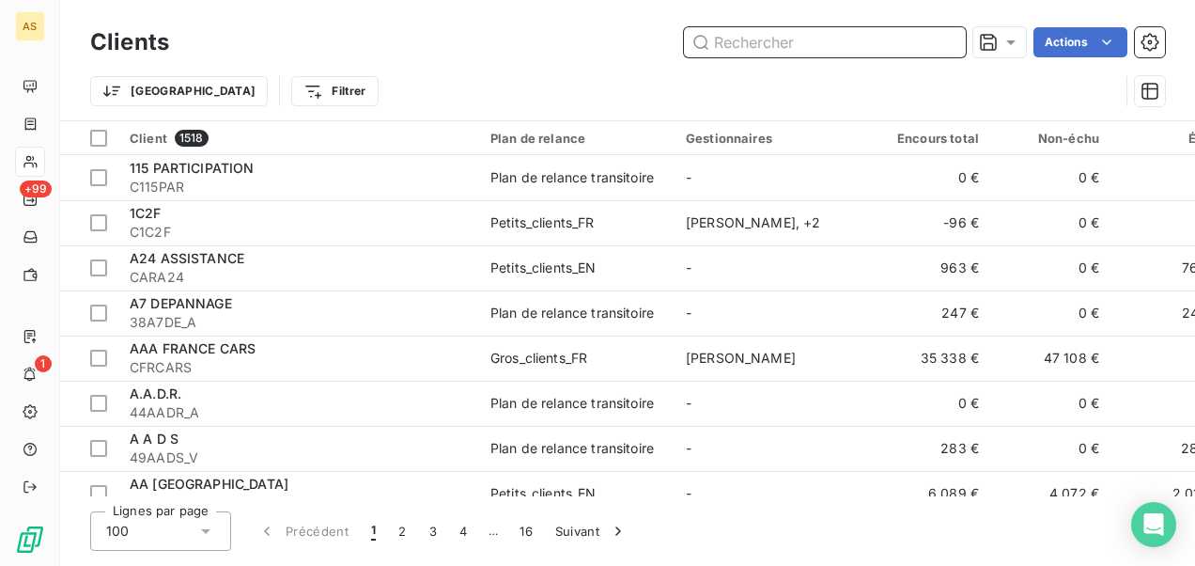
click at [715, 45] on input "text" at bounding box center [825, 42] width 282 height 30
paste input "HBB"
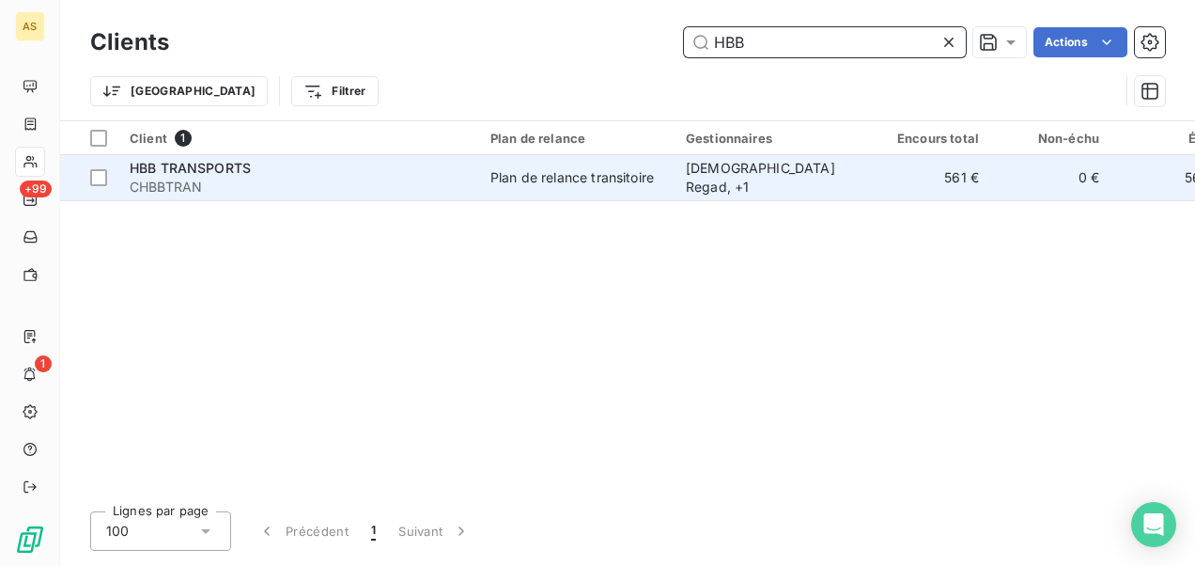
type input "HBB"
click at [368, 173] on div "HBB TRANSPORTS" at bounding box center [299, 168] width 338 height 19
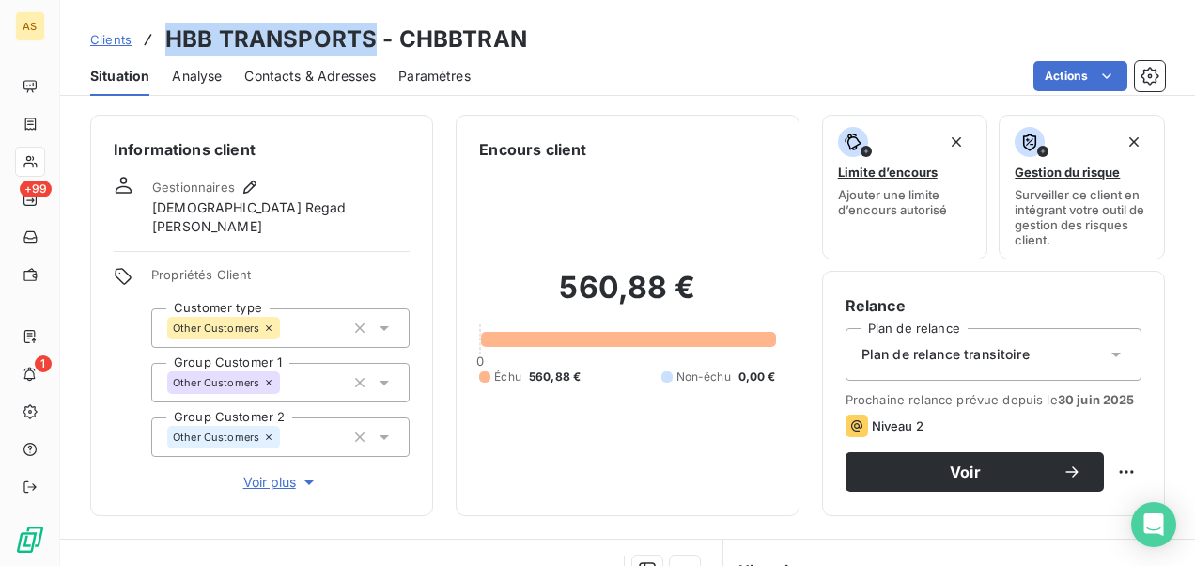
drag, startPoint x: 373, startPoint y: 39, endPoint x: 167, endPoint y: 31, distance: 205.9
click at [167, 31] on h3 "HBB TRANSPORTS - CHBBTRAN" at bounding box center [346, 40] width 362 height 34
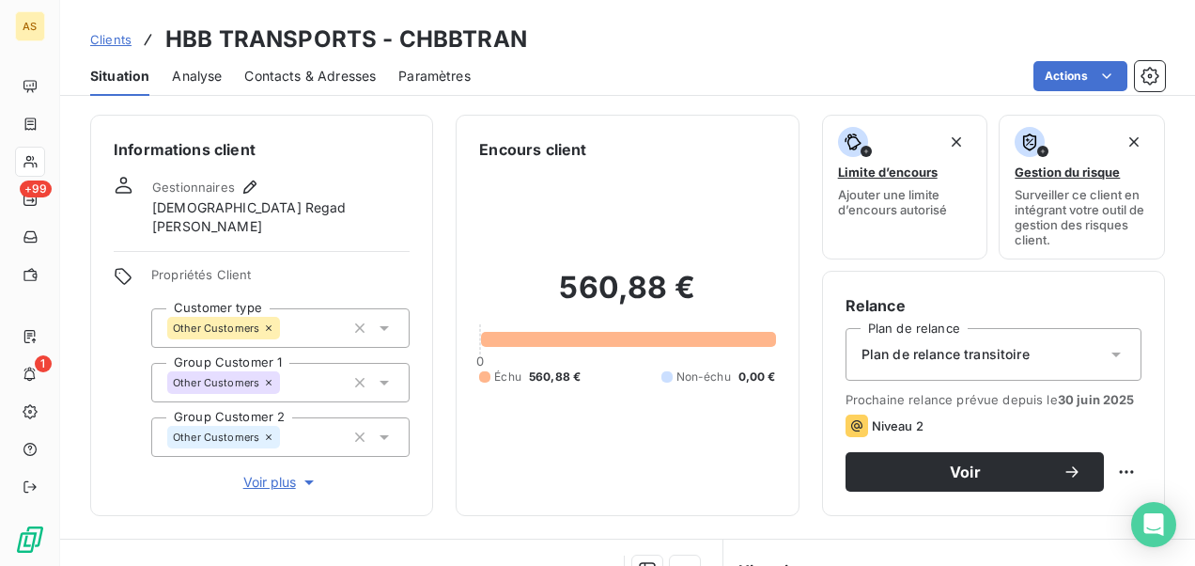
click at [542, 33] on div "Clients HBB TRANSPORTS - CHBBTRAN" at bounding box center [627, 40] width 1135 height 34
drag, startPoint x: 524, startPoint y: 39, endPoint x: 398, endPoint y: 37, distance: 125.9
click at [398, 37] on div "Clients HBB TRANSPORTS - CHBBTRAN" at bounding box center [627, 40] width 1135 height 34
click at [109, 43] on span "Clients" at bounding box center [110, 39] width 41 height 15
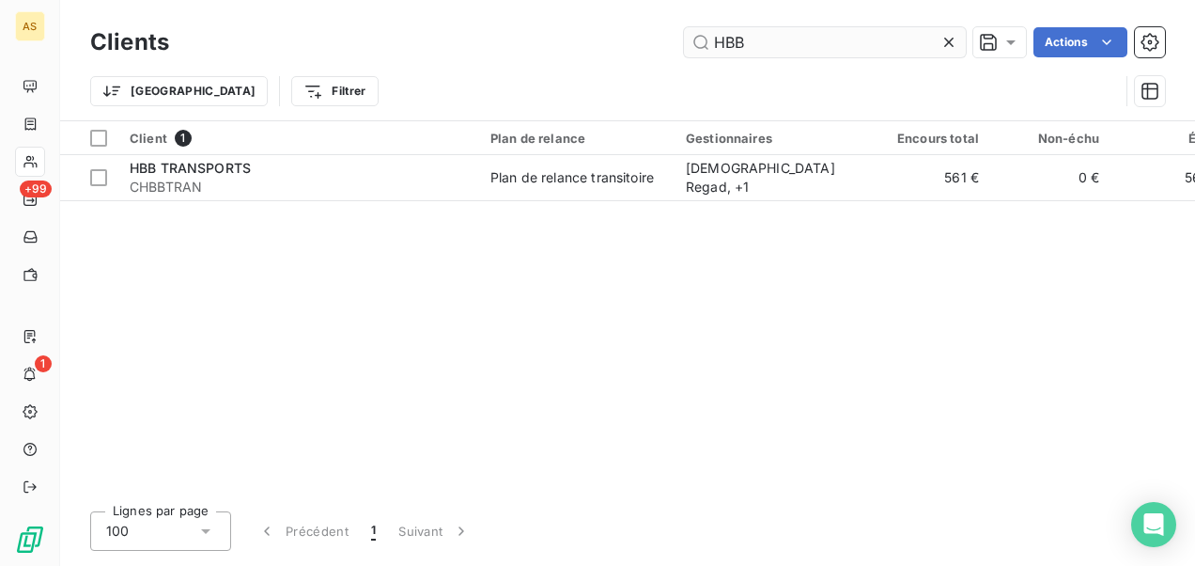
drag, startPoint x: 955, startPoint y: 43, endPoint x: 931, endPoint y: 43, distance: 23.5
click at [955, 43] on icon at bounding box center [949, 42] width 19 height 19
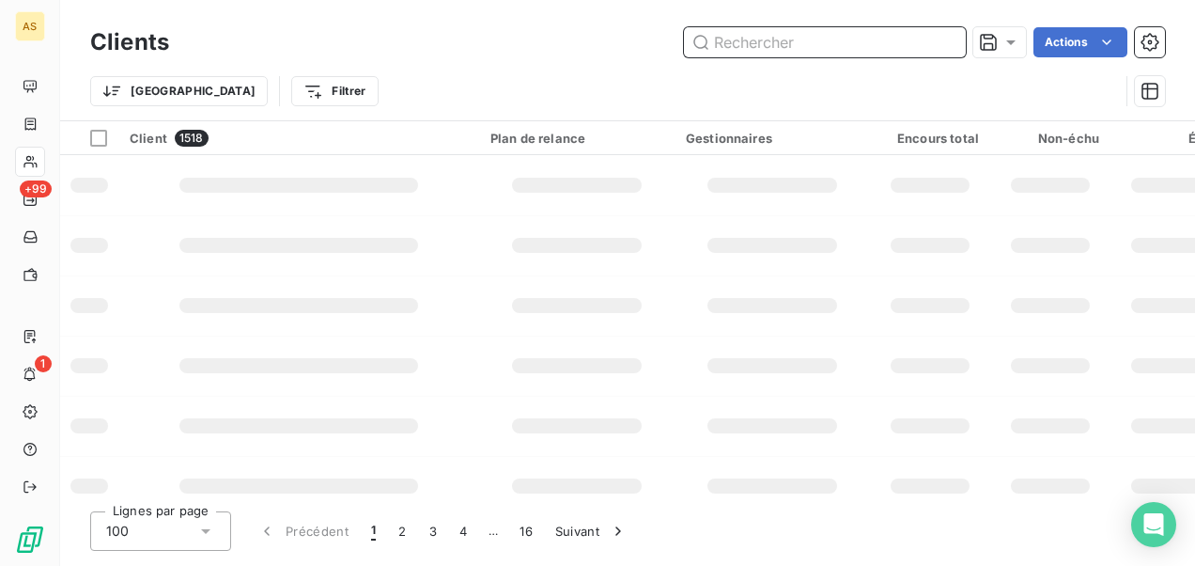
click at [723, 46] on input "text" at bounding box center [825, 42] width 282 height 30
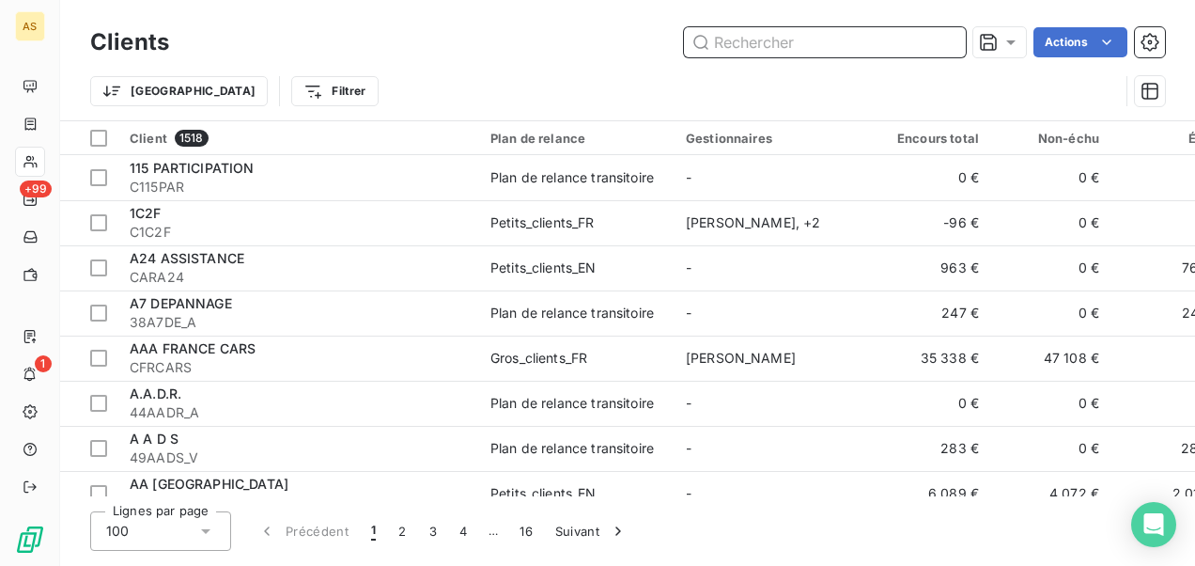
click at [720, 42] on input "text" at bounding box center [825, 42] width 282 height 30
paste input "LSA"
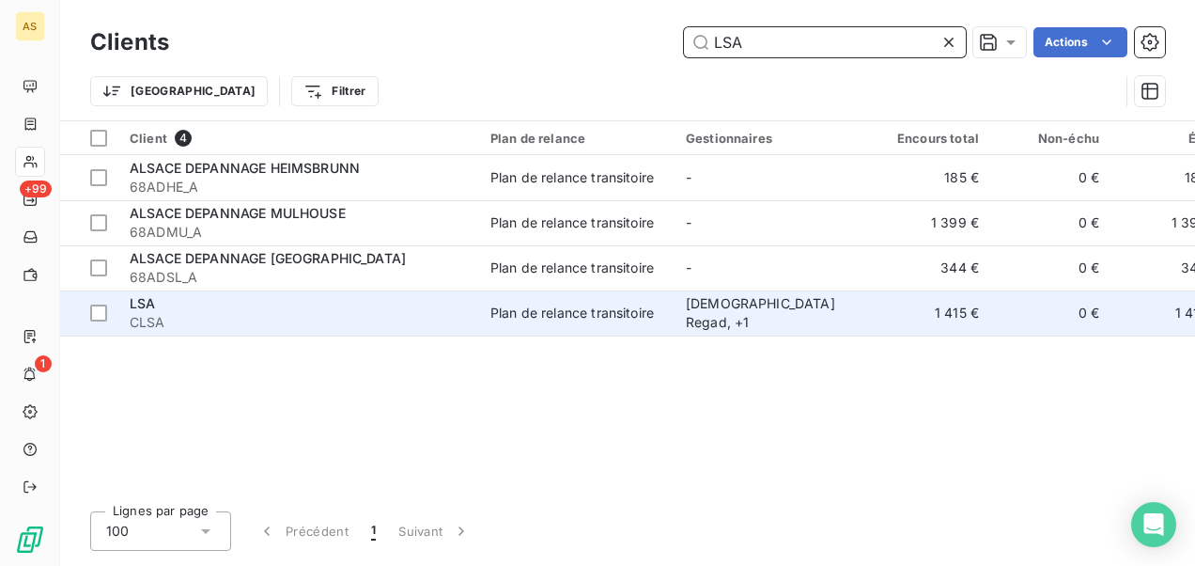
type input "LSA"
click at [489, 310] on td "Plan de relance transitoire" at bounding box center [576, 312] width 195 height 45
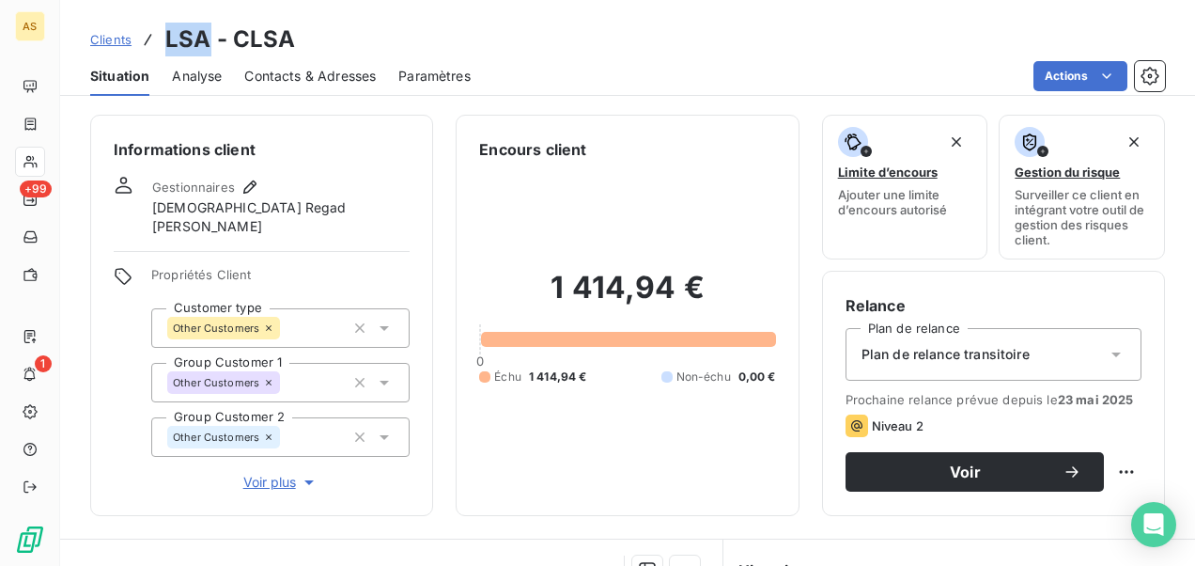
drag, startPoint x: 208, startPoint y: 43, endPoint x: 151, endPoint y: 39, distance: 56.5
click at [151, 39] on div "Clients LSA - CLSA" at bounding box center [193, 40] width 206 height 34
click at [312, 37] on div "Clients LSA - CLSA" at bounding box center [627, 40] width 1135 height 34
click at [310, 38] on div "Clients LSA - CLSA" at bounding box center [627, 40] width 1135 height 34
click at [269, 51] on h3 "LSA - CLSA" at bounding box center [230, 40] width 131 height 34
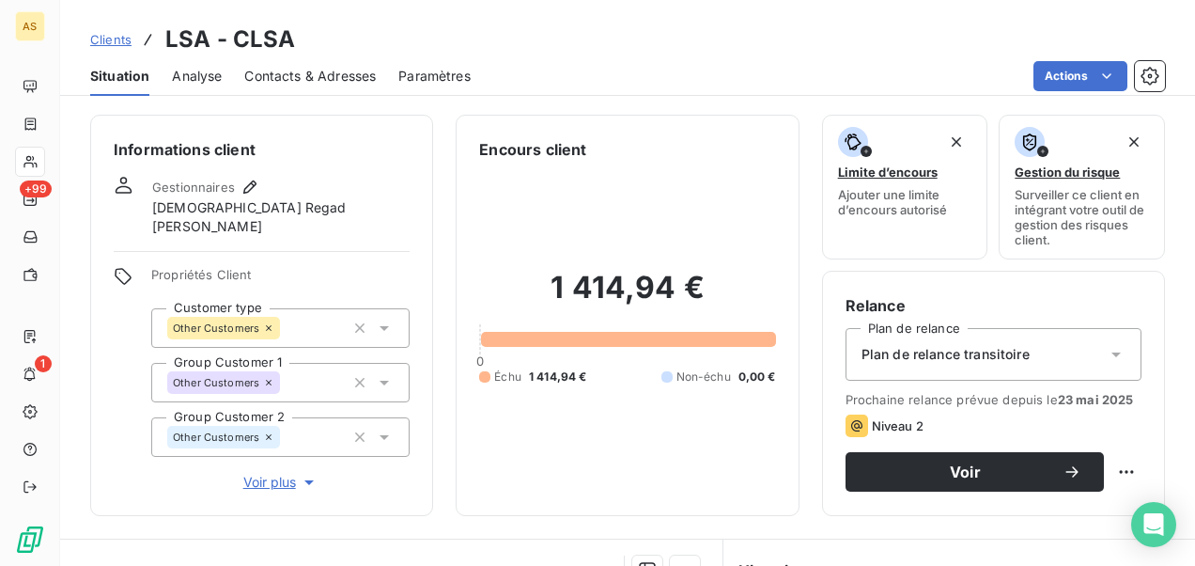
click at [291, 41] on div "Clients LSA - CLSA" at bounding box center [627, 40] width 1135 height 34
click at [338, 39] on div "Clients LSA - CLSA" at bounding box center [627, 40] width 1135 height 34
drag, startPoint x: 274, startPoint y: 46, endPoint x: 216, endPoint y: 49, distance: 58.3
click at [216, 49] on h3 "LSA - CLSA" at bounding box center [230, 40] width 131 height 34
drag, startPoint x: 216, startPoint y: 49, endPoint x: 378, endPoint y: 31, distance: 162.6
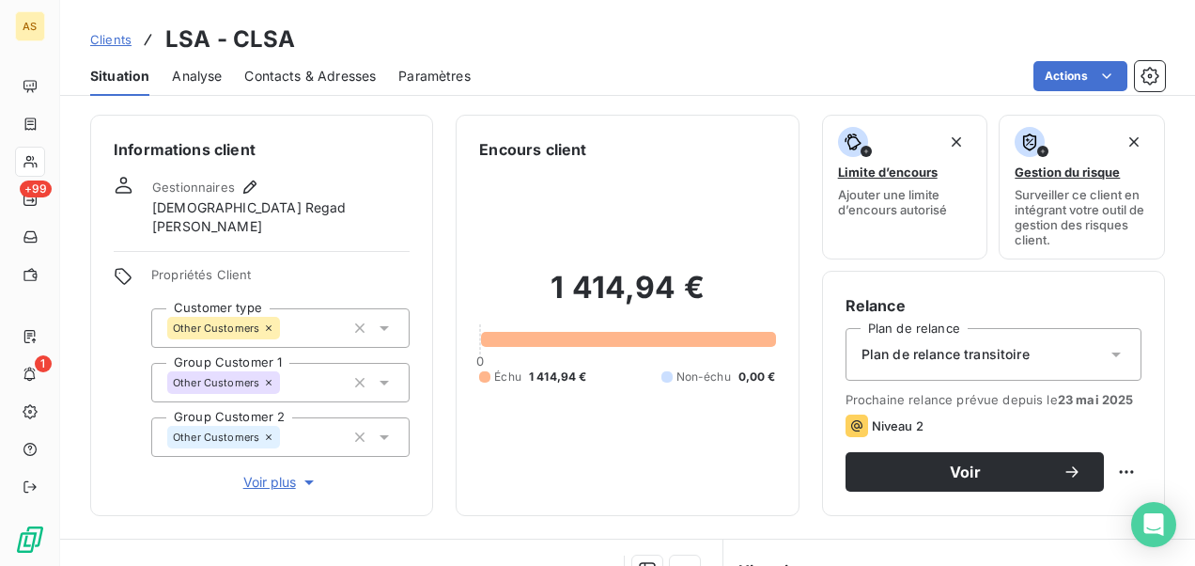
click at [378, 31] on div "Clients LSA - CLSA" at bounding box center [627, 40] width 1135 height 34
drag, startPoint x: 306, startPoint y: 30, endPoint x: 235, endPoint y: 41, distance: 72.3
click at [235, 41] on div "Clients LSA - CLSA" at bounding box center [627, 40] width 1135 height 34
click at [116, 30] on link "Clients" at bounding box center [110, 39] width 41 height 19
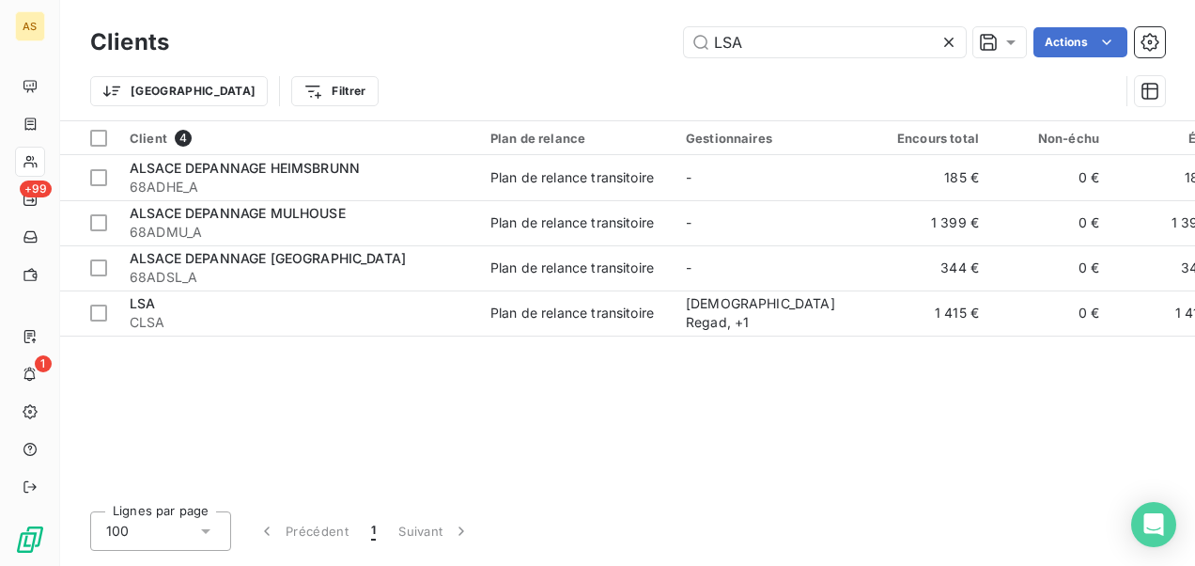
click at [945, 42] on icon at bounding box center [949, 42] width 19 height 19
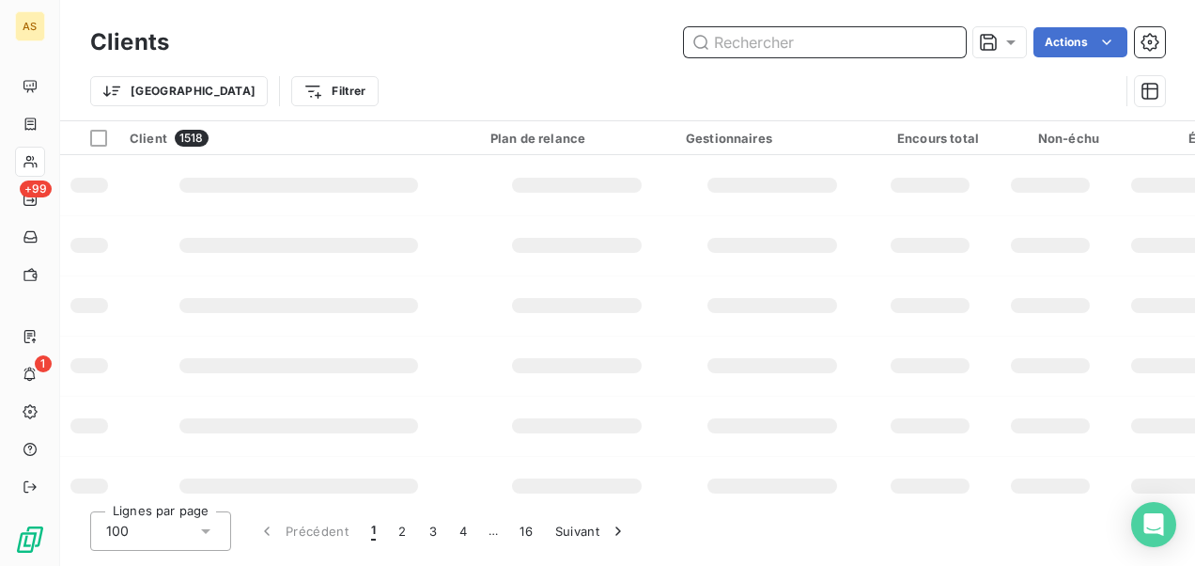
click at [708, 39] on input "text" at bounding box center [825, 42] width 282 height 30
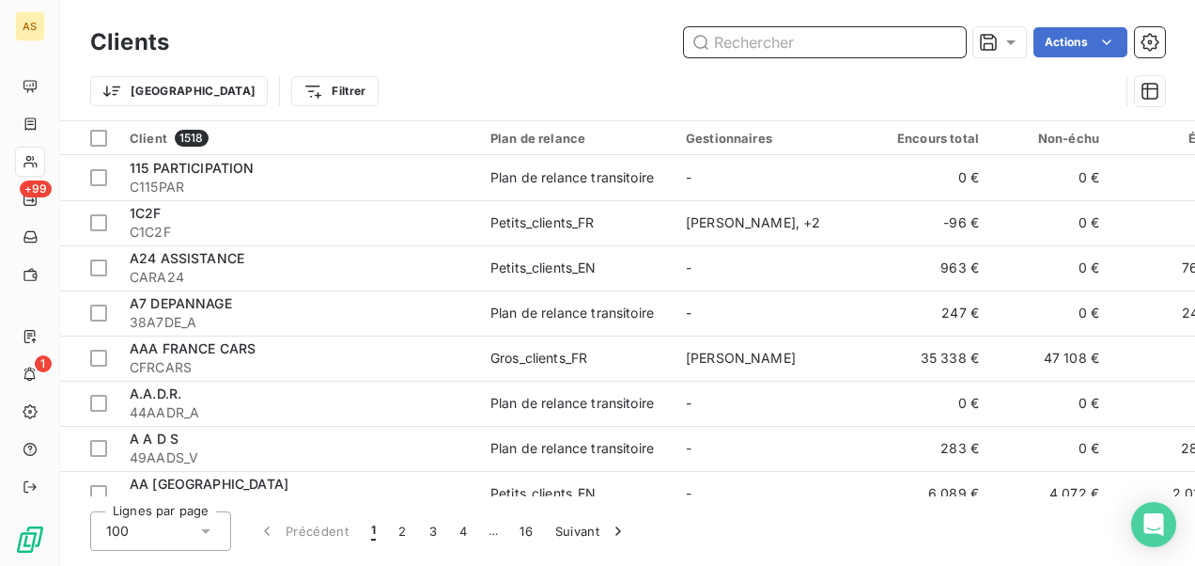
paste input "CRUSHLO"
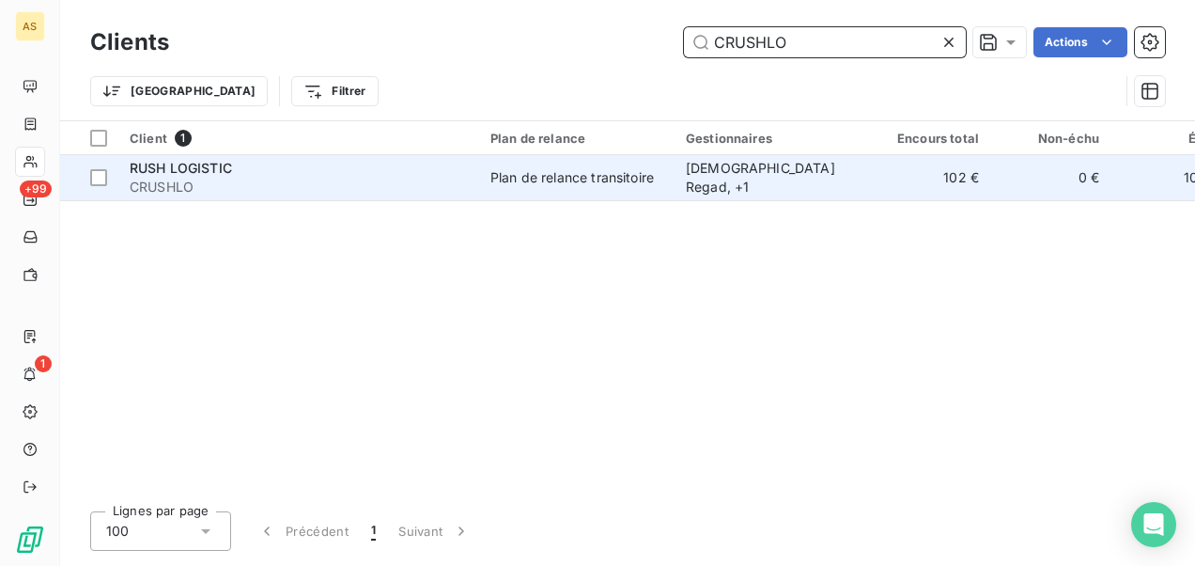
type input "CRUSHLO"
click at [530, 194] on td "Plan de relance transitoire" at bounding box center [576, 177] width 195 height 45
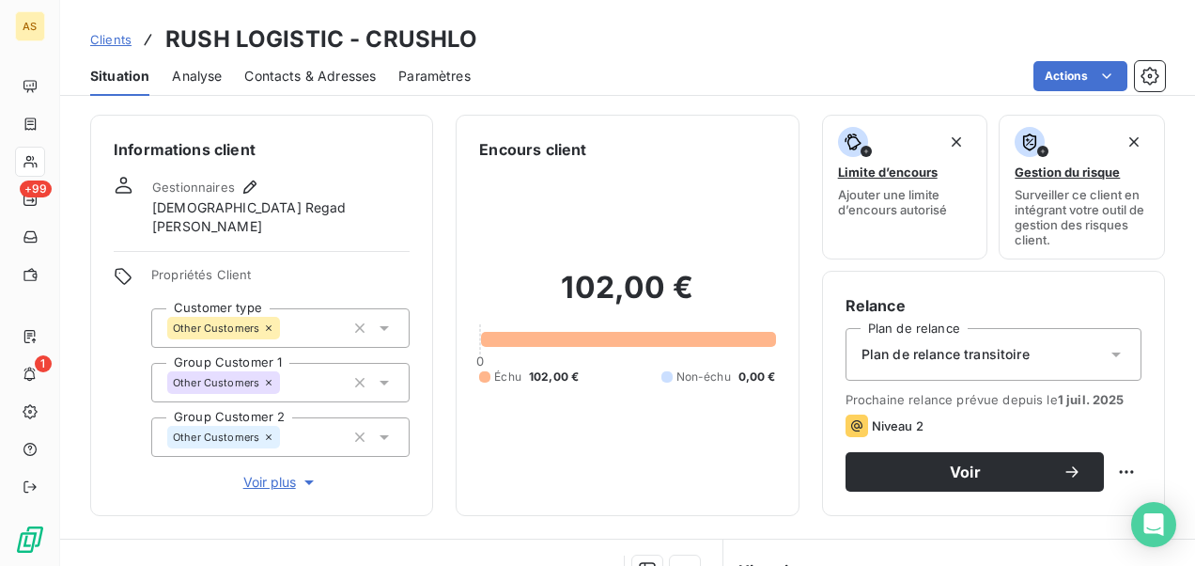
click at [473, 38] on div "Clients RUSH LOGISTIC - CRUSHLO" at bounding box center [627, 40] width 1135 height 34
drag, startPoint x: 474, startPoint y: 39, endPoint x: 369, endPoint y: 39, distance: 104.3
click at [369, 39] on div "Clients RUSH LOGISTIC - CRUSHLO" at bounding box center [627, 40] width 1135 height 34
drag, startPoint x: 337, startPoint y: 41, endPoint x: 169, endPoint y: 51, distance: 168.4
click at [169, 51] on h3 "RUSH LOGISTIC - CRUSHLO" at bounding box center [321, 40] width 312 height 34
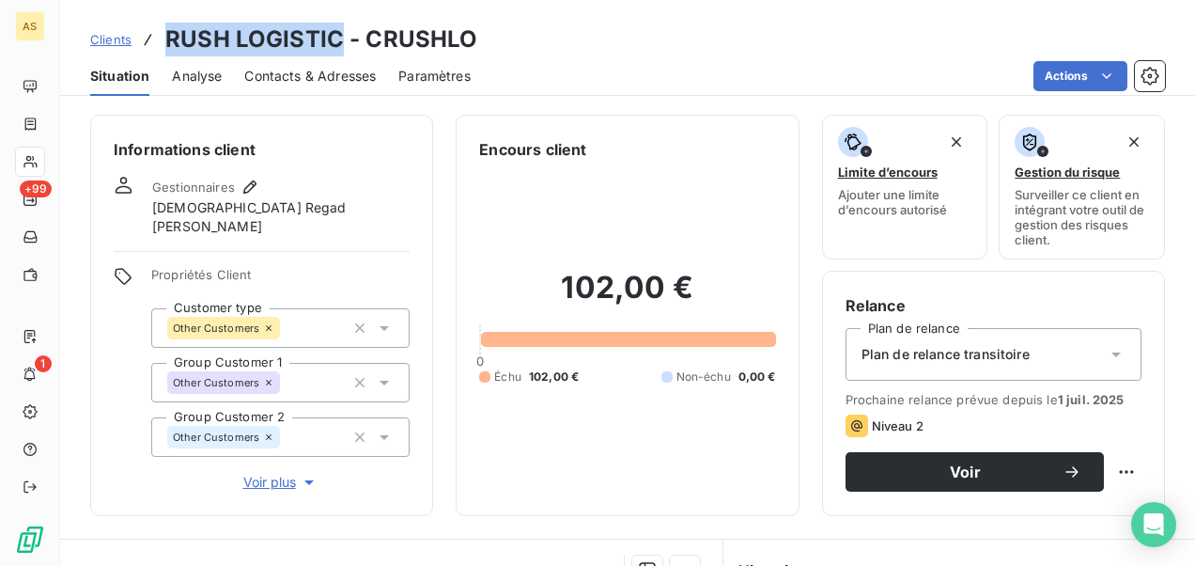
click at [114, 39] on span "Clients" at bounding box center [110, 39] width 41 height 15
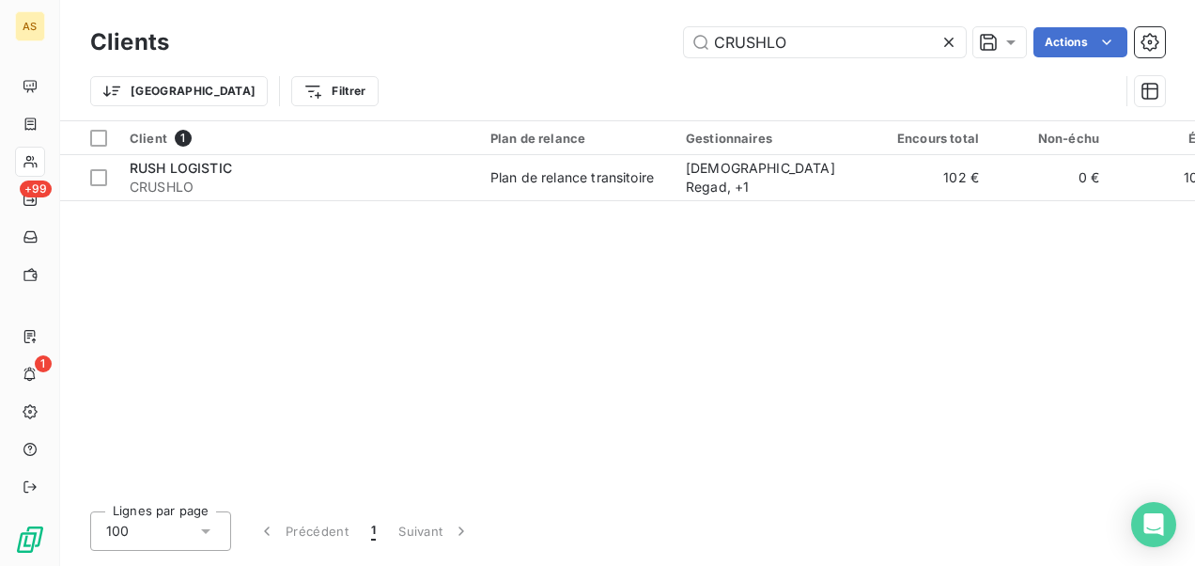
click at [947, 39] on icon at bounding box center [949, 42] width 19 height 19
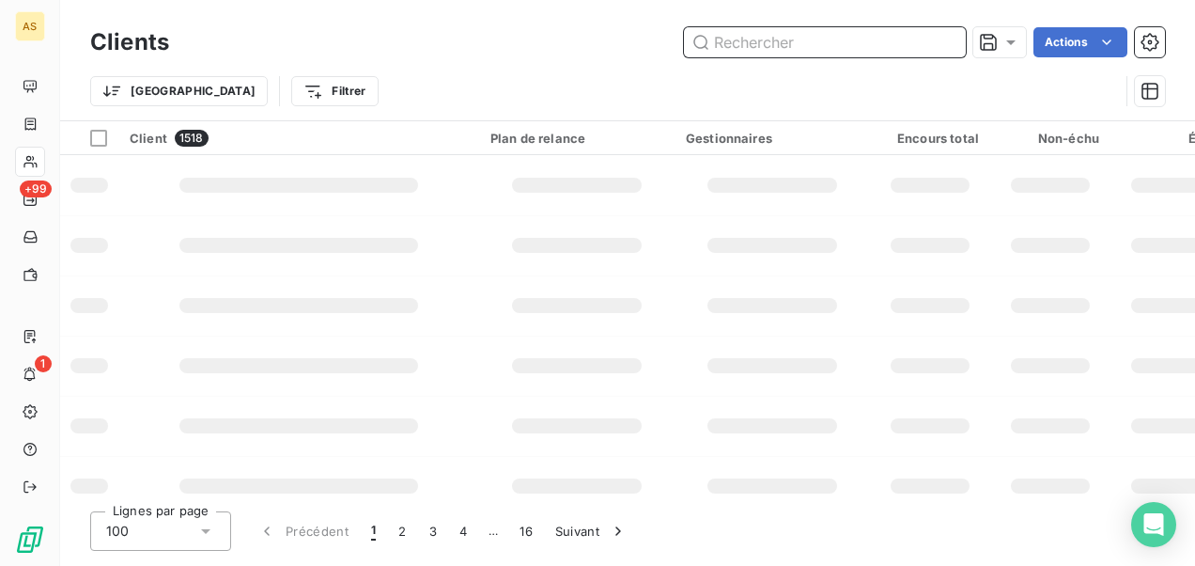
click at [727, 43] on input "text" at bounding box center [825, 42] width 282 height 30
paste input "MBD"
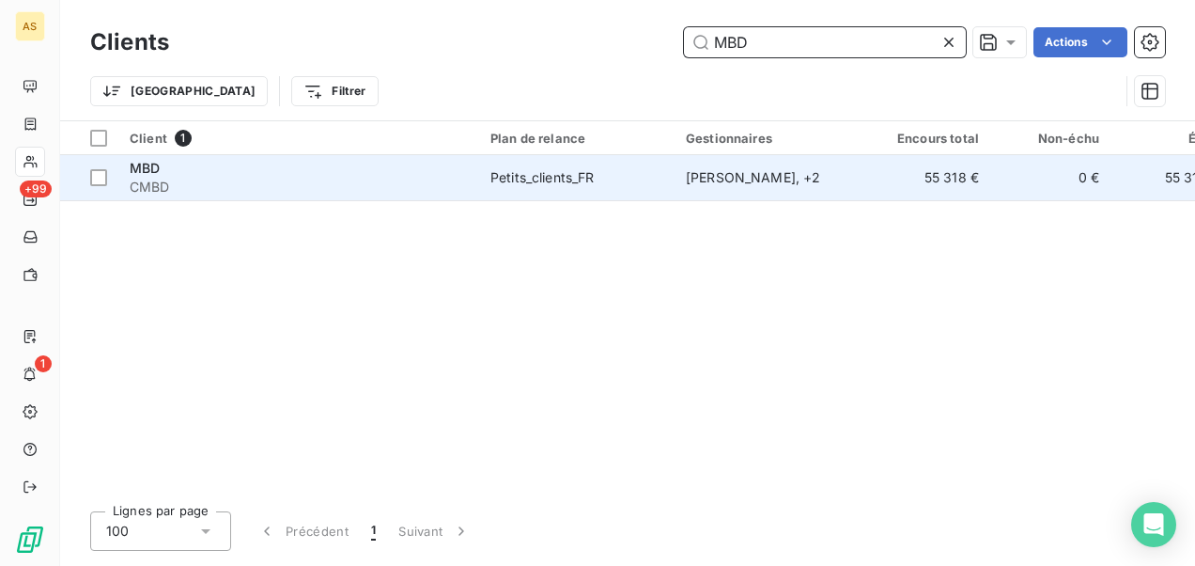
type input "MBD"
click at [444, 180] on span "CMBD" at bounding box center [299, 187] width 338 height 19
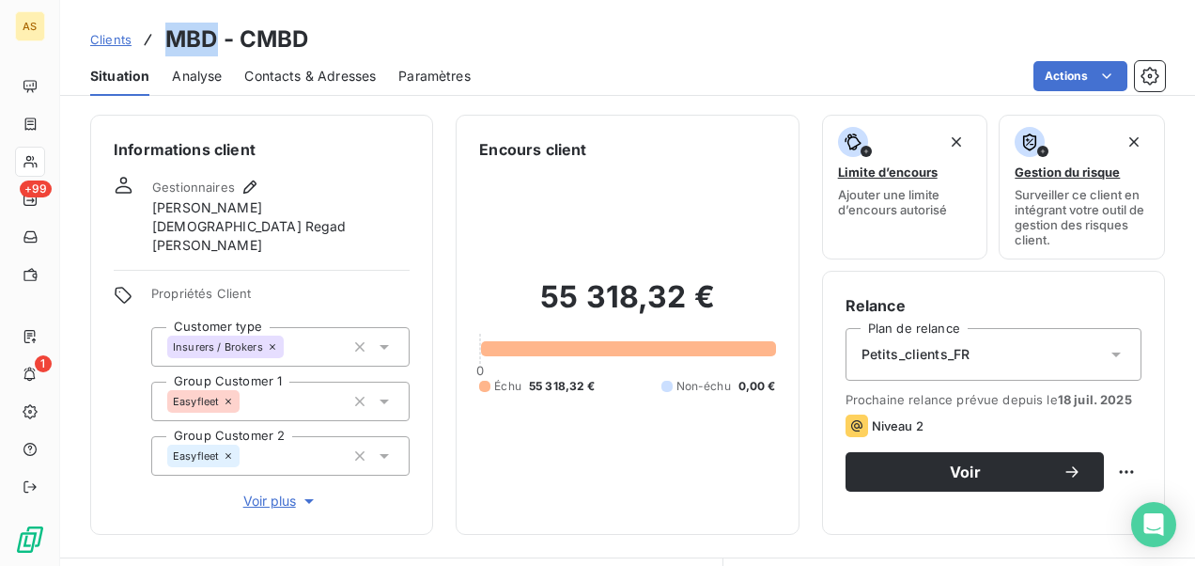
drag, startPoint x: 217, startPoint y: 39, endPoint x: 157, endPoint y: 38, distance: 60.2
click at [157, 38] on div "Clients MBD - CMBD" at bounding box center [199, 40] width 219 height 34
click at [306, 32] on h3 "MBD - CMBD" at bounding box center [237, 40] width 144 height 34
drag, startPoint x: 311, startPoint y: 32, endPoint x: 241, endPoint y: 36, distance: 70.6
click at [241, 36] on div "Clients MBD - CMBD" at bounding box center [627, 40] width 1135 height 34
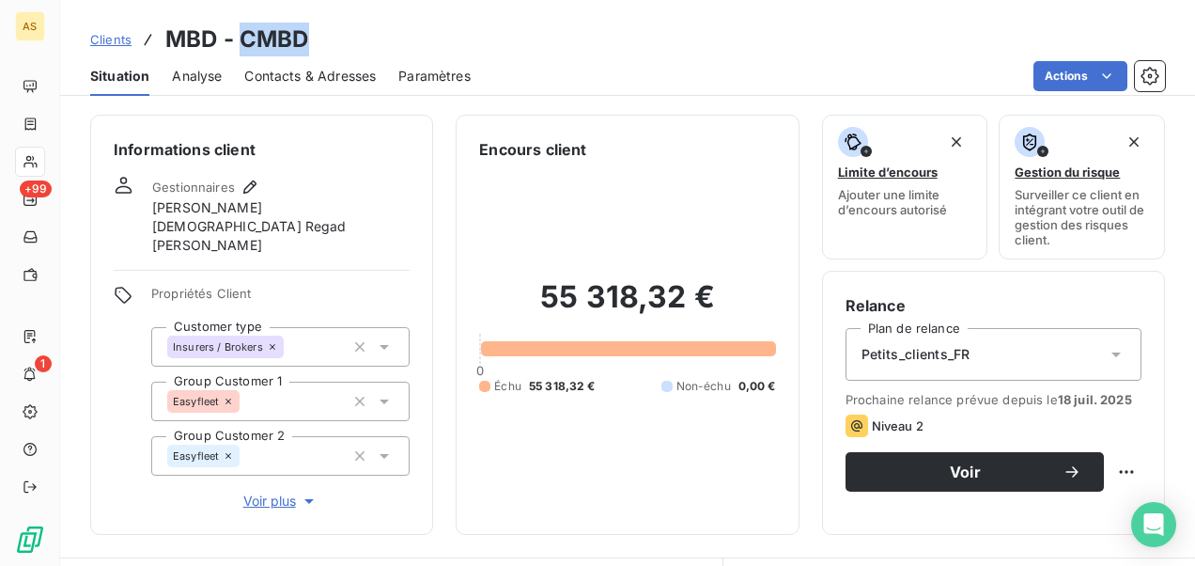
click at [100, 40] on span "Clients" at bounding box center [110, 39] width 41 height 15
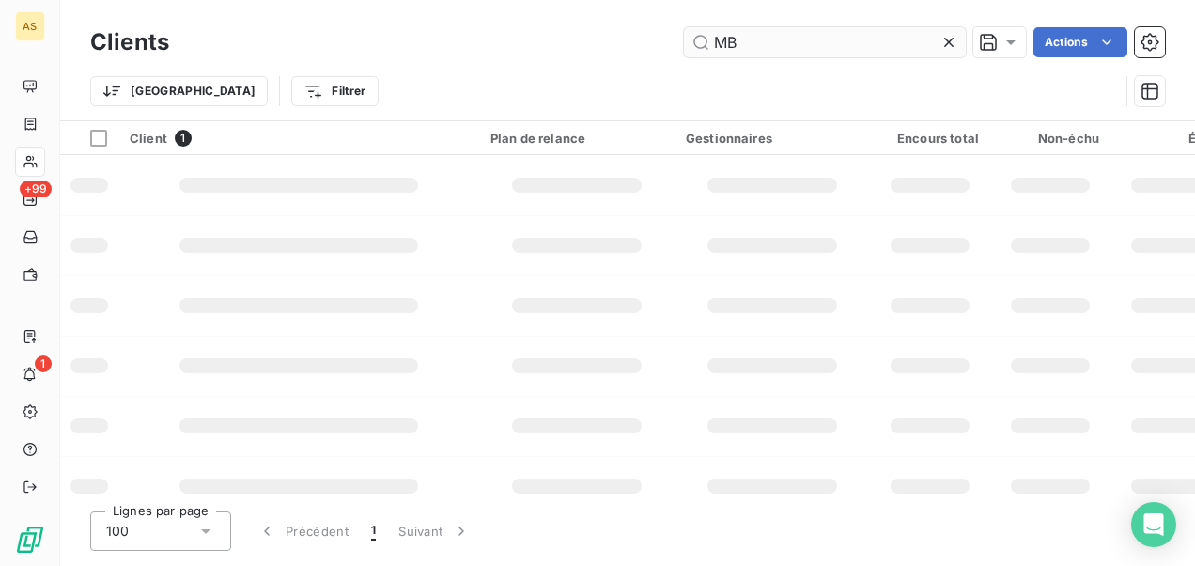
type input "M"
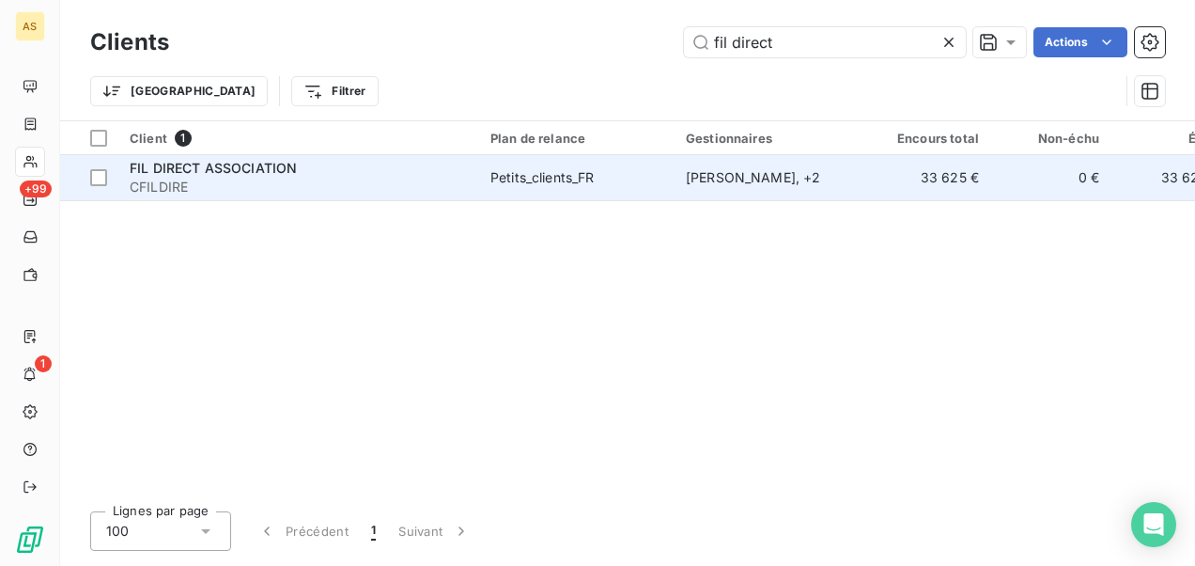
type input "fil direct"
click at [643, 182] on span "Petits_clients_FR" at bounding box center [576, 177] width 173 height 19
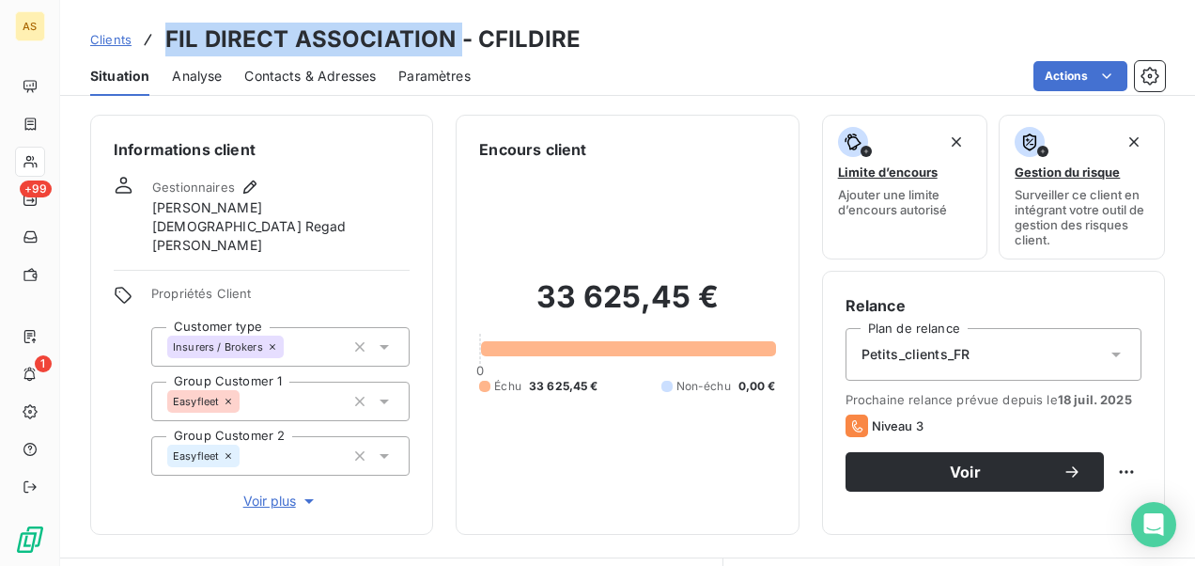
drag, startPoint x: 455, startPoint y: 39, endPoint x: 162, endPoint y: 51, distance: 293.4
click at [162, 51] on div "Clients FIL DIRECT ASSOCIATION - CFILDIRE" at bounding box center [335, 40] width 490 height 34
drag, startPoint x: 162, startPoint y: 51, endPoint x: 174, endPoint y: 40, distance: 16.0
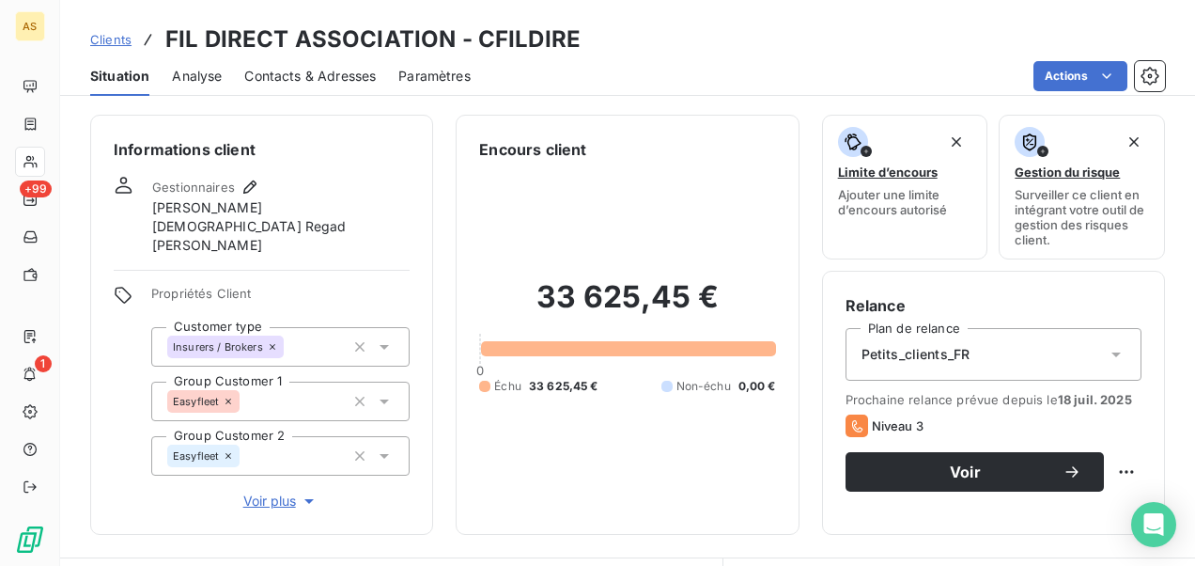
click at [594, 44] on div "Clients FIL DIRECT ASSOCIATION - CFILDIRE" at bounding box center [627, 40] width 1135 height 34
drag, startPoint x: 583, startPoint y: 39, endPoint x: 475, endPoint y: 39, distance: 108.1
click at [475, 39] on div "Clients FIL DIRECT ASSOCIATION - CFILDIRE" at bounding box center [627, 40] width 1135 height 34
click at [114, 37] on span "Clients" at bounding box center [110, 39] width 41 height 15
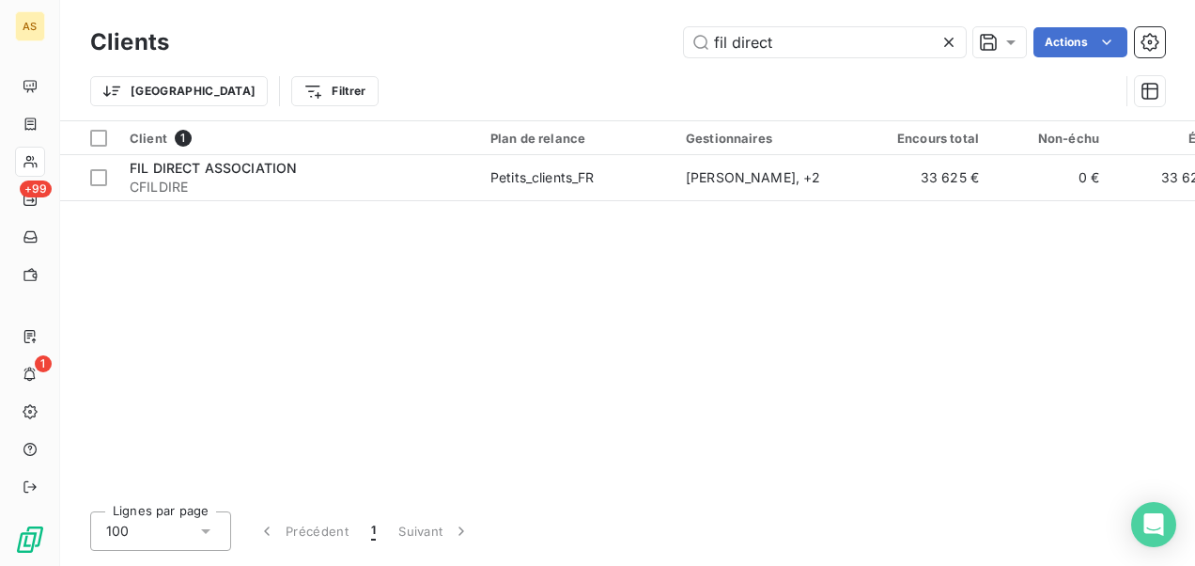
click at [945, 39] on icon at bounding box center [948, 42] width 9 height 9
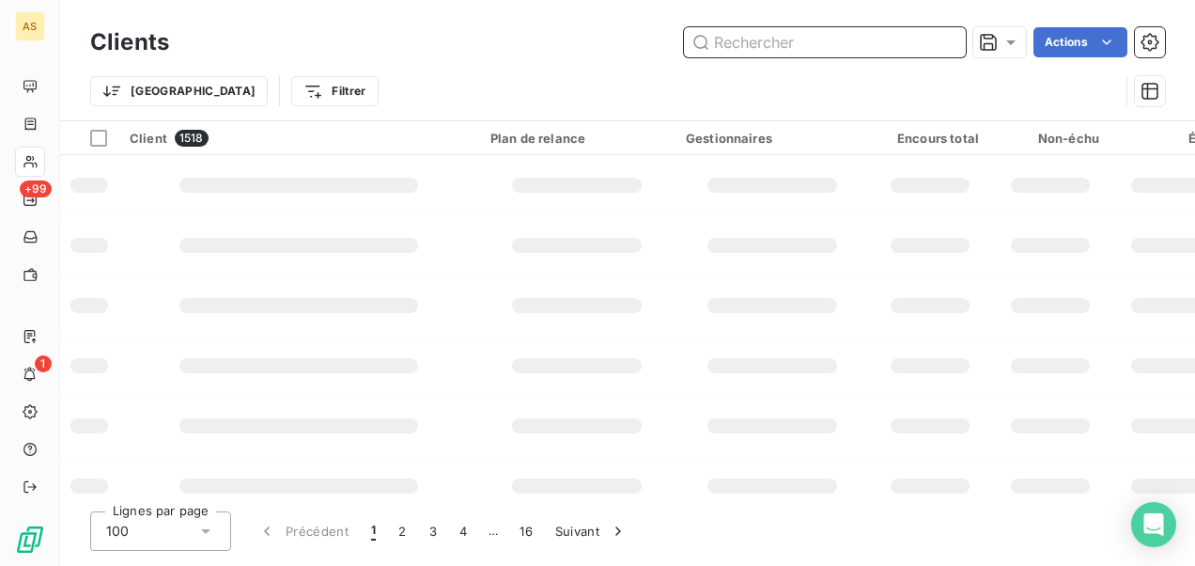
click at [762, 41] on input "text" at bounding box center [825, 42] width 282 height 30
paste input "COALLIA"
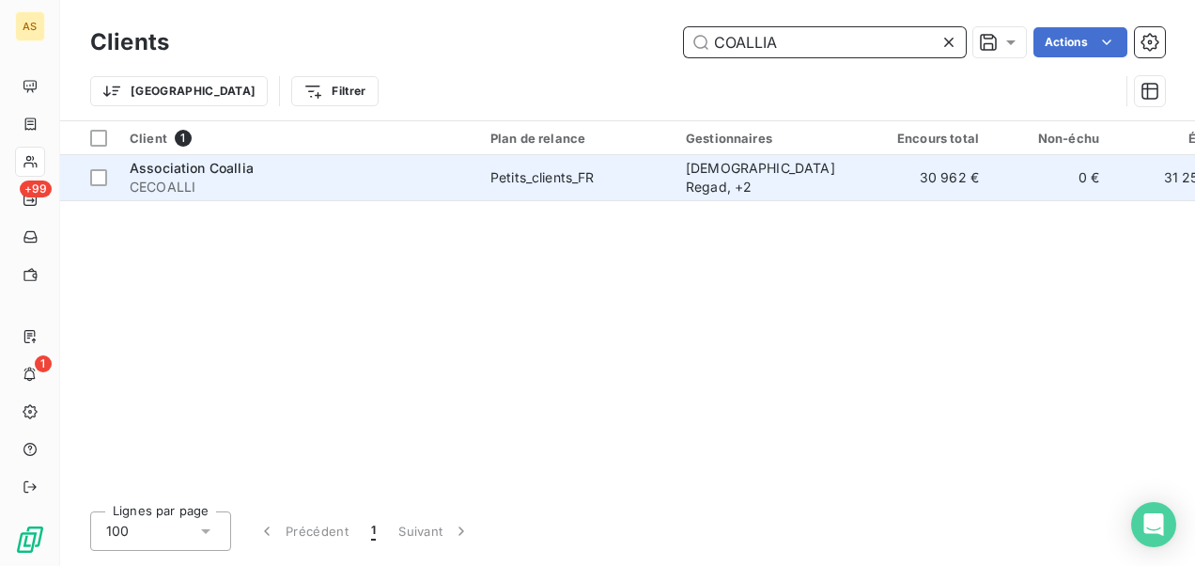
type input "COALLIA"
click at [580, 184] on div "Petits_clients_FR" at bounding box center [542, 177] width 104 height 19
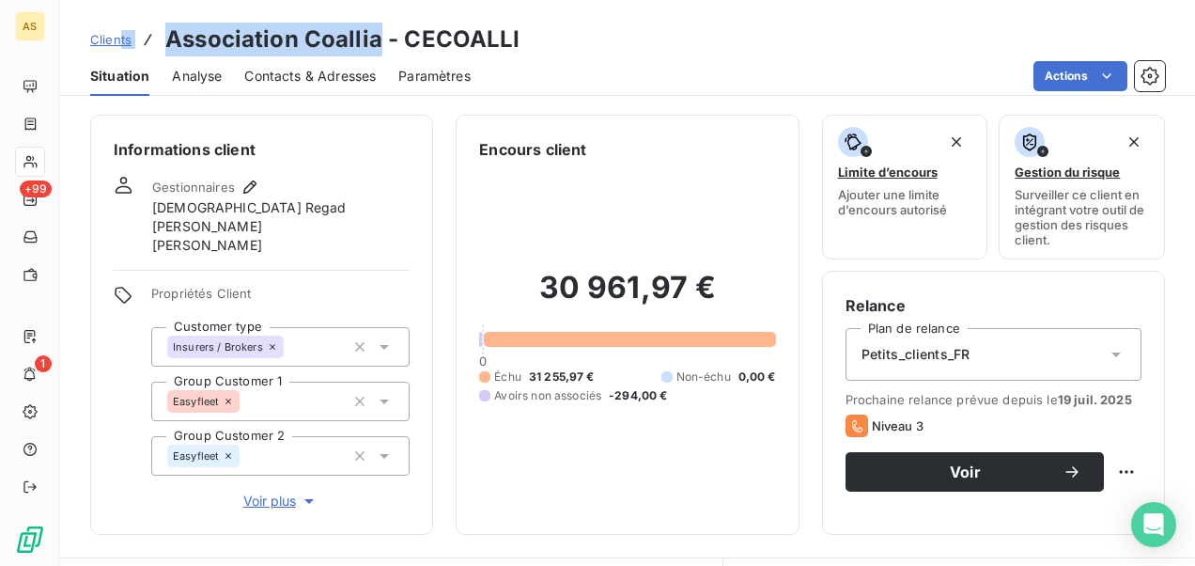
drag, startPoint x: 378, startPoint y: 41, endPoint x: 120, endPoint y: 29, distance: 257.7
click at [120, 29] on div "Clients Association Coallia - CECOALLI" at bounding box center [305, 40] width 430 height 34
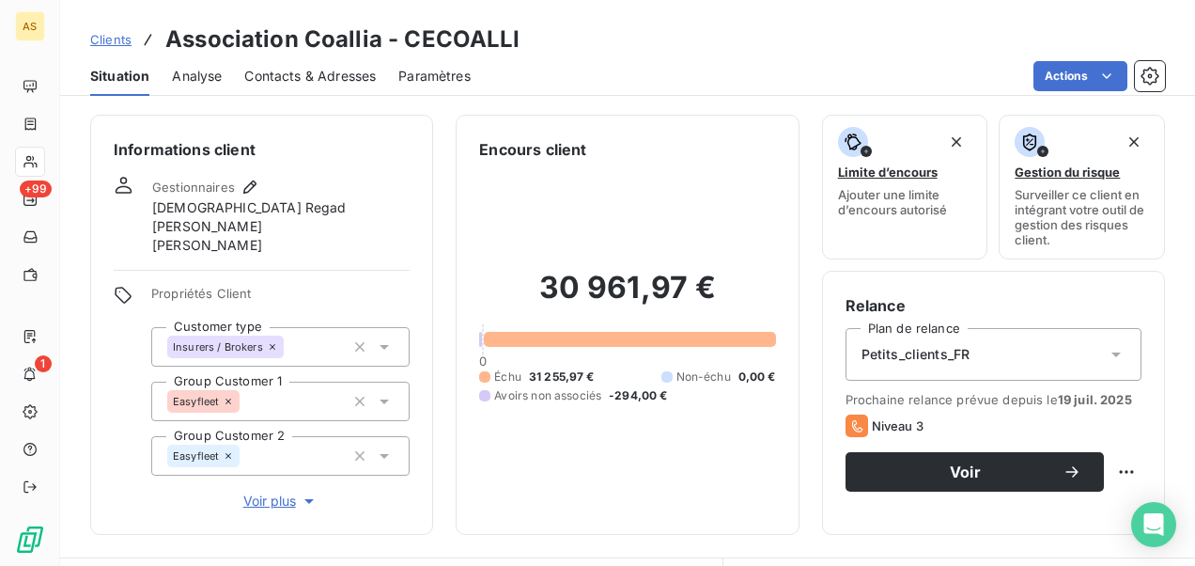
drag, startPoint x: 737, startPoint y: 51, endPoint x: 711, endPoint y: 49, distance: 25.4
click at [737, 51] on div "Clients Association Coallia - CECOALLI" at bounding box center [627, 40] width 1135 height 34
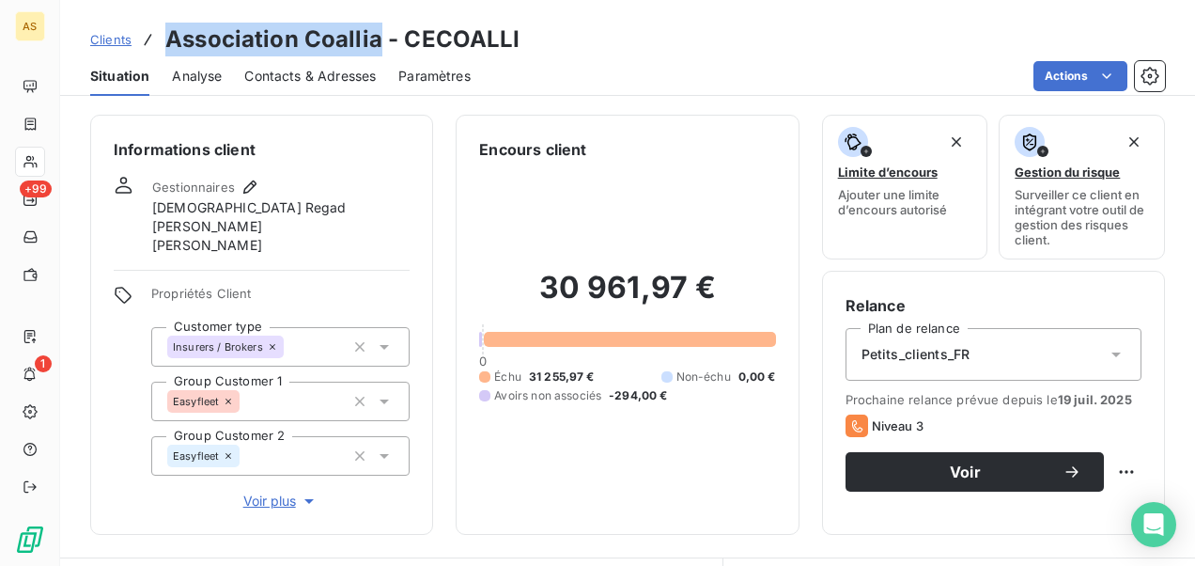
drag, startPoint x: 380, startPoint y: 36, endPoint x: 162, endPoint y: 19, distance: 218.6
click at [162, 19] on div "Clients Association Coallia - CECOALLI Situation Analyse Contacts & Adresses Pa…" at bounding box center [627, 48] width 1135 height 96
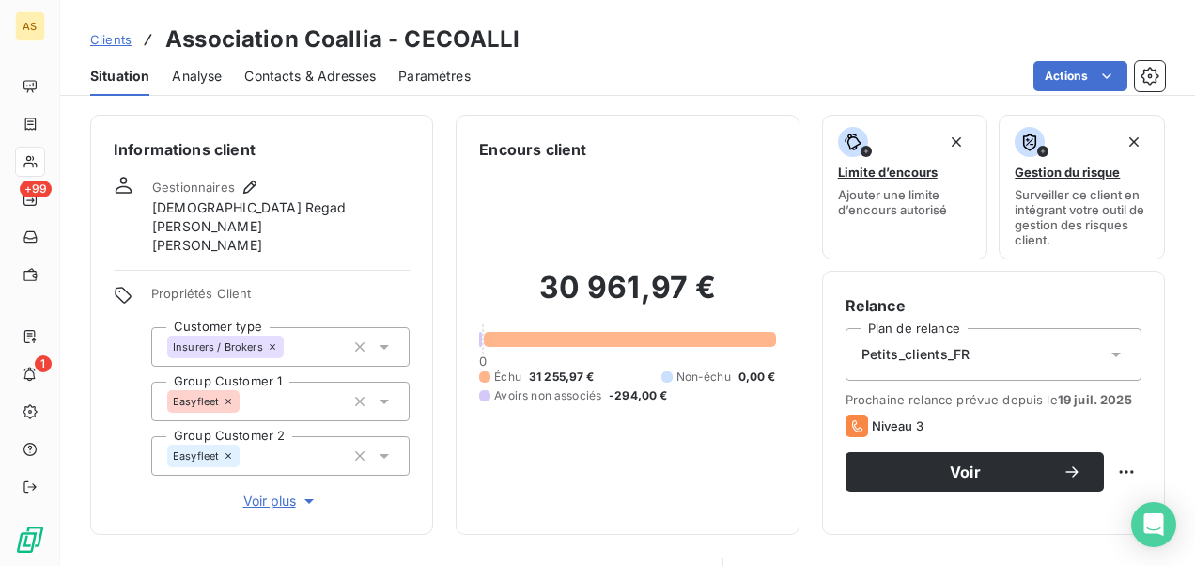
click at [530, 42] on div "Clients Association Coallia - CECOALLI" at bounding box center [627, 40] width 1135 height 34
drag, startPoint x: 530, startPoint y: 42, endPoint x: 406, endPoint y: 39, distance: 124.1
click at [406, 39] on div "Clients Association Coallia - CECOALLI" at bounding box center [627, 40] width 1135 height 34
click at [120, 41] on span "Clients" at bounding box center [110, 39] width 41 height 15
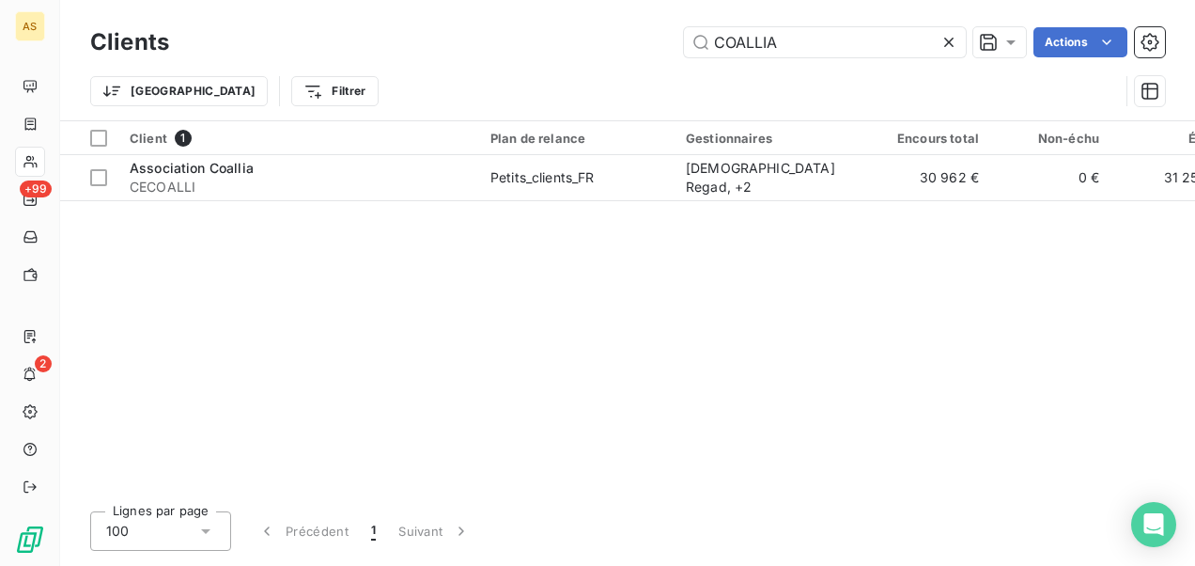
drag, startPoint x: 710, startPoint y: 36, endPoint x: 652, endPoint y: 34, distance: 58.3
click at [652, 34] on div "COALLIA Actions" at bounding box center [678, 42] width 973 height 30
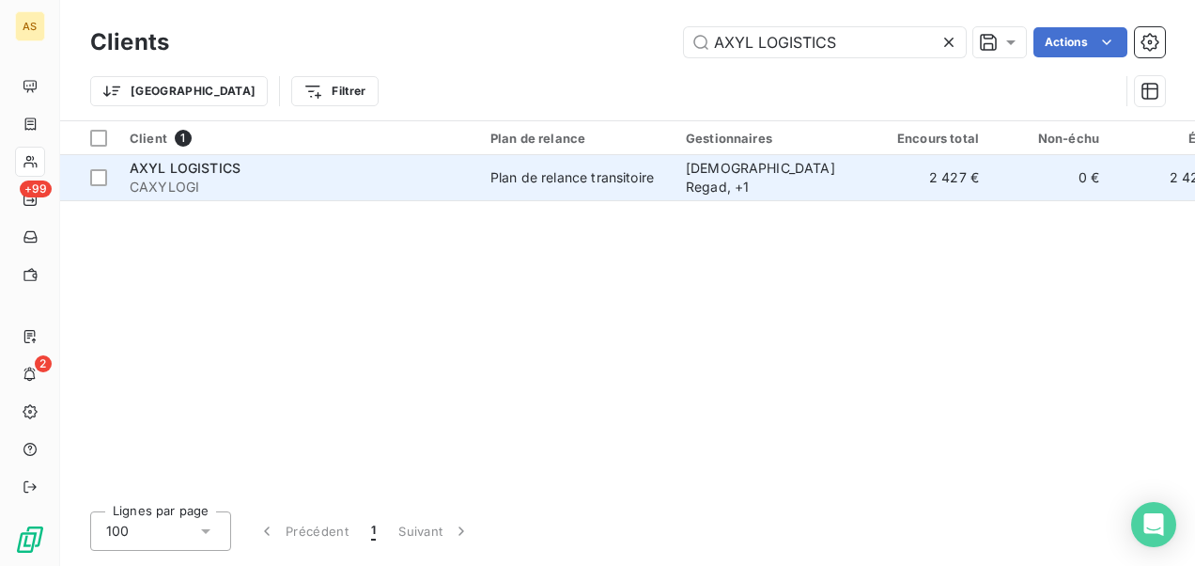
type input "AXYL LOGISTICS"
click at [453, 176] on div "AXYL LOGISTICS" at bounding box center [299, 168] width 338 height 19
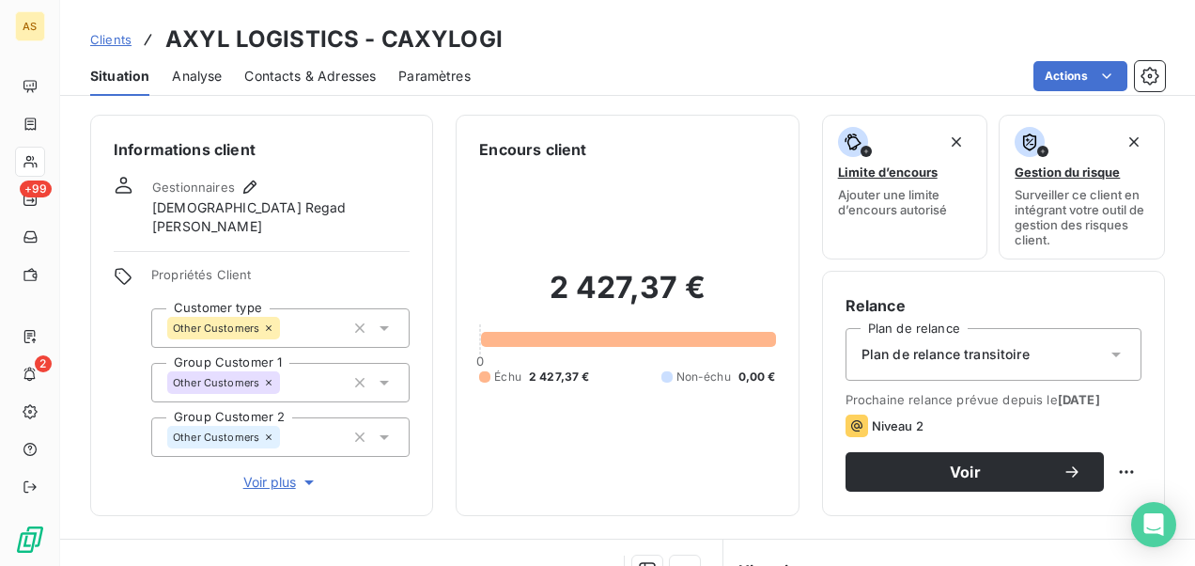
click at [105, 35] on span "Clients" at bounding box center [110, 39] width 41 height 15
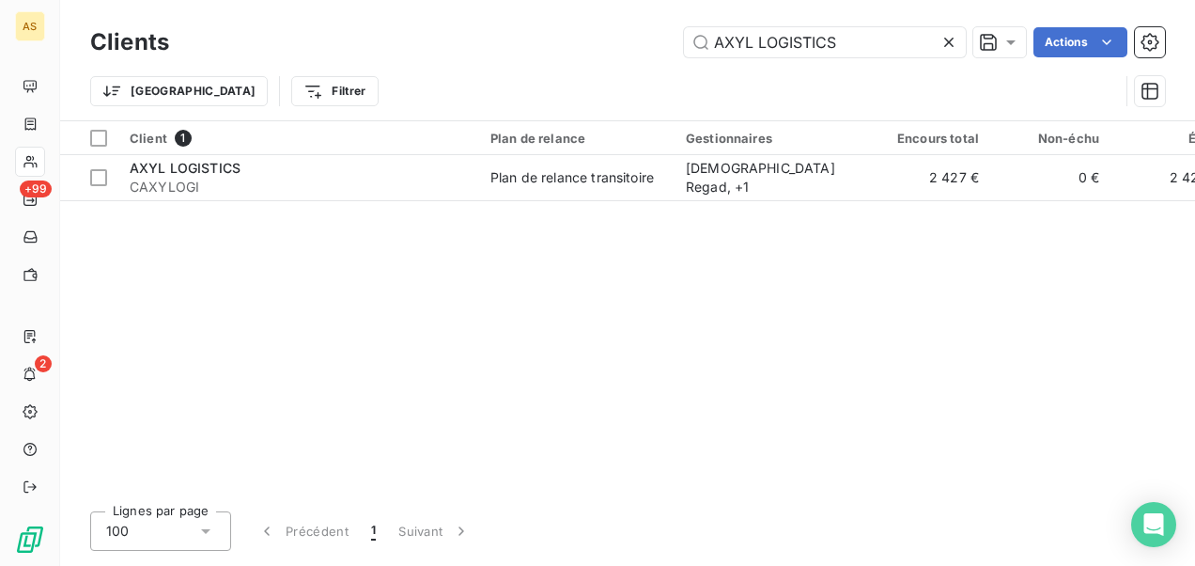
drag, startPoint x: 793, startPoint y: 55, endPoint x: 624, endPoint y: 56, distance: 169.1
click at [624, 56] on div "AXYL LOGISTICS Actions" at bounding box center [678, 42] width 973 height 30
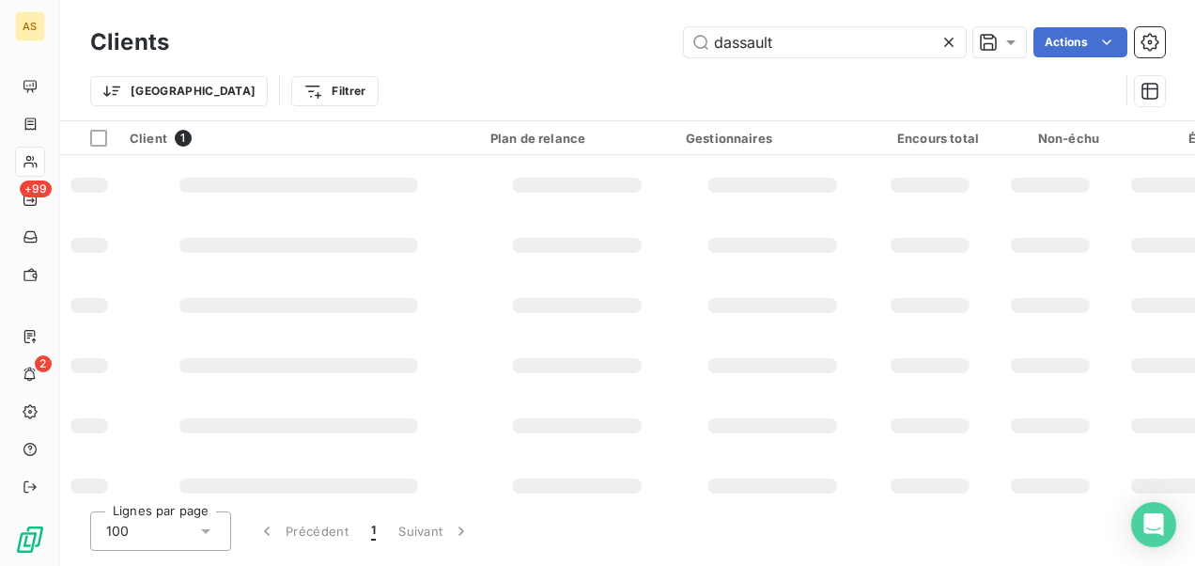
type input "dassault"
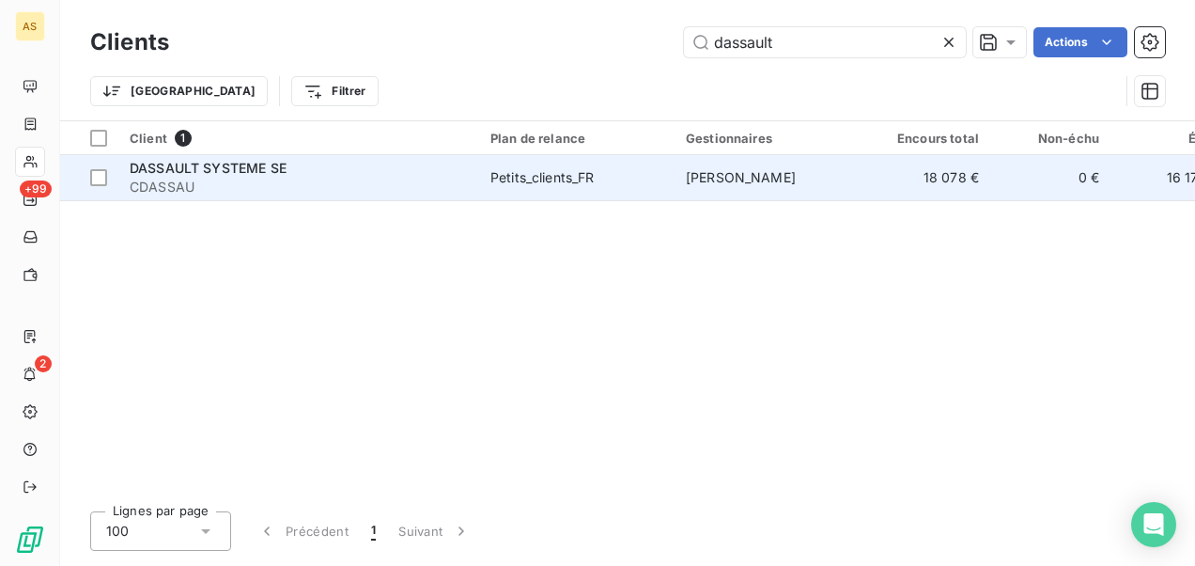
click at [705, 179] on span "Aurélien Raynaud" at bounding box center [741, 177] width 110 height 16
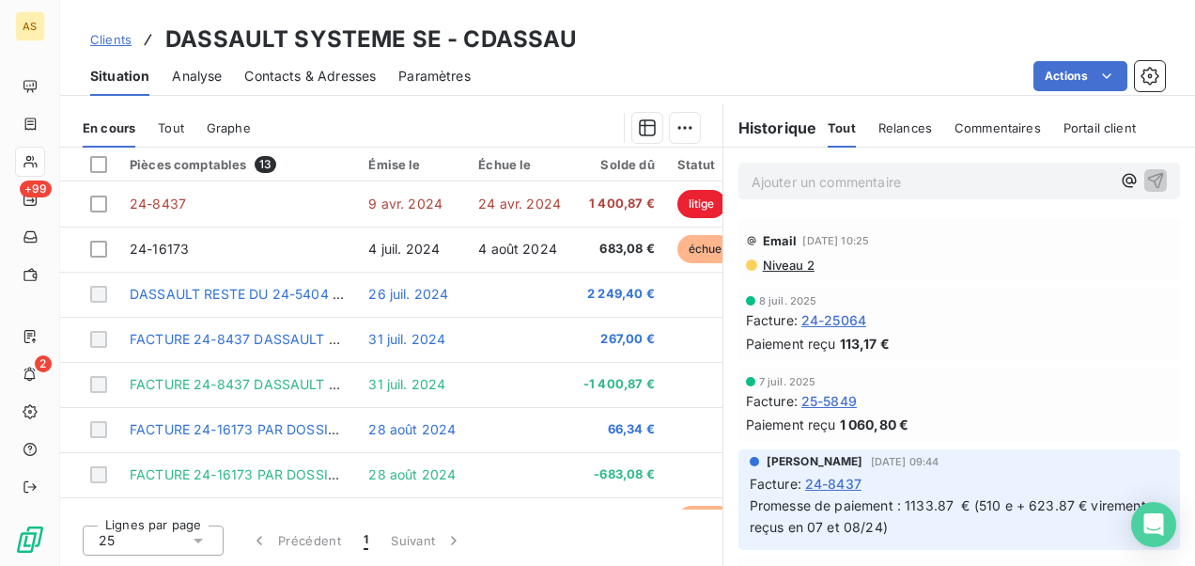
scroll to position [455, 0]
drag, startPoint x: 544, startPoint y: 30, endPoint x: 560, endPoint y: 38, distance: 17.7
click at [544, 30] on h3 "DASSAULT SYSTEME SE - CDASSAU" at bounding box center [371, 40] width 412 height 34
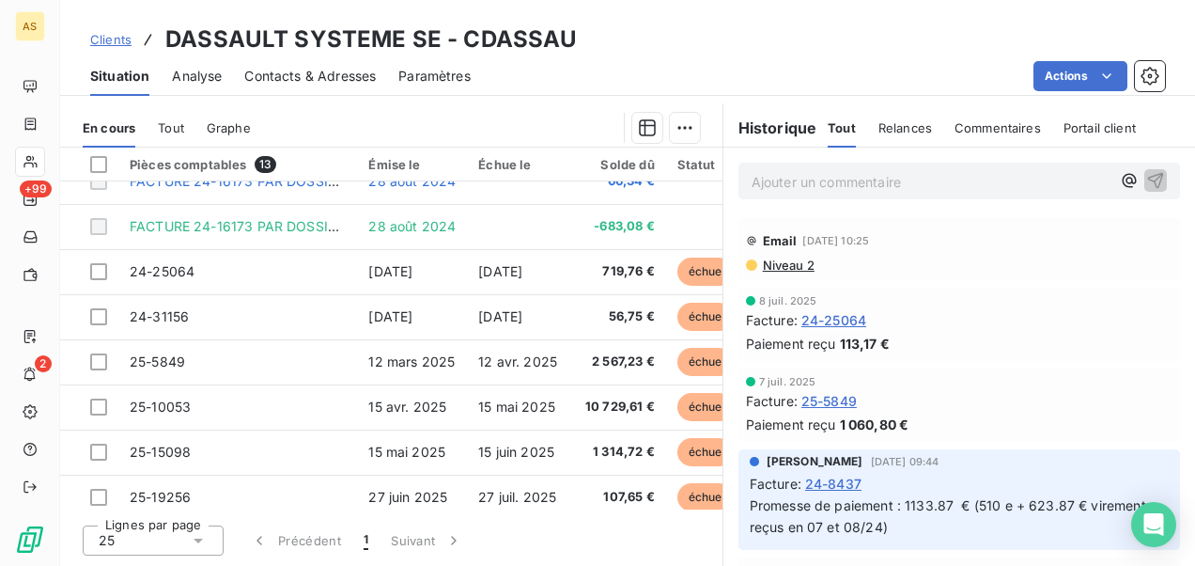
scroll to position [266, 0]
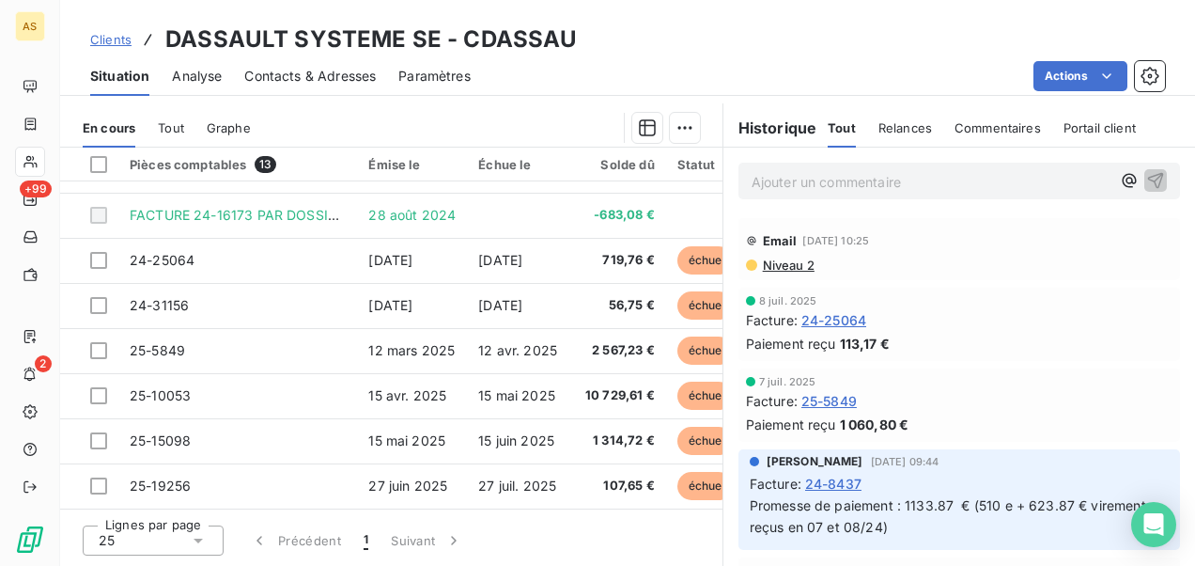
click at [637, 530] on div "Lignes par page 25 Précédent 1 Suivant" at bounding box center [391, 537] width 662 height 56
click at [678, 531] on div "Lignes par page 25 Précédent 1 Suivant" at bounding box center [391, 537] width 662 height 56
click at [740, 40] on div "Clients DASSAULT SYSTEME SE - CDASSAU" at bounding box center [627, 40] width 1135 height 34
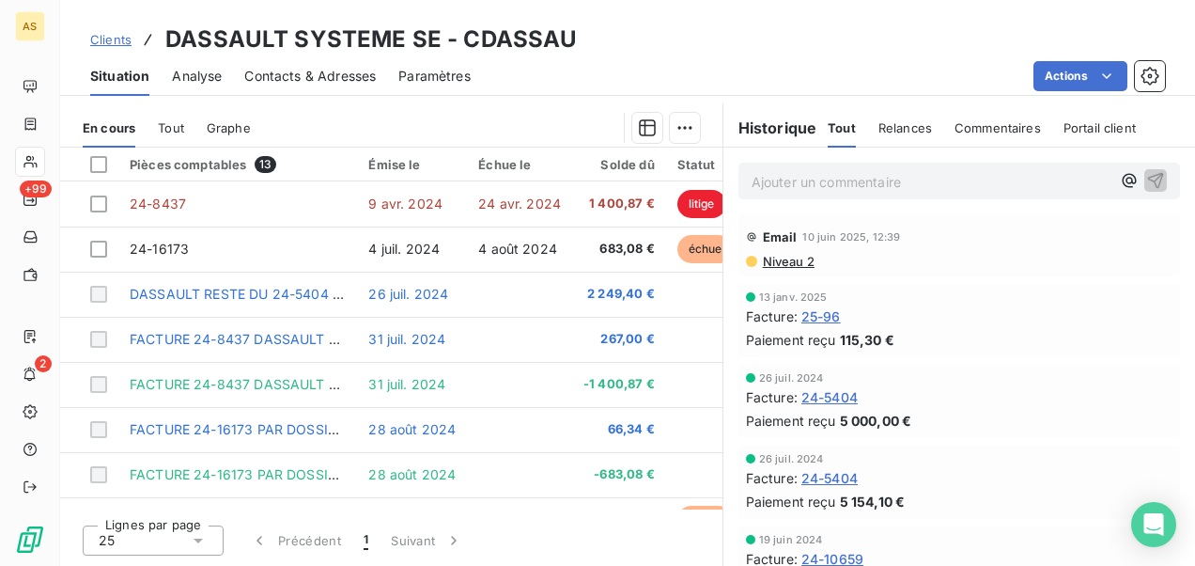
scroll to position [0, 0]
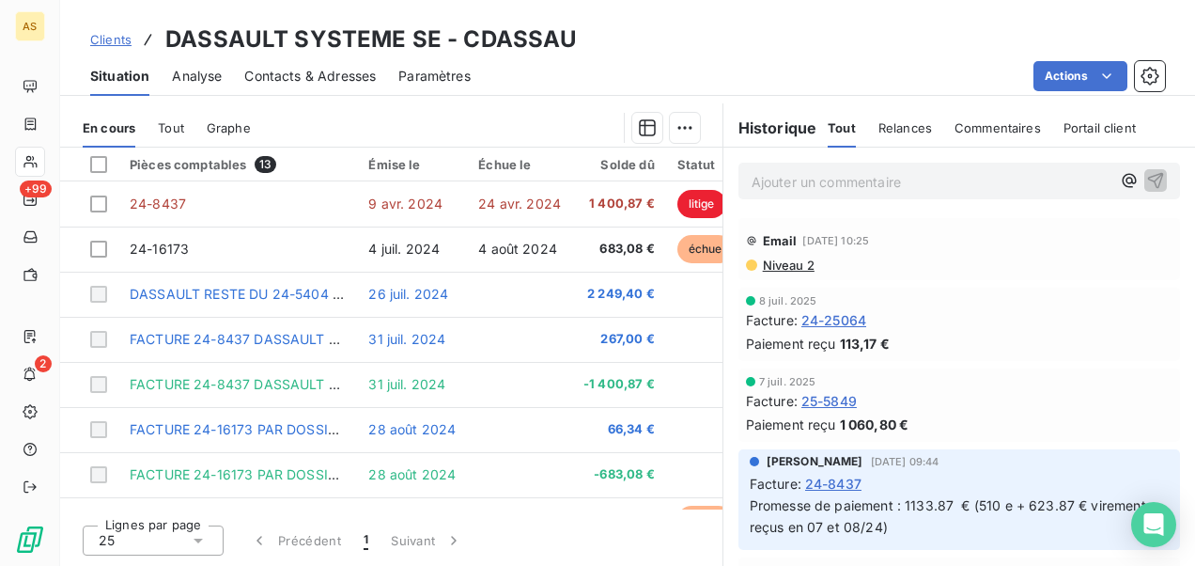
click at [599, 8] on div "Clients DASSAULT SYSTEME SE - CDASSAU Situation Analyse Contacts & Adresses Par…" at bounding box center [627, 48] width 1135 height 96
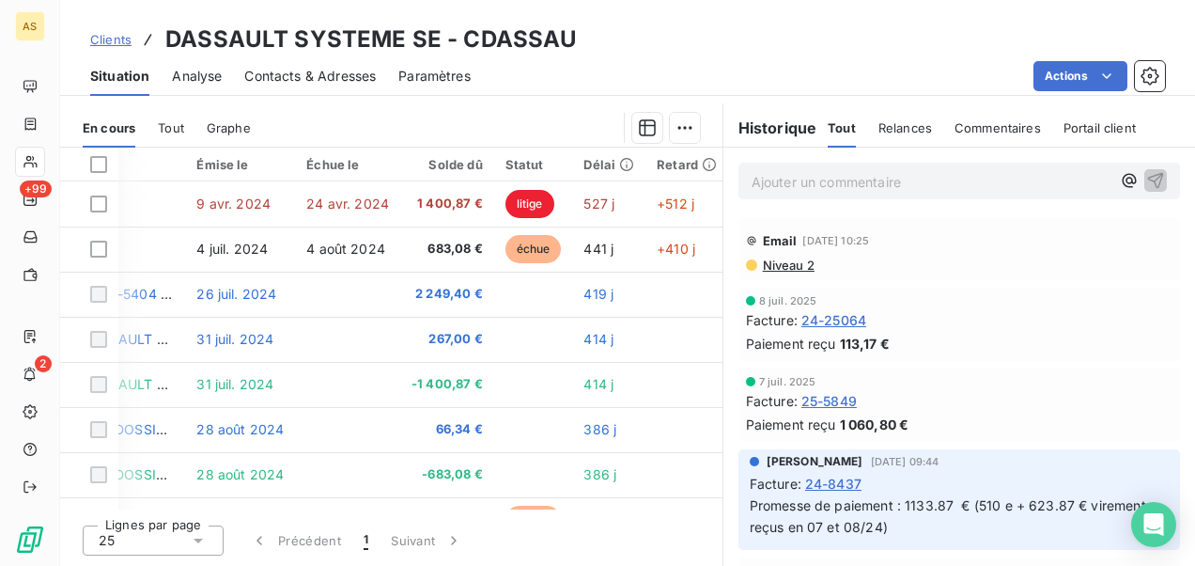
scroll to position [0, 190]
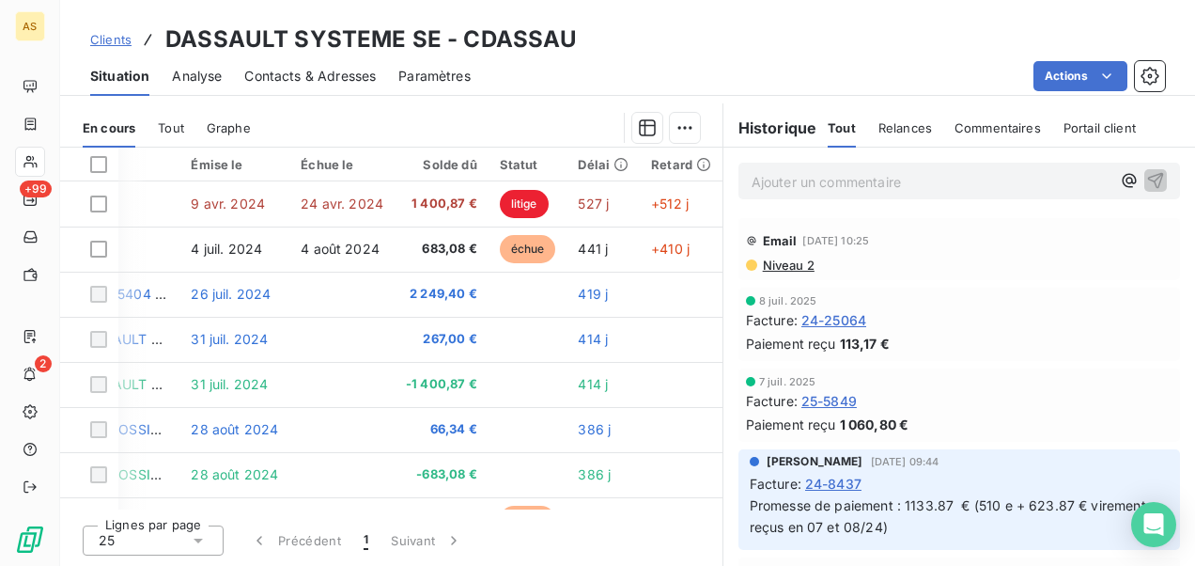
drag, startPoint x: 640, startPoint y: 545, endPoint x: 654, endPoint y: 545, distance: 14.1
click at [643, 545] on div "Lignes par page 25 Précédent 1 Suivant" at bounding box center [391, 537] width 662 height 56
click at [654, 545] on div "Lignes par page 25 Précédent 1 Suivant" at bounding box center [391, 537] width 662 height 56
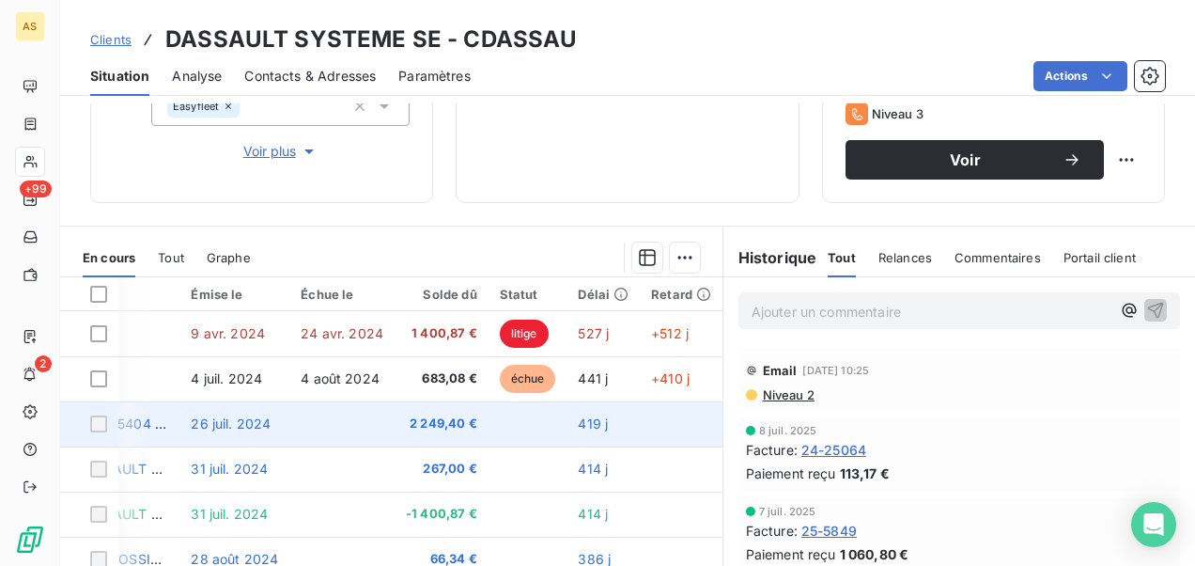
scroll to position [0, 0]
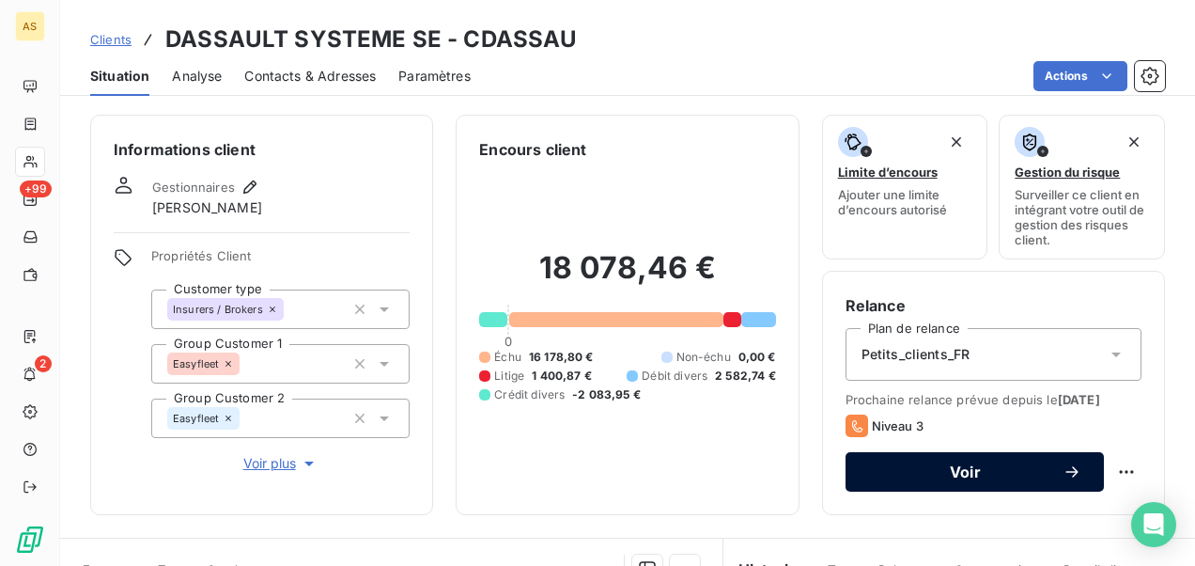
click at [931, 479] on span "Voir" at bounding box center [965, 471] width 194 height 15
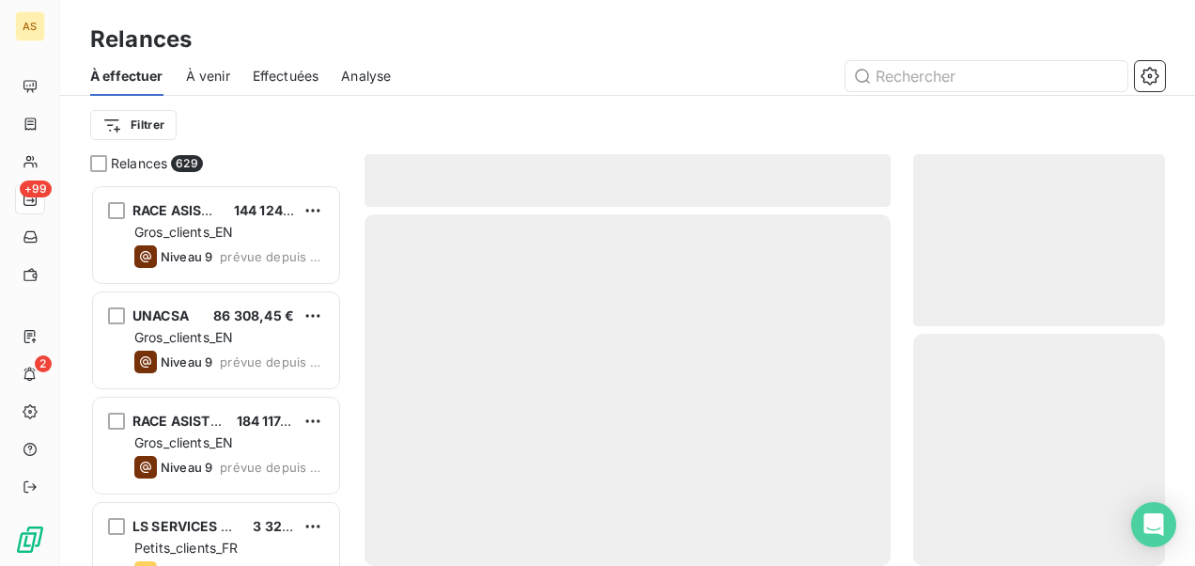
scroll to position [366, 237]
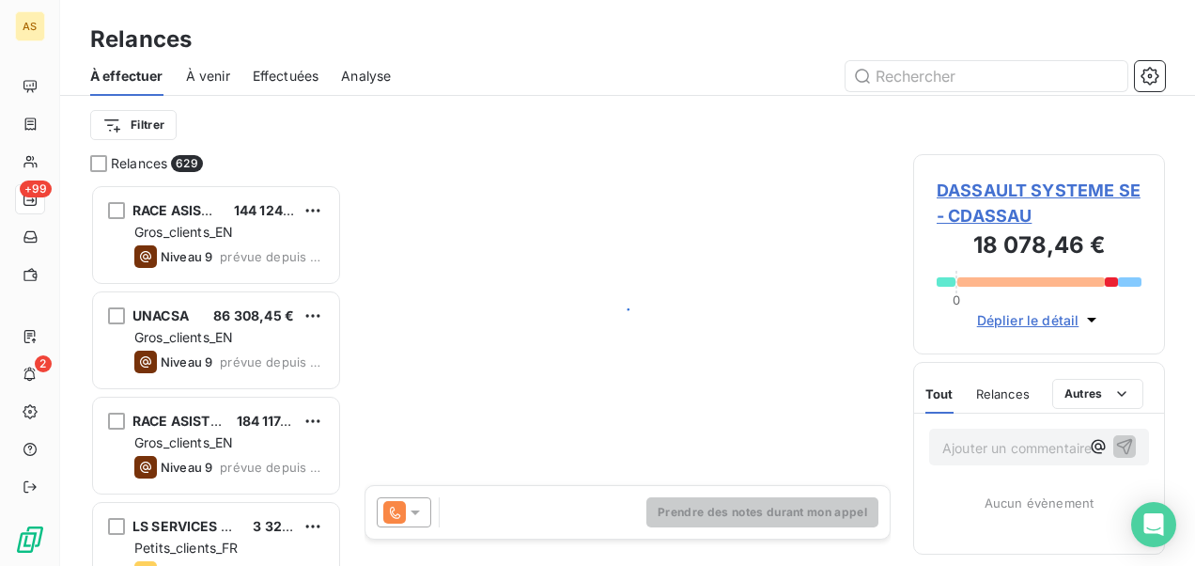
click at [930, 485] on div "Ajouter un commentaire ﻿ Aucun évènement" at bounding box center [1039, 483] width 250 height 140
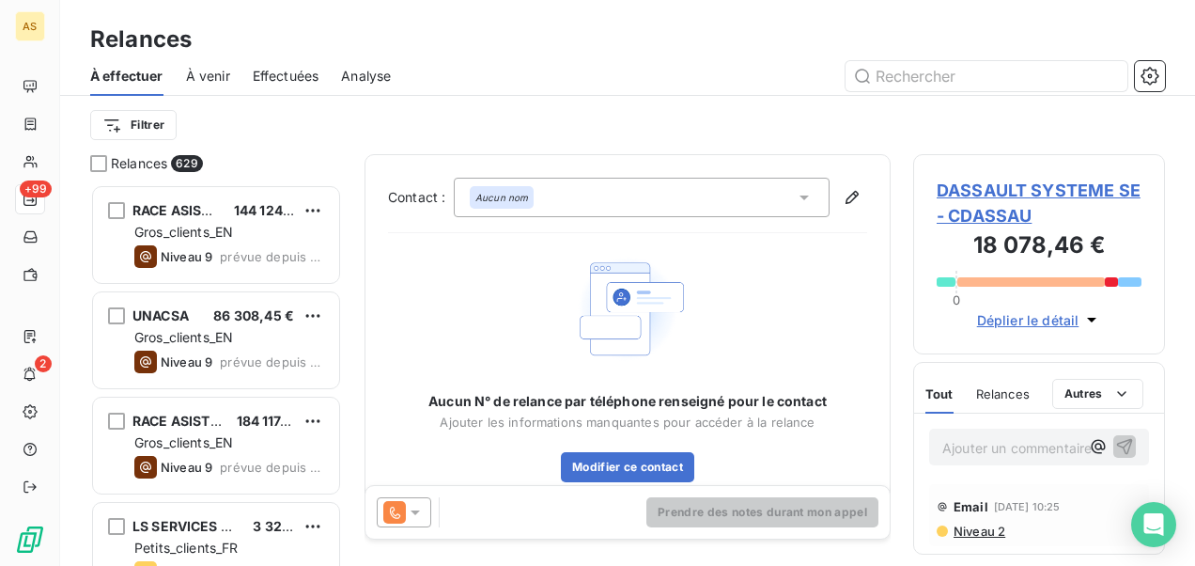
click at [415, 515] on icon at bounding box center [415, 512] width 19 height 19
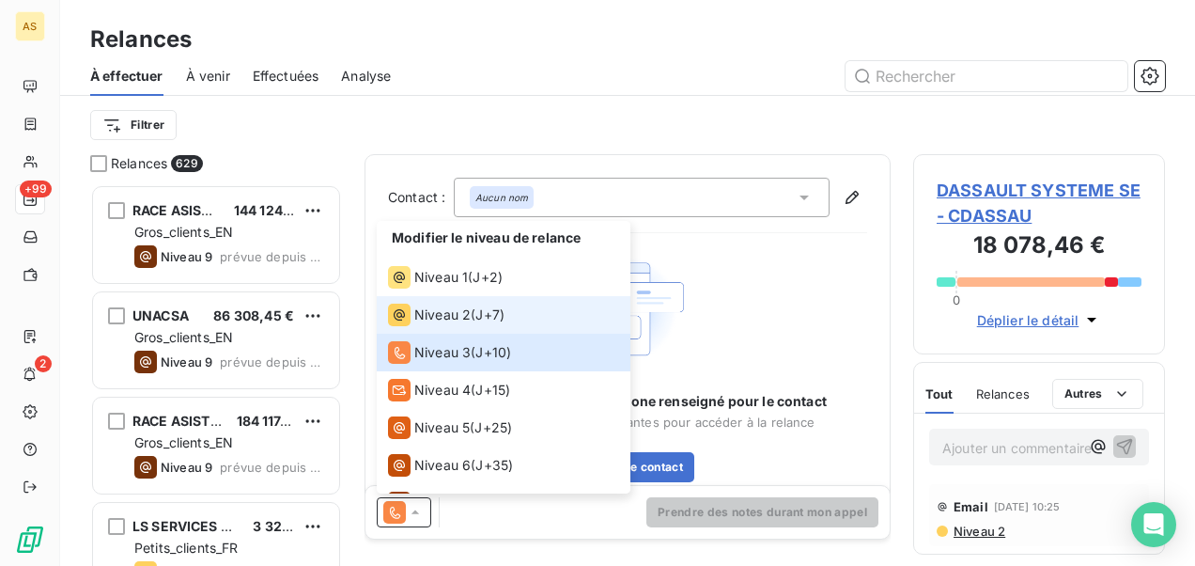
click at [429, 319] on span "Niveau 2" at bounding box center [442, 314] width 56 height 19
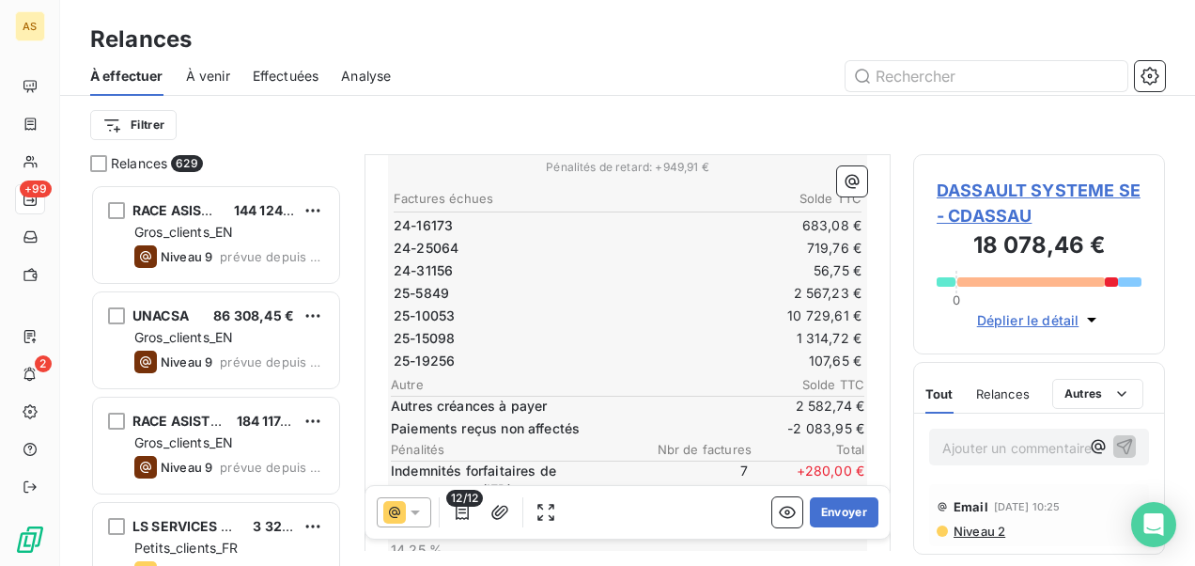
scroll to position [376, 0]
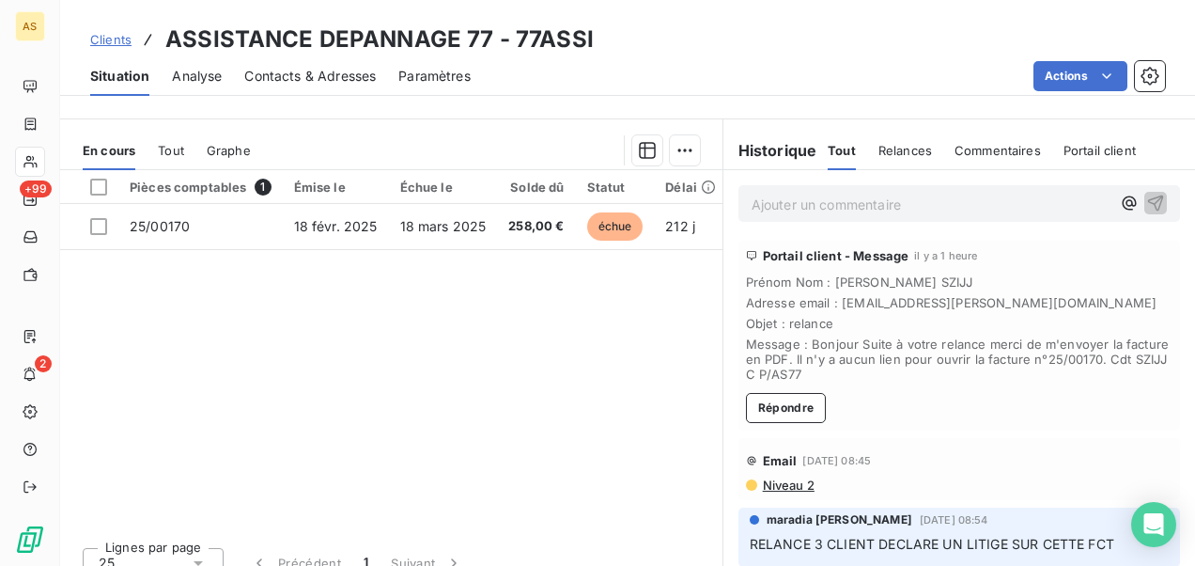
scroll to position [440, 0]
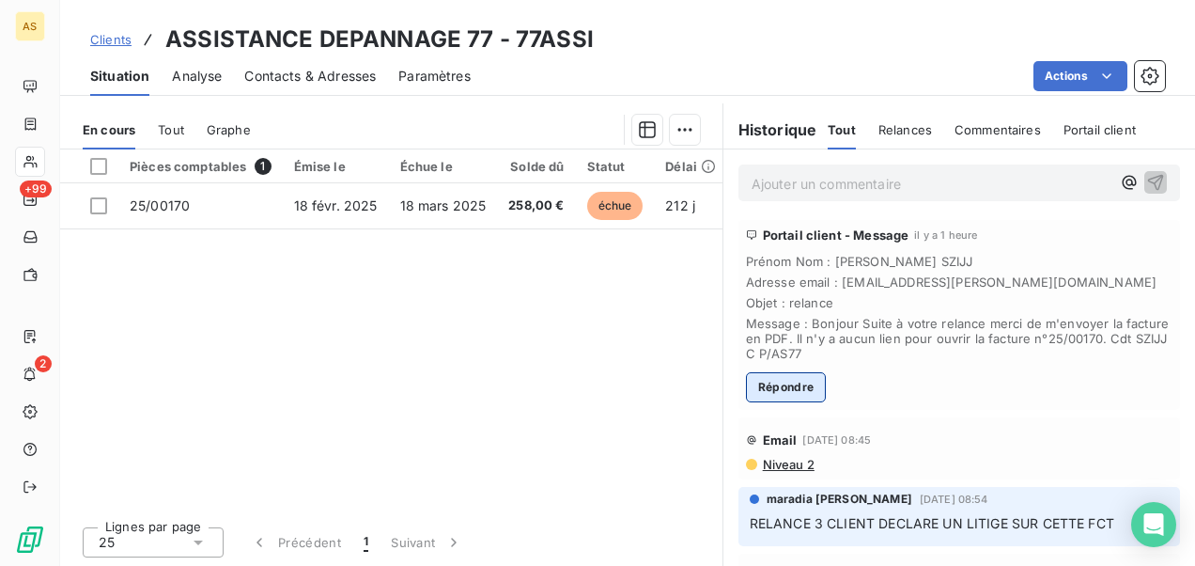
click at [782, 391] on button "Répondre" at bounding box center [786, 387] width 81 height 30
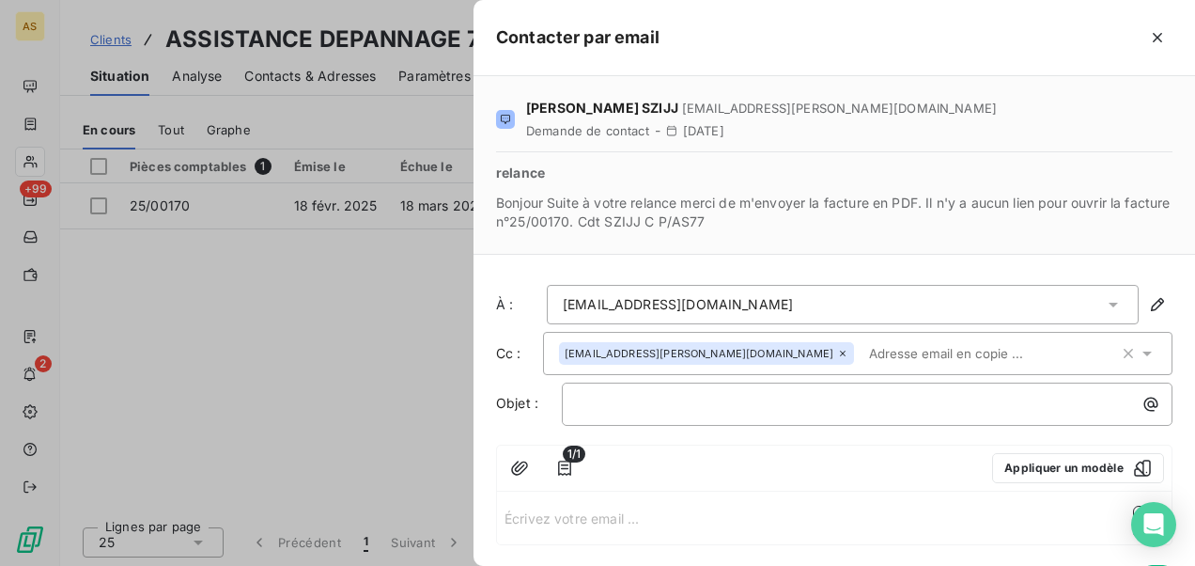
scroll to position [92, 0]
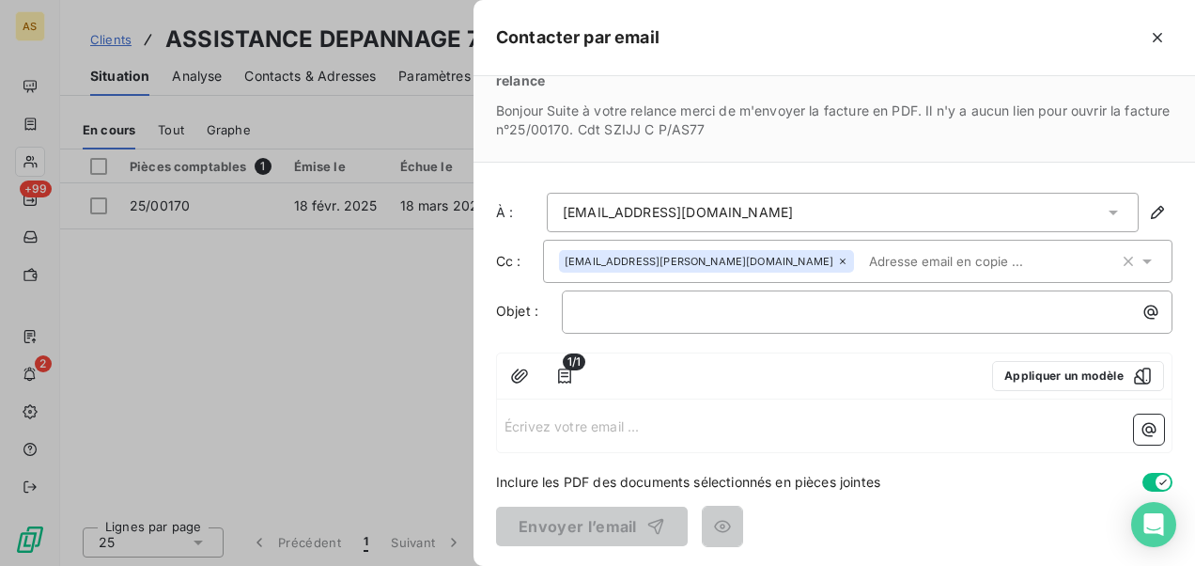
click at [543, 416] on p "Écrivez votre email ... ﻿" at bounding box center [835, 425] width 660 height 22
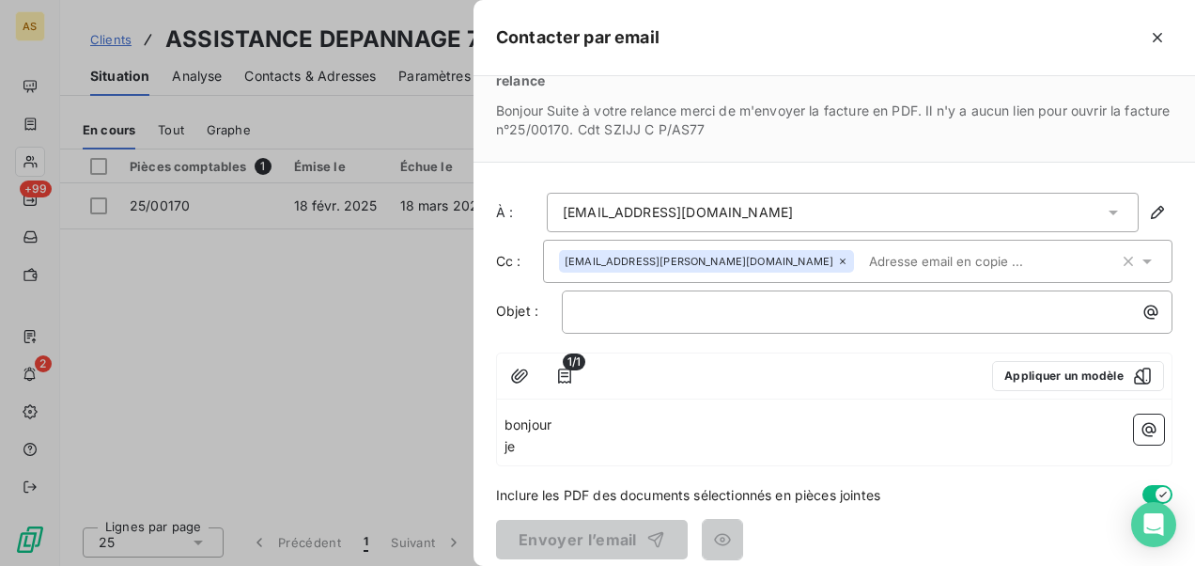
click at [545, 450] on p "je" at bounding box center [835, 447] width 660 height 22
click at [512, 428] on span "bonjour" at bounding box center [528, 424] width 47 height 16
click at [552, 424] on span "Bonjour" at bounding box center [528, 424] width 47 height 16
click at [567, 419] on p "Bonjour," at bounding box center [835, 425] width 660 height 22
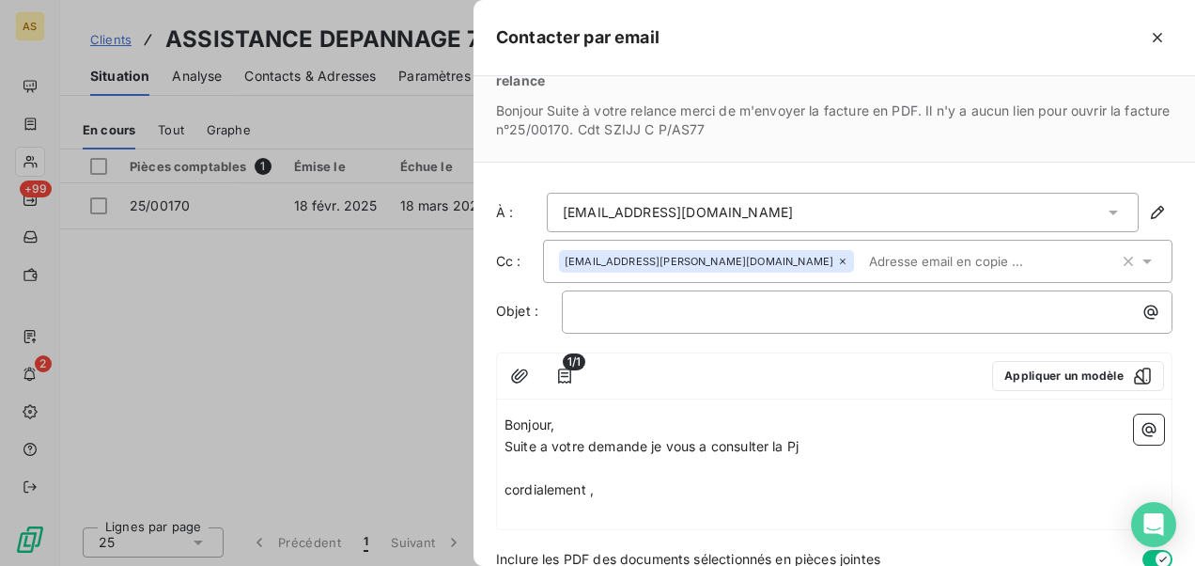
click at [509, 490] on span "cordialement ," at bounding box center [549, 489] width 89 height 16
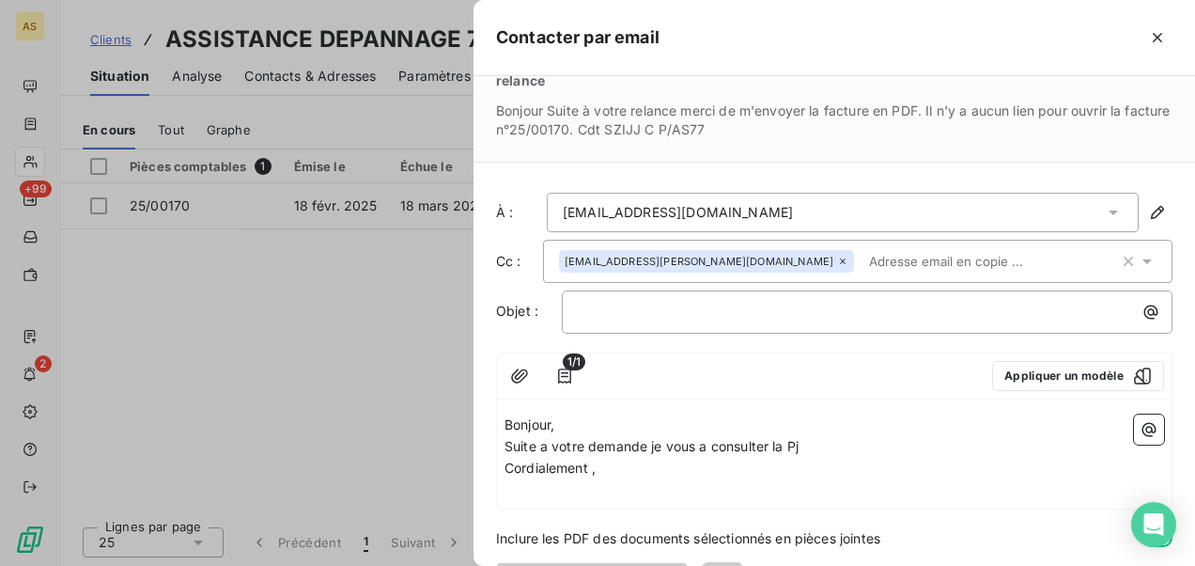
click at [304, 280] on div at bounding box center [597, 283] width 1195 height 566
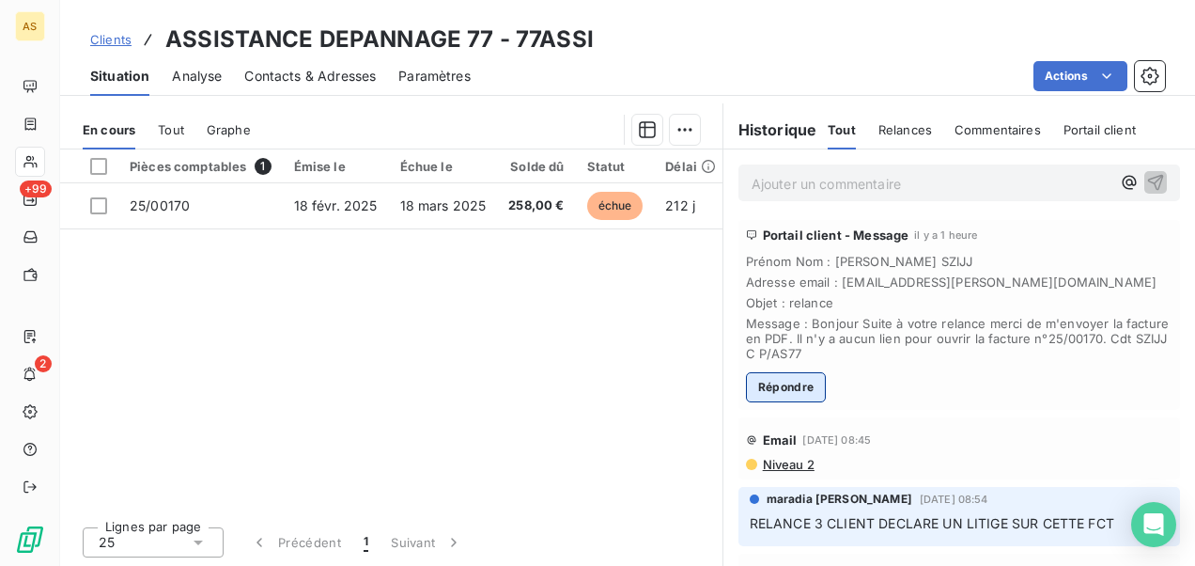
click at [775, 394] on button "Répondre" at bounding box center [786, 387] width 81 height 30
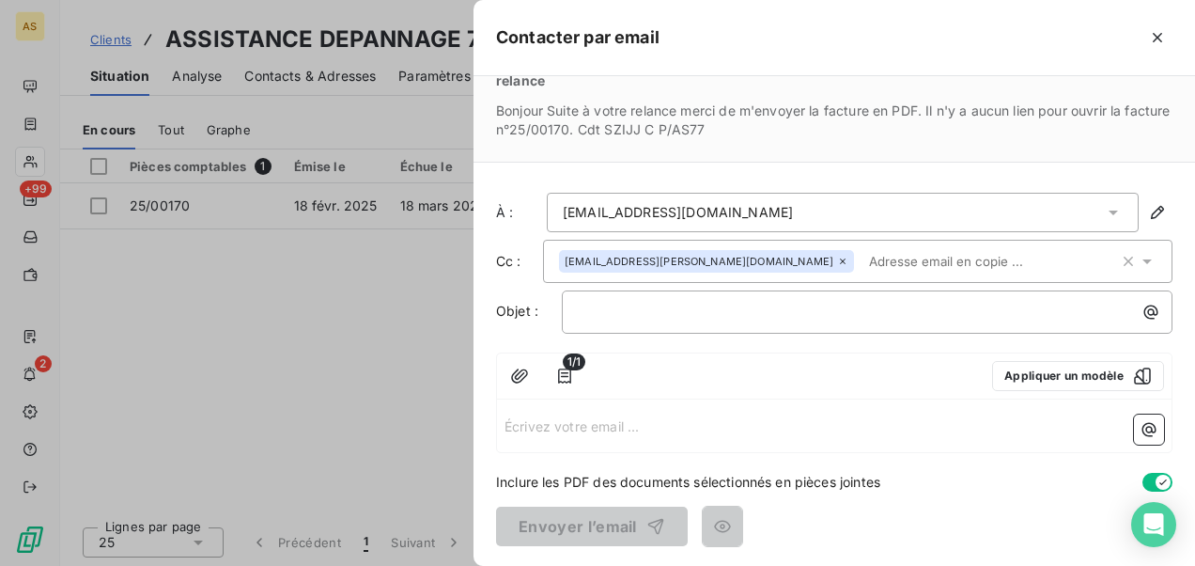
click at [521, 417] on p "Écrivez votre email ... ﻿" at bounding box center [835, 425] width 660 height 22
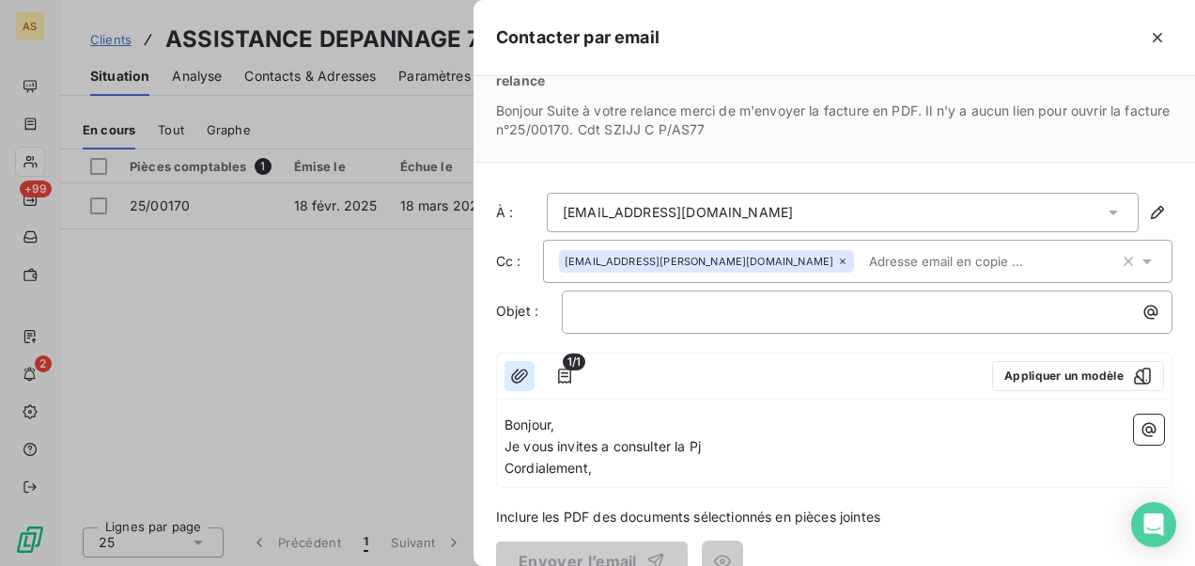
click at [524, 374] on icon "button" at bounding box center [519, 375] width 17 height 14
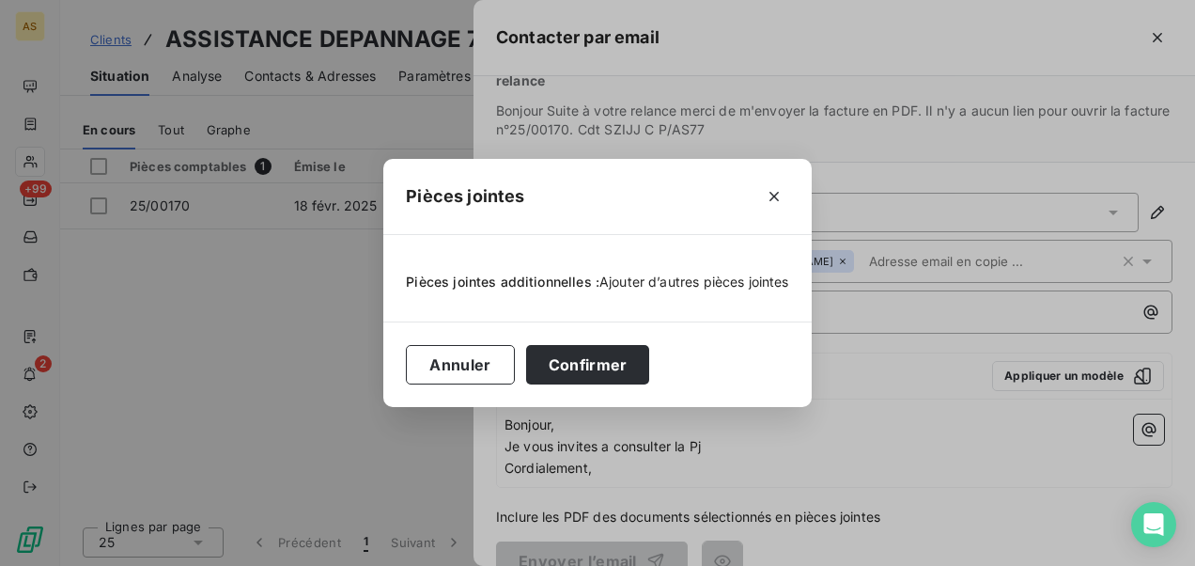
click at [674, 282] on span "Ajouter d’autres pièces jointes" at bounding box center [694, 281] width 190 height 16
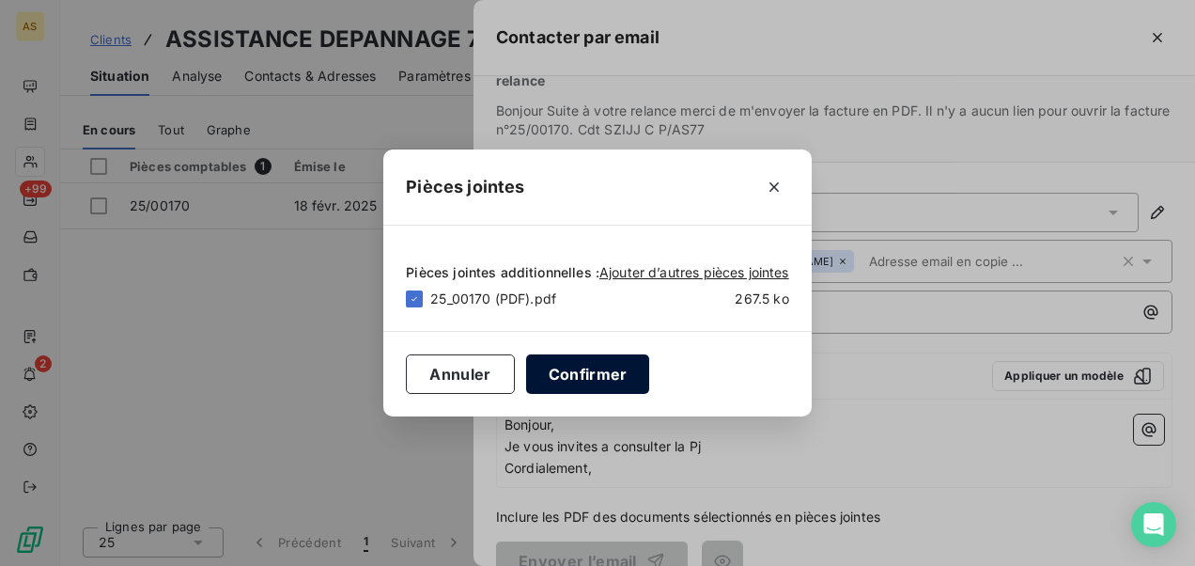
click at [557, 375] on button "Confirmer" at bounding box center [588, 373] width 124 height 39
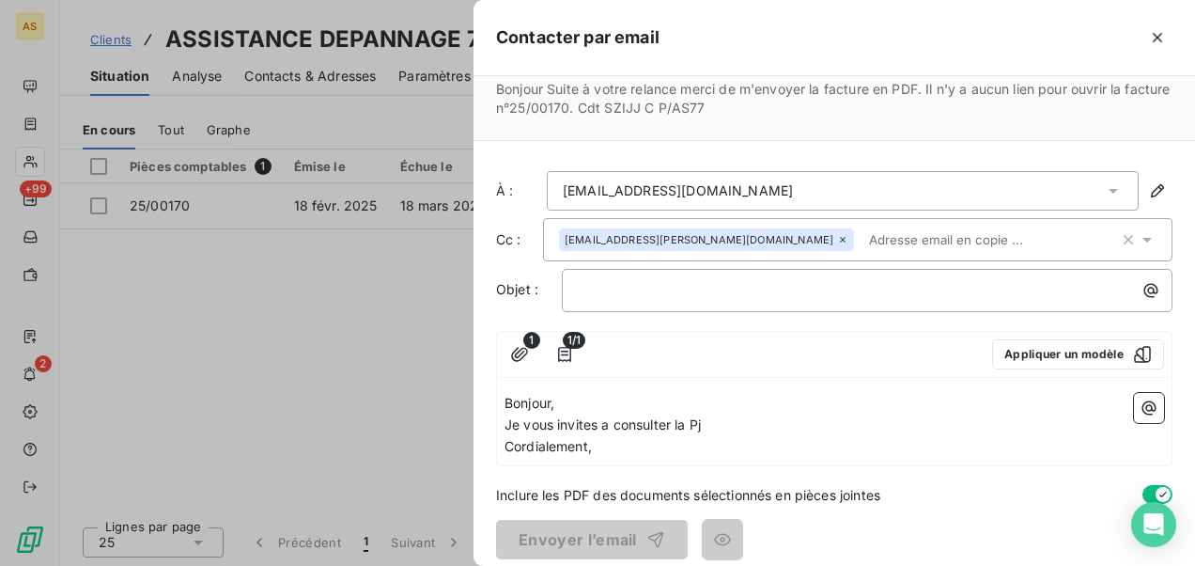
scroll to position [126, 0]
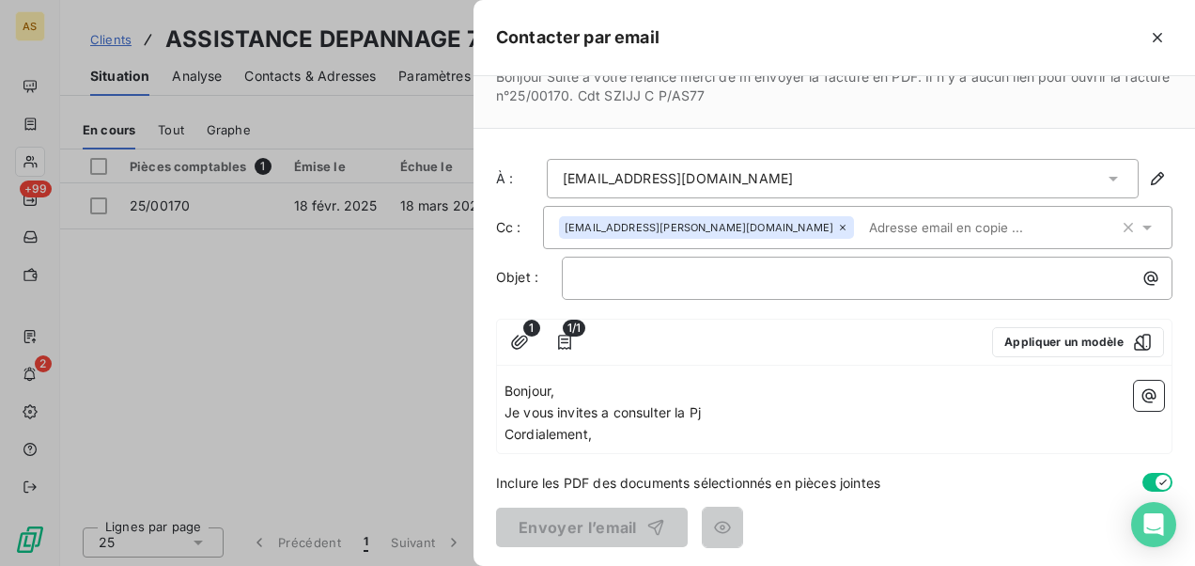
click at [667, 459] on div "Caroline SZIJJ szijj.caroline@orange.fr Demande de contact - 18 Sep 2025 relanc…" at bounding box center [835, 321] width 722 height 490
click at [722, 173] on div "as77olivier@gmail.com" at bounding box center [843, 178] width 592 height 39
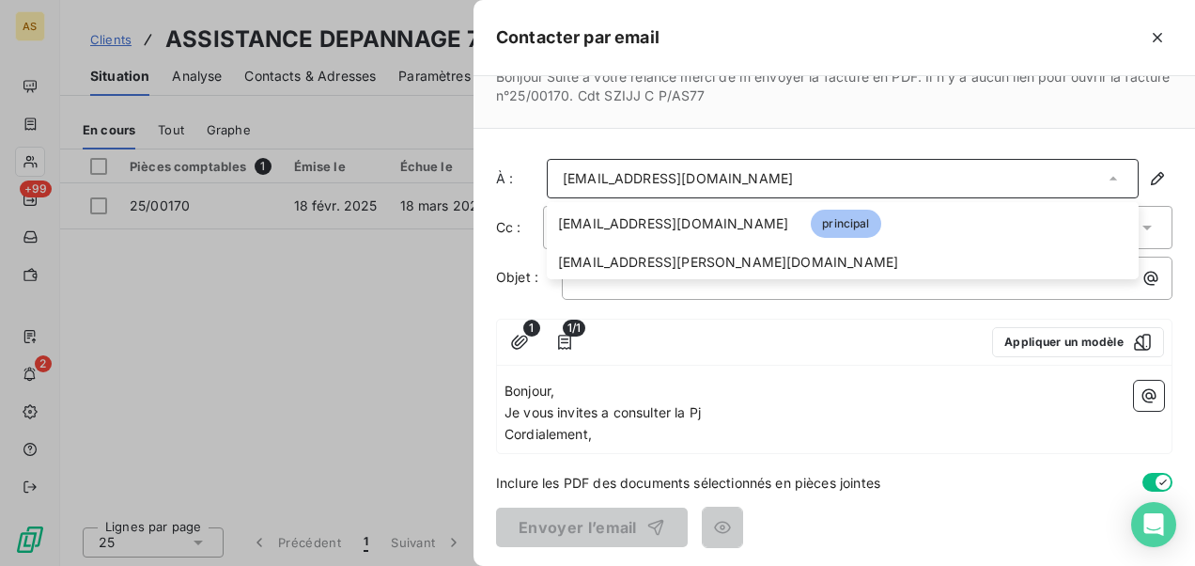
click at [334, 342] on div at bounding box center [597, 283] width 1195 height 566
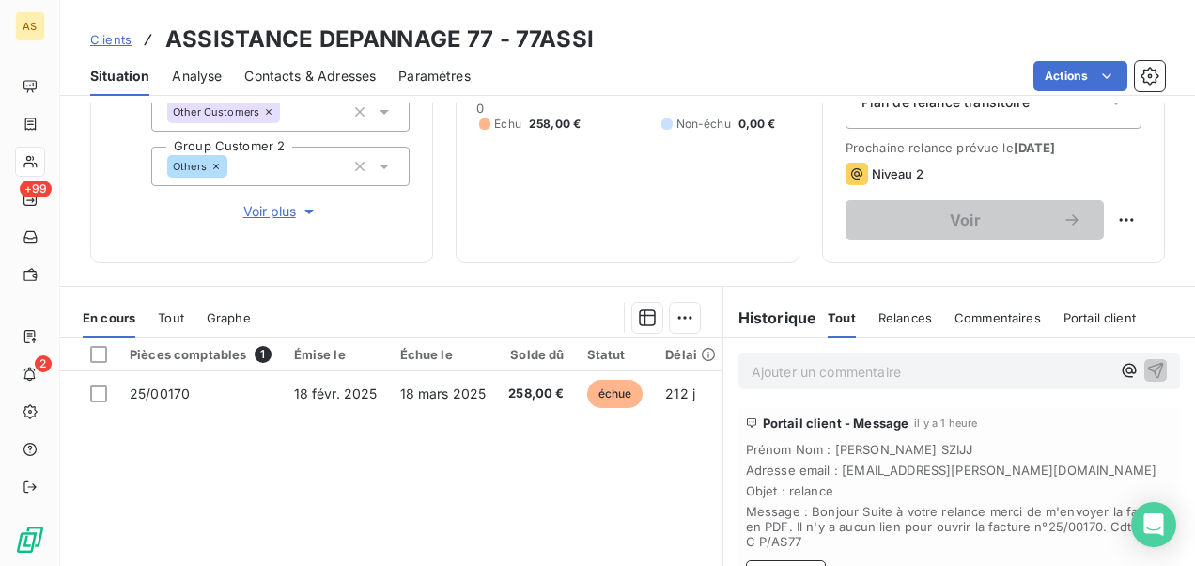
scroll to position [440, 0]
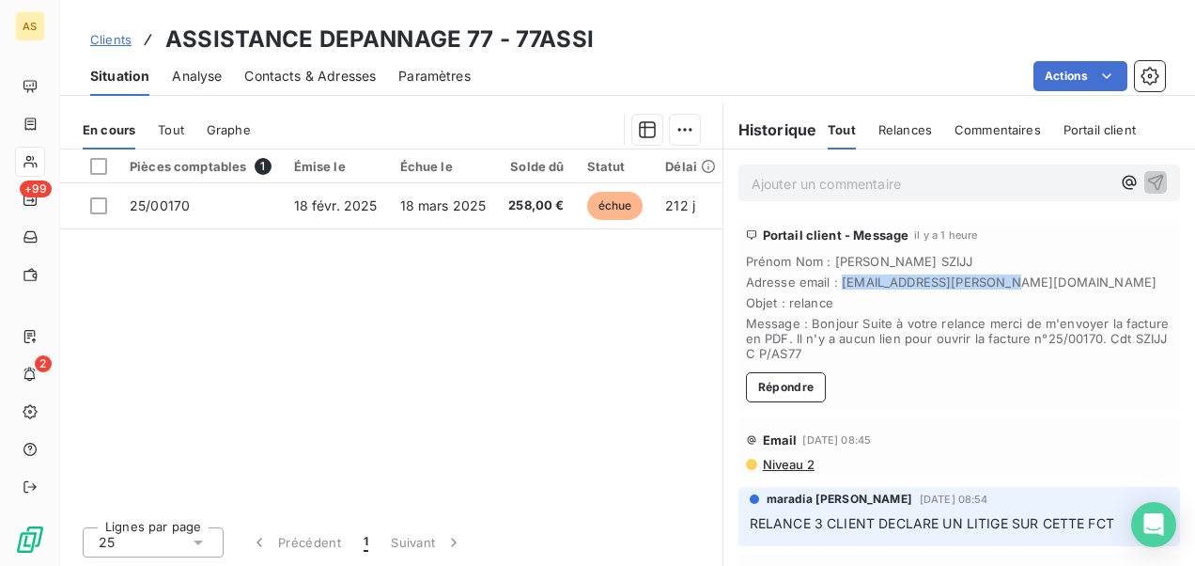
drag, startPoint x: 977, startPoint y: 278, endPoint x: 833, endPoint y: 282, distance: 143.8
click at [833, 282] on span "Adresse email : szijj.caroline@orange.fr" at bounding box center [959, 281] width 427 height 15
copy span "[EMAIL_ADDRESS][PERSON_NAME][DOMAIN_NAME]"
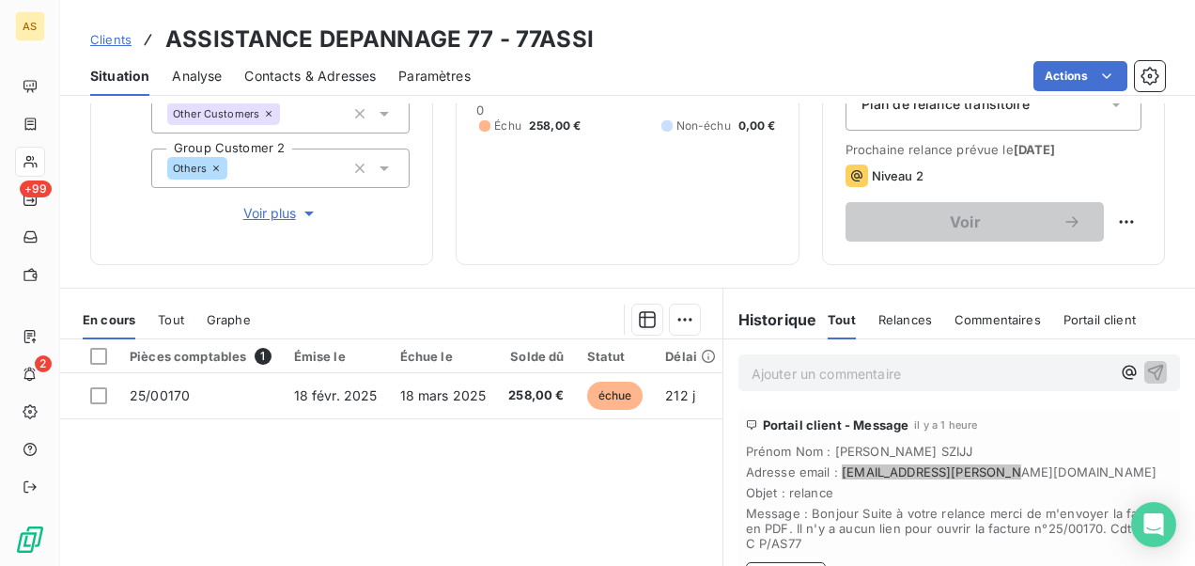
scroll to position [158, 0]
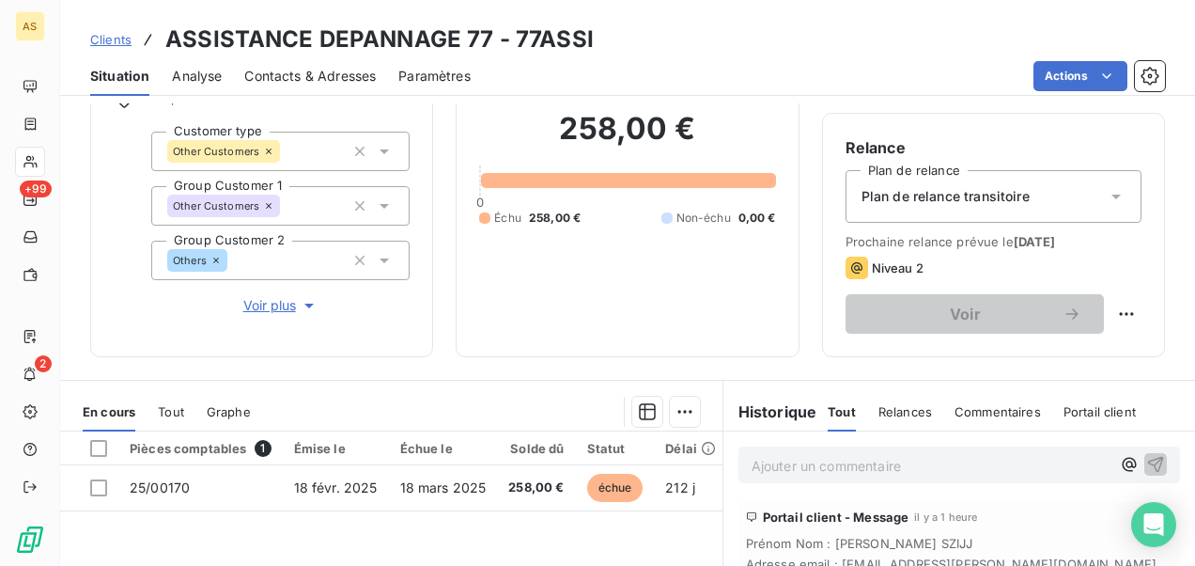
click at [766, 449] on div "Ajouter un commentaire ﻿" at bounding box center [959, 464] width 442 height 37
click at [780, 462] on p "Ajouter un commentaire ﻿" at bounding box center [931, 465] width 359 height 23
click at [1148, 457] on icon "button" at bounding box center [1156, 464] width 16 height 16
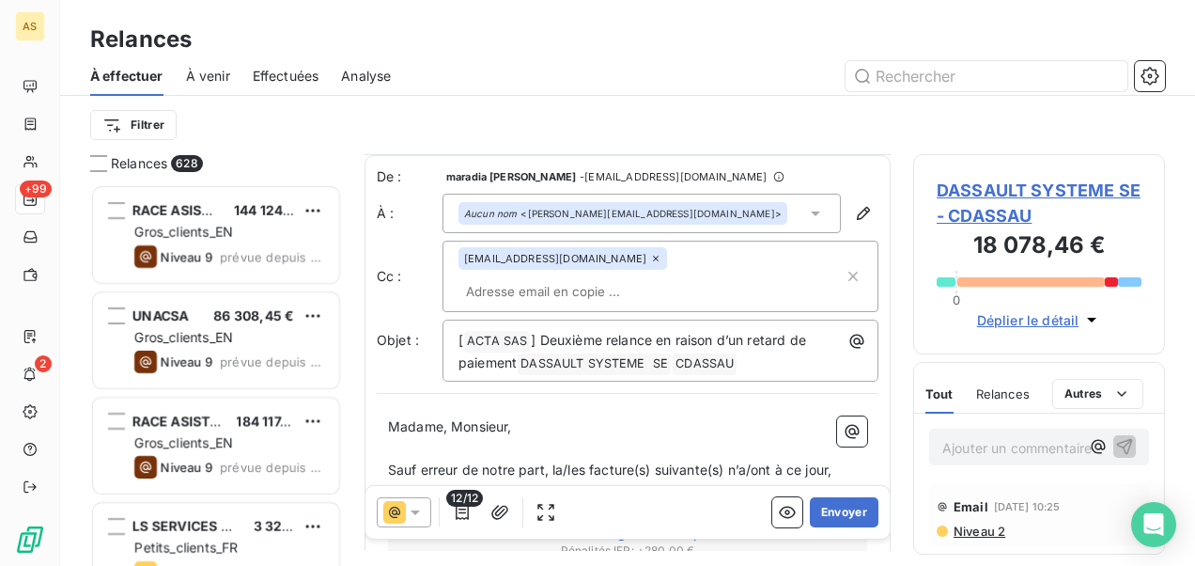
scroll to position [376, 0]
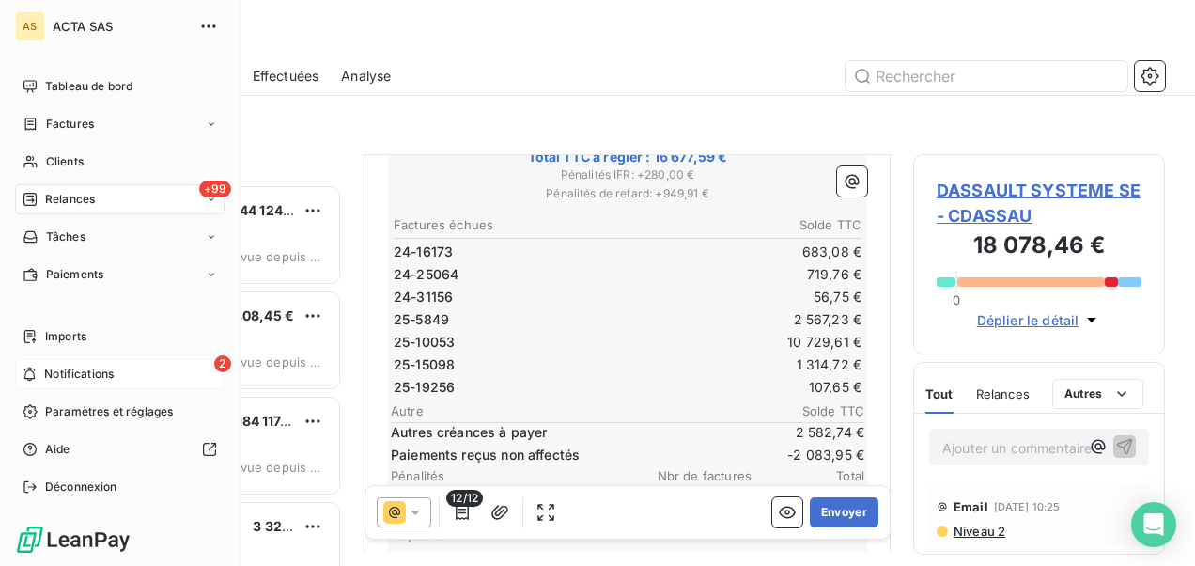
click at [60, 366] on span "Notifications" at bounding box center [79, 373] width 70 height 17
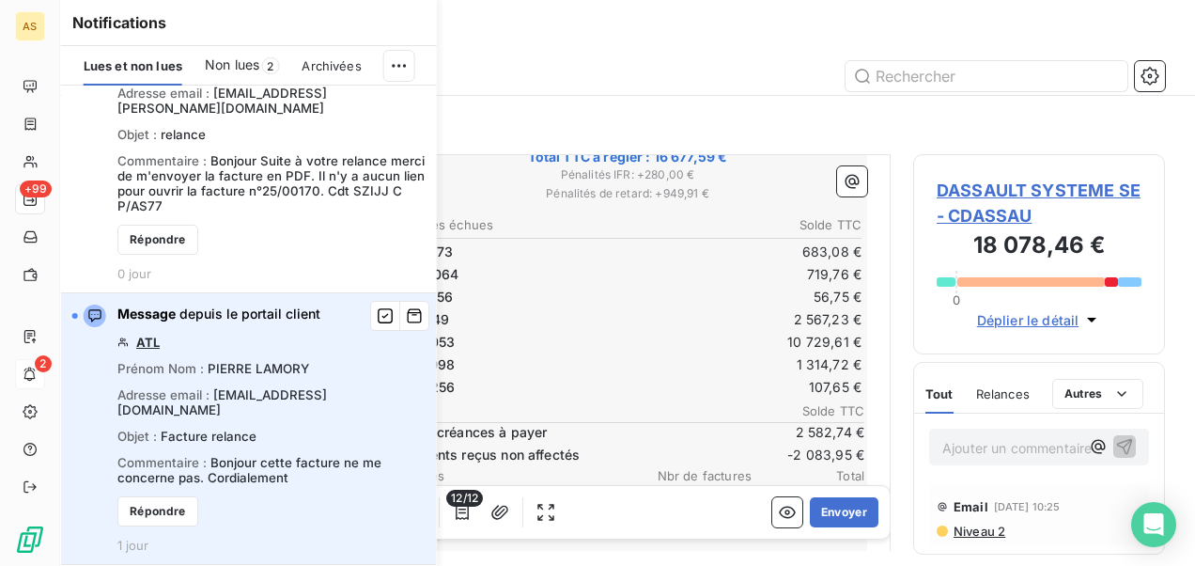
scroll to position [188, 0]
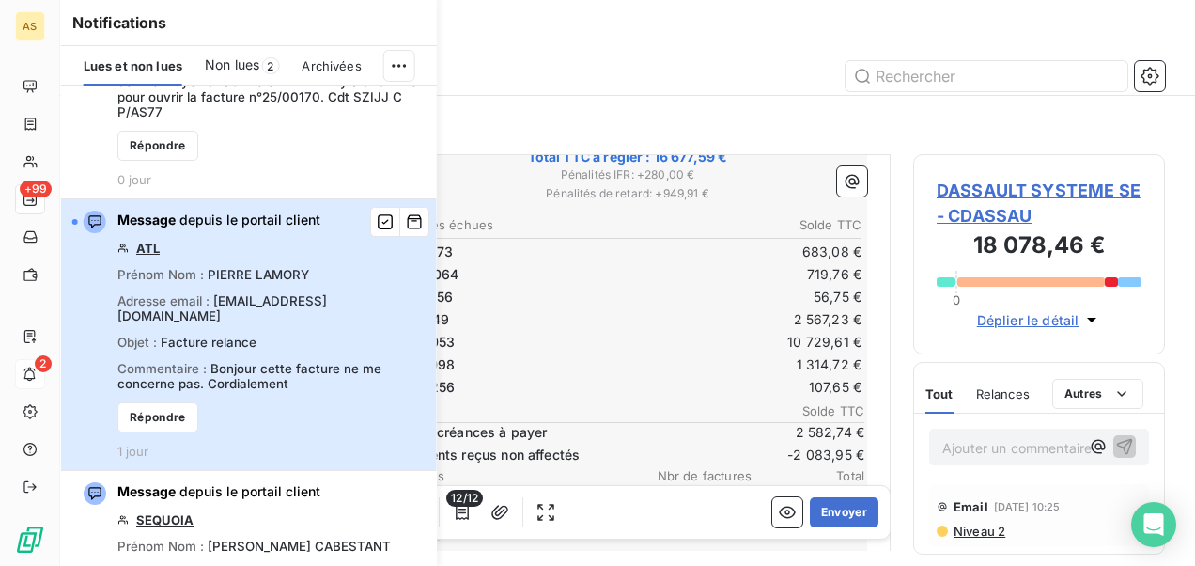
click at [264, 361] on span "Bonjour cette facture ne me concerne pas. Cordialement" at bounding box center [249, 376] width 264 height 30
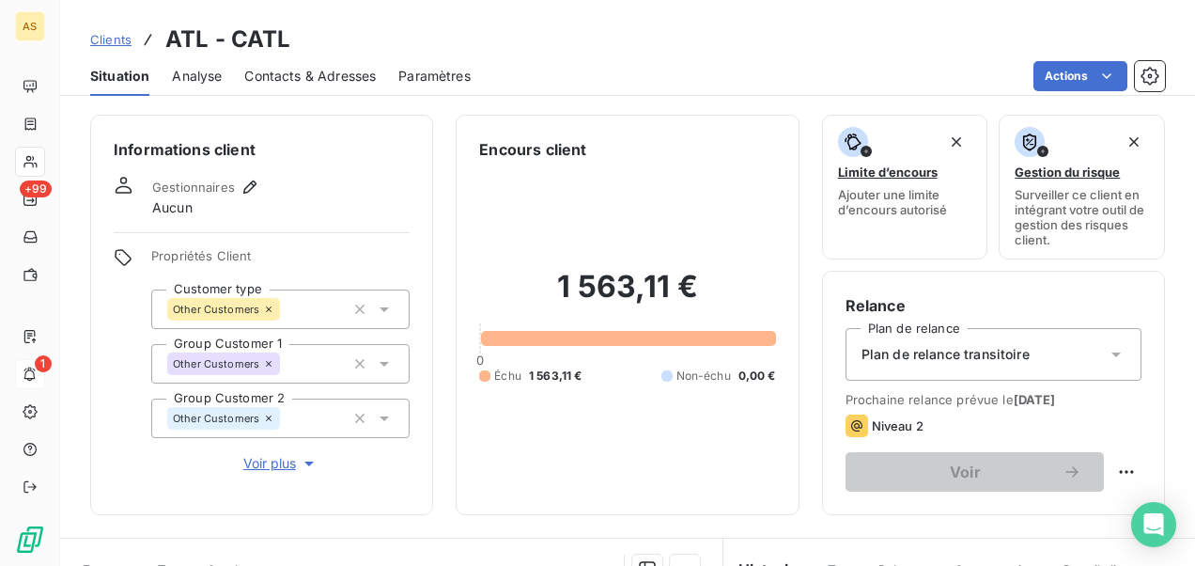
click at [327, 75] on span "Contacts & Adresses" at bounding box center [310, 76] width 132 height 19
